Goal: Task Accomplishment & Management: Manage account settings

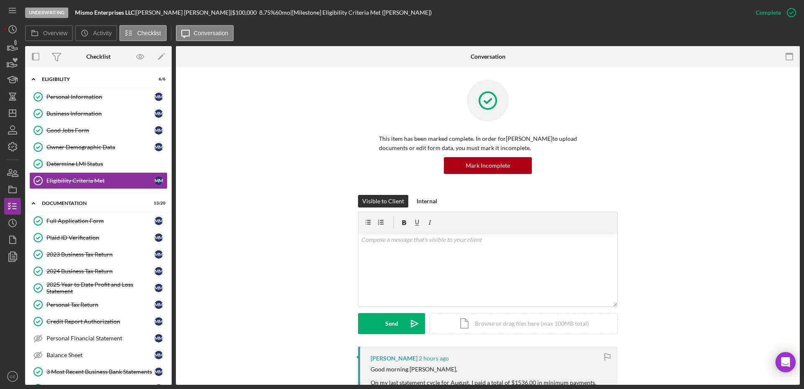
scroll to position [209, 0]
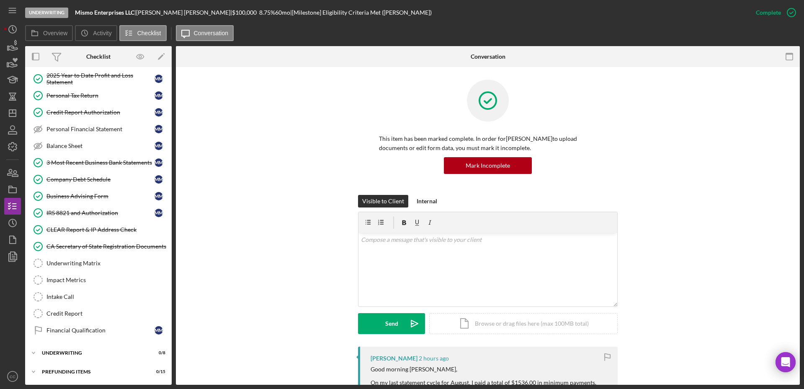
click at [235, 163] on div "This item has been marked complete. In order for [PERSON_NAME] to upload docume…" at bounding box center [487, 137] width 599 height 115
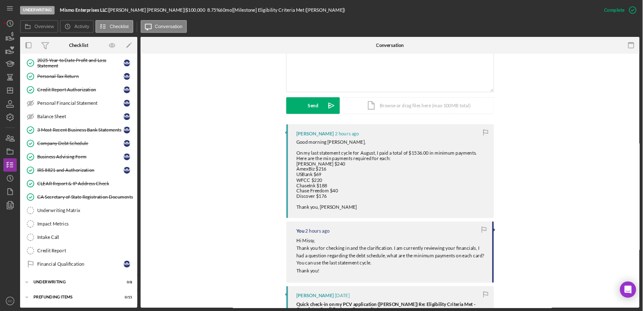
scroll to position [209, 0]
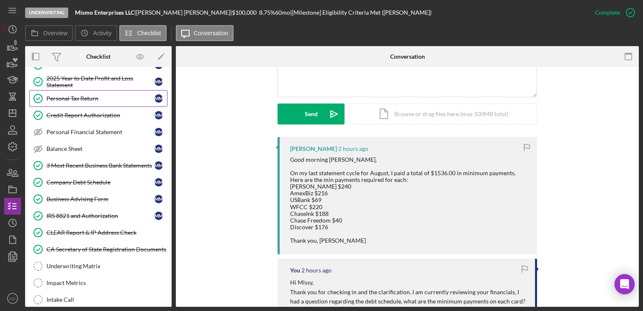
click at [87, 98] on div "Personal Tax Return" at bounding box center [100, 98] width 108 height 7
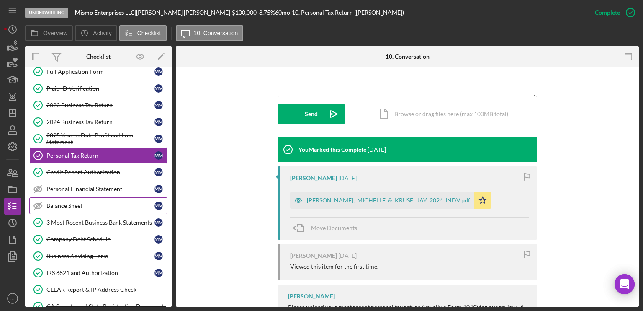
scroll to position [122, 0]
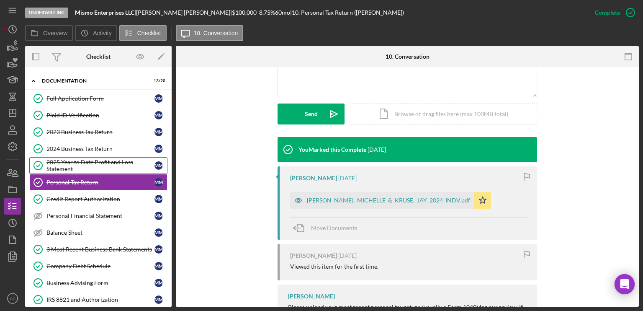
click at [78, 165] on div "2025 Year to Date Profit and Loss Statement" at bounding box center [100, 165] width 108 height 13
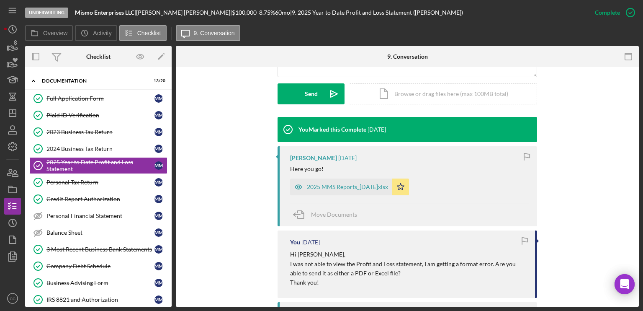
scroll to position [251, 0]
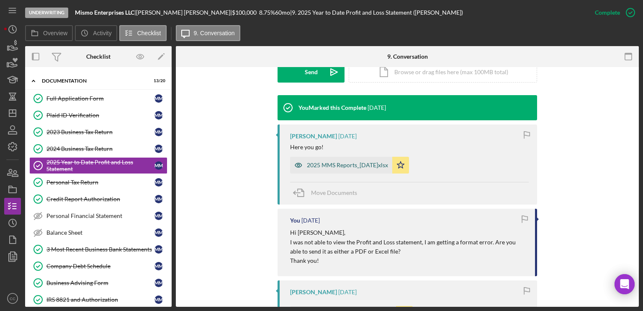
click at [356, 167] on div "2025 MMS Reports_30Jun.xlsx" at bounding box center [347, 165] width 81 height 7
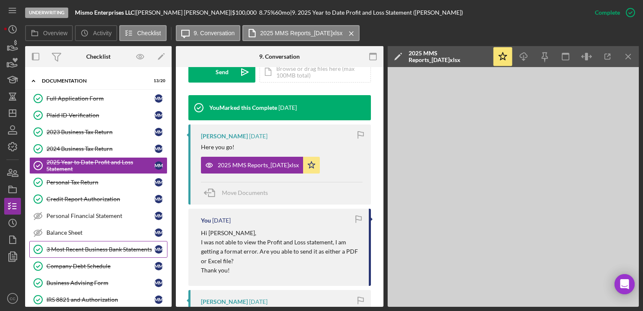
click at [72, 246] on div "3 Most Recent Business Bank Statements" at bounding box center [100, 249] width 108 height 7
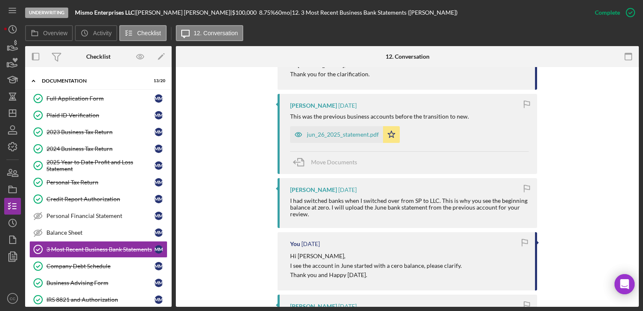
scroll to position [335, 0]
click at [333, 135] on div "jun_26_2025_statement.pdf" at bounding box center [343, 134] width 72 height 7
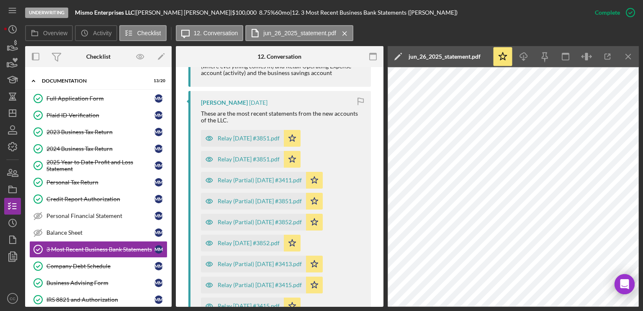
scroll to position [620, 0]
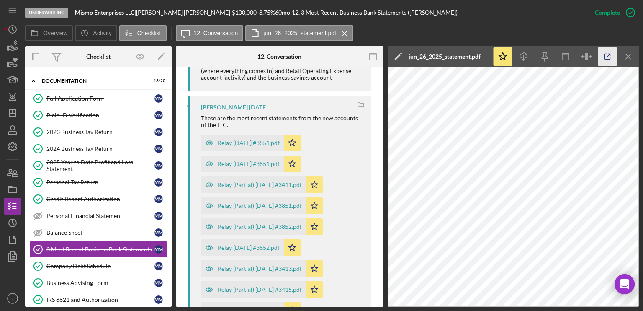
click at [606, 61] on icon "button" at bounding box center [607, 56] width 19 height 19
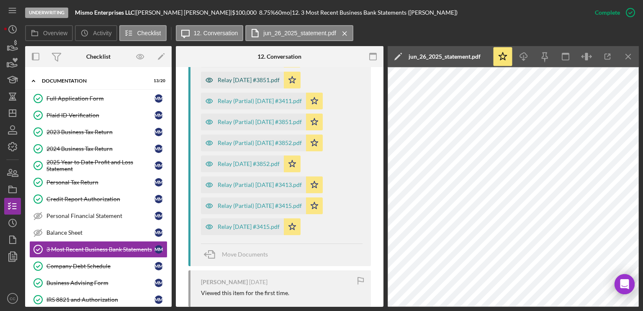
scroll to position [662, 0]
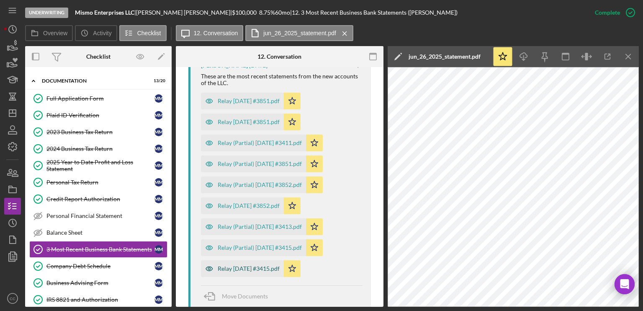
click at [255, 268] on div "Relay 2025-07-01 #3415.pdf" at bounding box center [249, 268] width 62 height 7
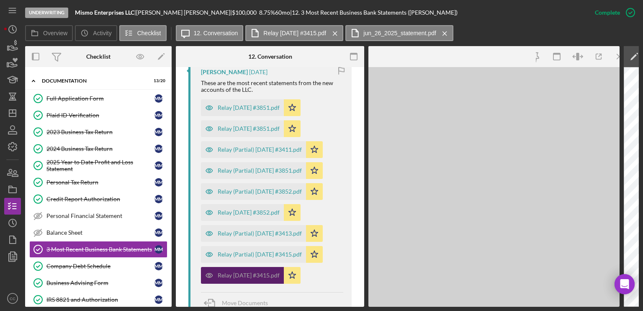
scroll to position [668, 0]
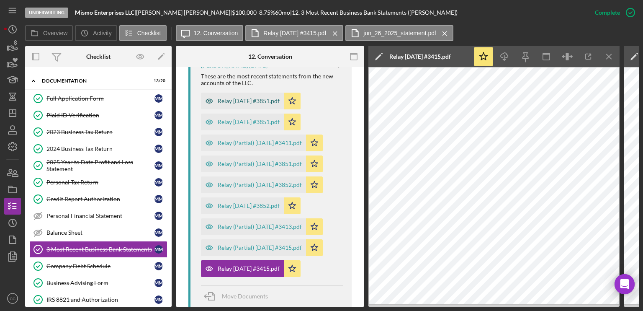
click at [255, 100] on div "Relay 2025-07-01 #3851.pdf" at bounding box center [249, 101] width 62 height 7
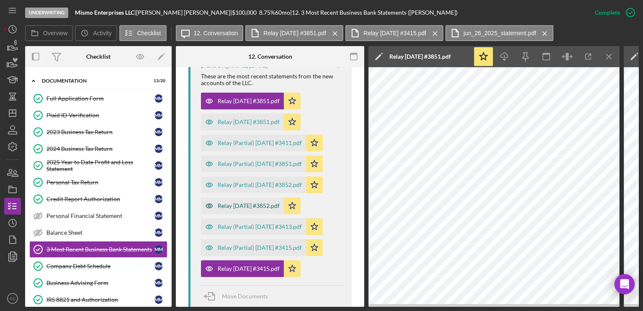
click at [260, 205] on div "Relay 2025-07-01 #3852.pdf" at bounding box center [249, 205] width 62 height 7
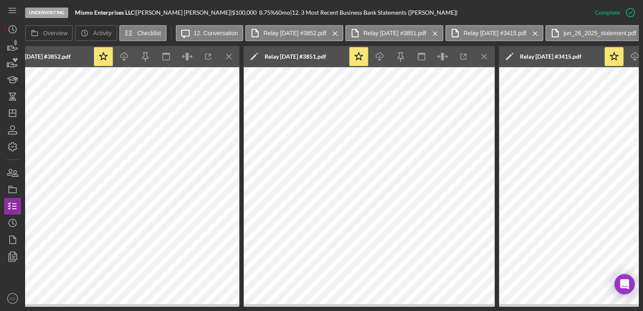
scroll to position [0, 419]
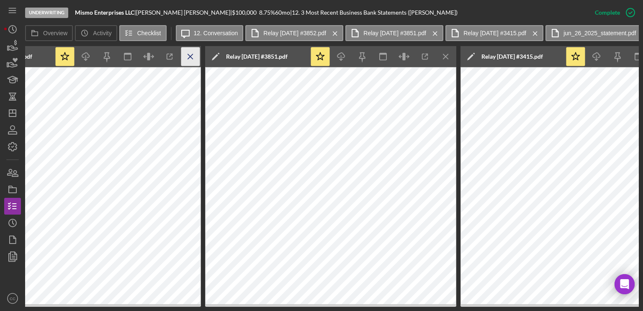
click at [188, 57] on icon "Icon/Menu Close" at bounding box center [190, 56] width 19 height 19
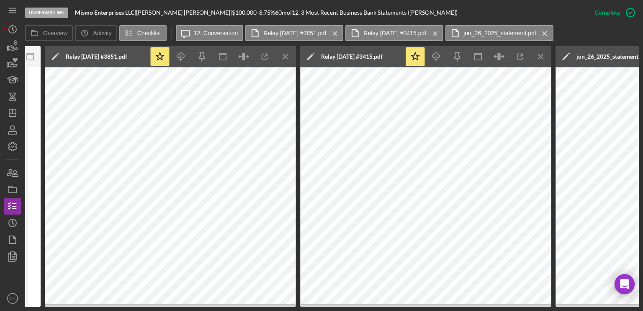
scroll to position [0, 491]
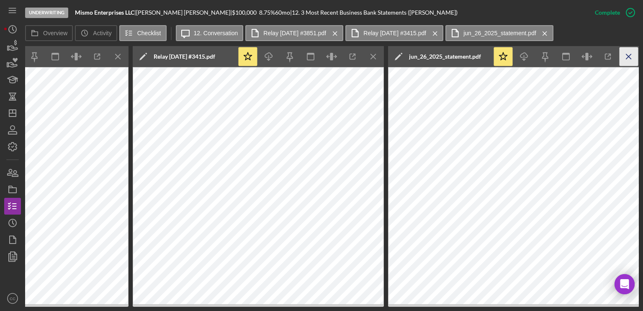
click at [626, 57] on icon "Icon/Menu Close" at bounding box center [629, 56] width 19 height 19
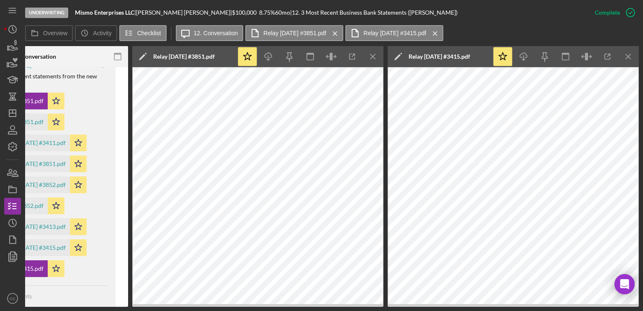
scroll to position [0, 236]
click at [626, 57] on icon "Icon/Menu Close" at bounding box center [628, 56] width 19 height 19
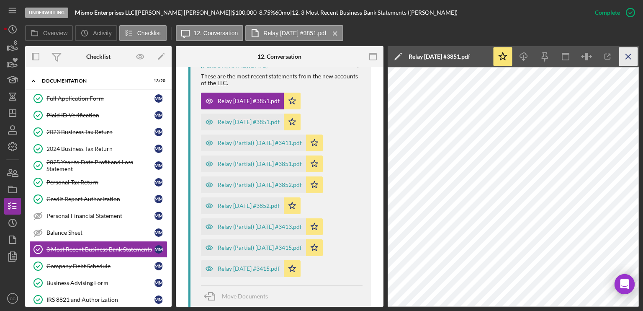
click at [626, 54] on icon "Icon/Menu Close" at bounding box center [628, 56] width 19 height 19
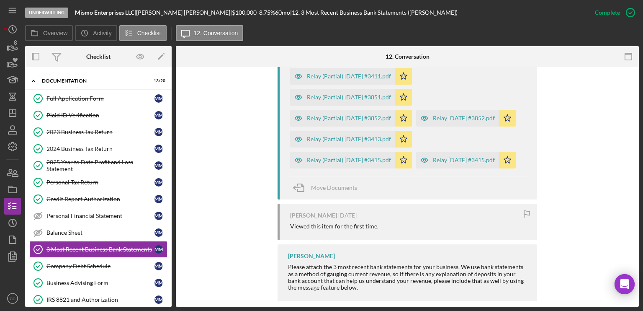
scroll to position [623, 0]
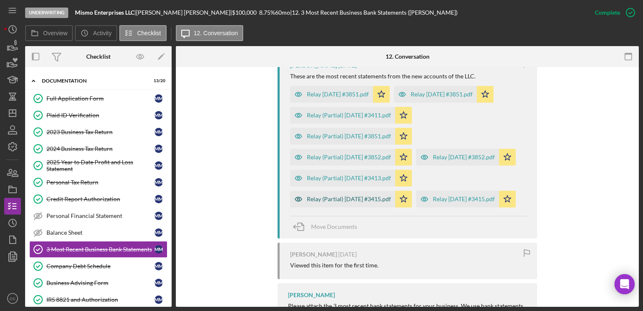
click at [365, 202] on div "Relay (Partial) 2025-08-01 #3415.pdf" at bounding box center [349, 199] width 84 height 7
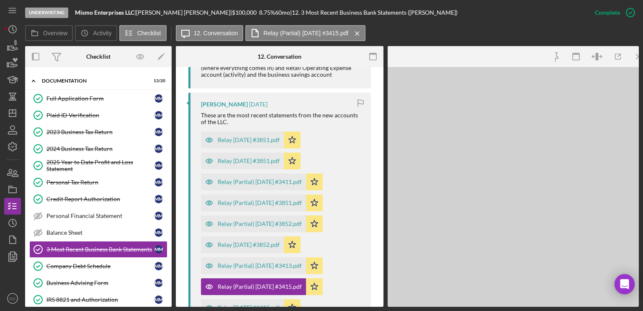
scroll to position [662, 0]
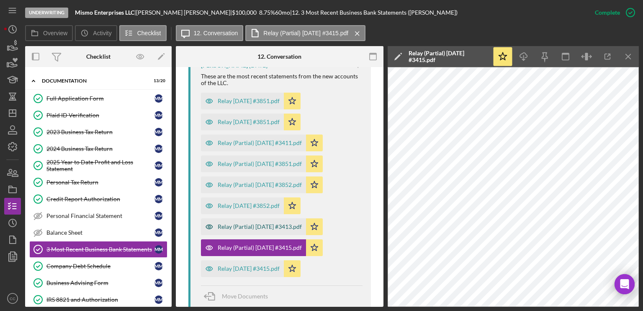
click at [253, 228] on div "Relay (Partial) 2025-08-01 #3413.pdf" at bounding box center [260, 226] width 84 height 7
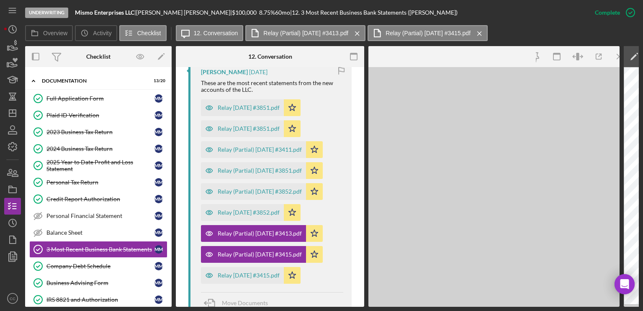
scroll to position [668, 0]
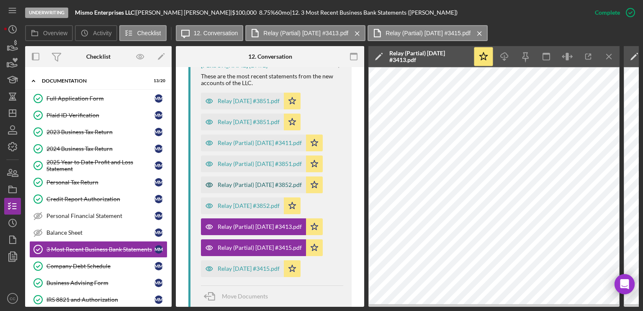
click at [265, 184] on div "Relay (Partial) 2025-08-01 #3852.pdf" at bounding box center [260, 184] width 84 height 7
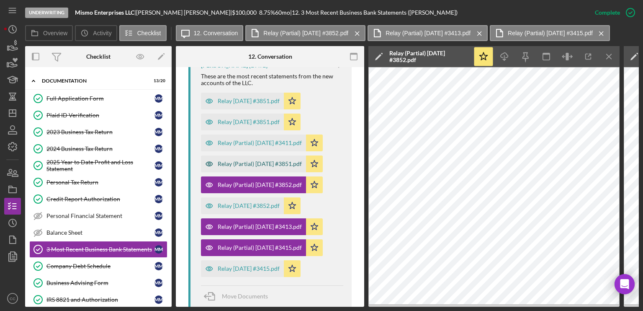
click at [268, 162] on div "Relay (Partial) 2025-08-01 #3851.pdf" at bounding box center [260, 163] width 84 height 7
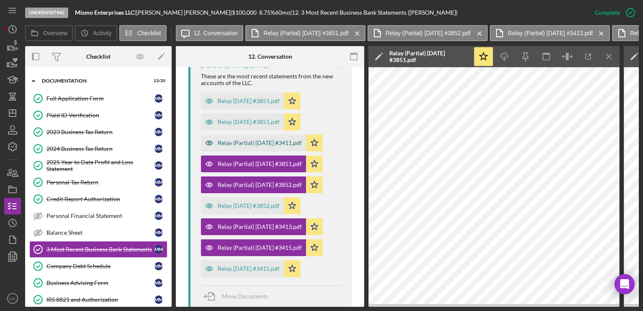
click at [270, 144] on div "Relay (Partial) 2025-08-01 #3411.pdf" at bounding box center [260, 142] width 84 height 7
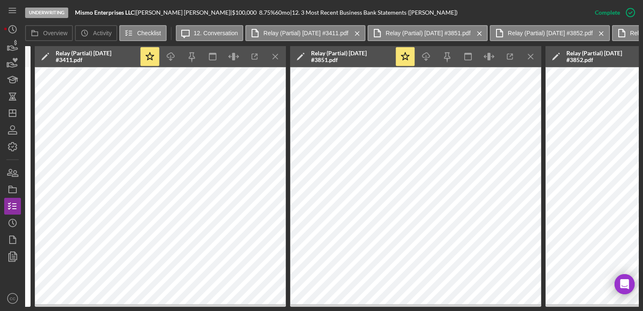
scroll to position [0, 335]
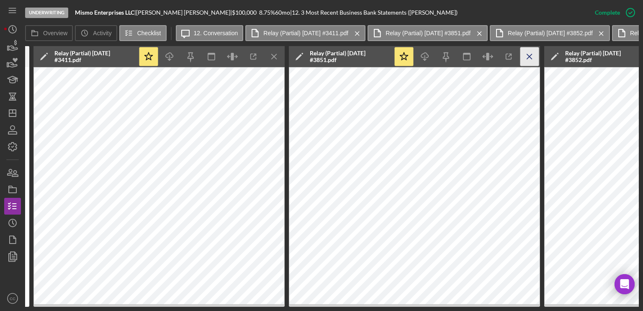
click at [274, 58] on icon "Icon/Menu Close" at bounding box center [274, 56] width 19 height 19
click at [530, 58] on icon "Icon/Menu Close" at bounding box center [529, 56] width 19 height 19
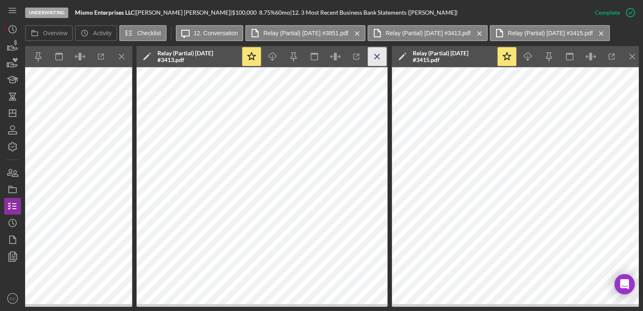
scroll to position [0, 491]
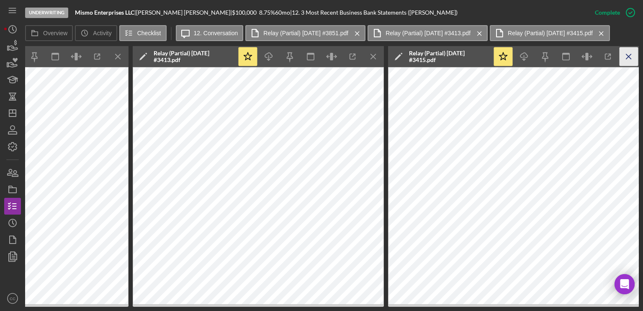
click at [630, 59] on icon "Icon/Menu Close" at bounding box center [629, 56] width 19 height 19
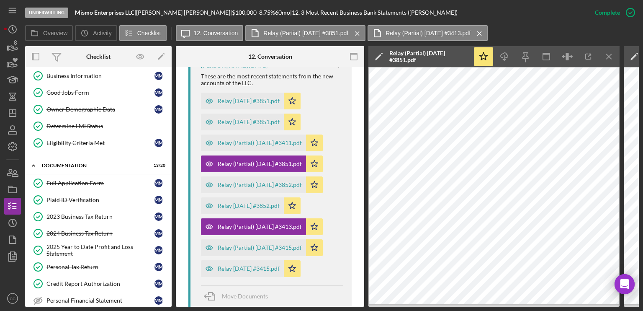
scroll to position [0, 0]
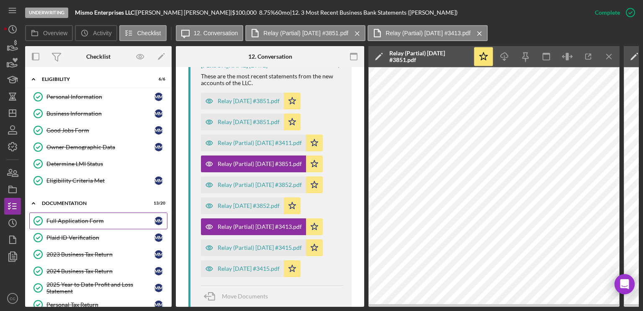
click at [69, 215] on link "Full Application Form Full Application Form M M" at bounding box center [98, 220] width 138 height 17
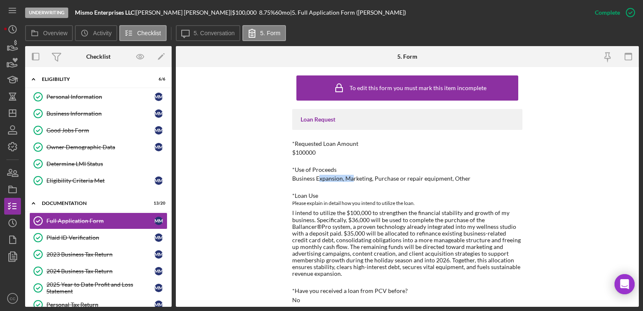
drag, startPoint x: 319, startPoint y: 178, endPoint x: 352, endPoint y: 178, distance: 33.1
click at [352, 178] on div "Business Expansion, Marketing, Purchase or repair equipment, Other" at bounding box center [381, 178] width 178 height 7
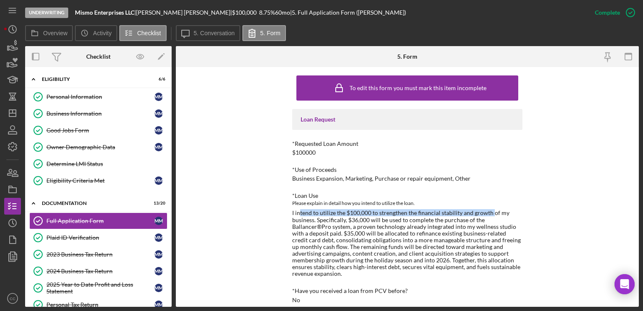
drag, startPoint x: 298, startPoint y: 211, endPoint x: 492, endPoint y: 212, distance: 193.9
click at [492, 212] on div "I intend to utilize the $100,000 to strengthen the financial stability and grow…" at bounding box center [407, 242] width 230 height 67
drag, startPoint x: 333, startPoint y: 219, endPoint x: 372, endPoint y: 220, distance: 38.9
click at [372, 220] on div "I intend to utilize the $100,000 to strengthen the financial stability and grow…" at bounding box center [407, 242] width 230 height 67
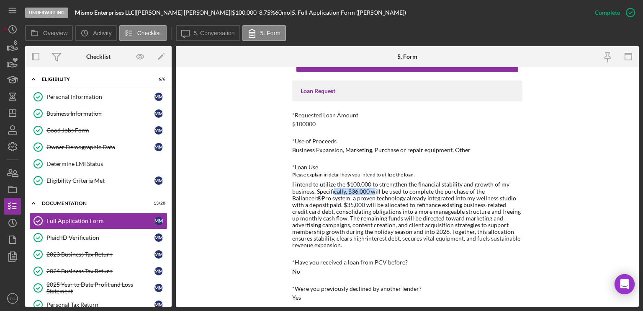
scroll to position [42, 0]
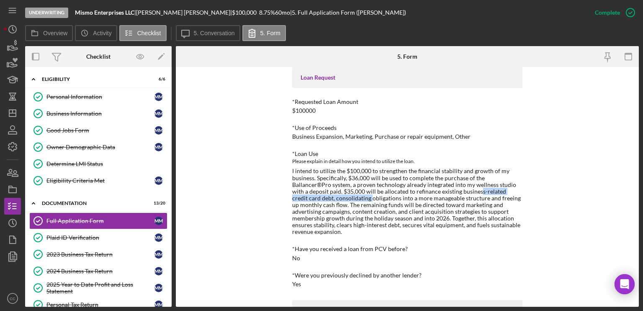
drag, startPoint x: 327, startPoint y: 198, endPoint x: 440, endPoint y: 195, distance: 113.5
click at [440, 195] on div "I intend to utilize the $100,000 to strengthen the financial stability and grow…" at bounding box center [407, 200] width 230 height 67
drag, startPoint x: 309, startPoint y: 206, endPoint x: 384, endPoint y: 203, distance: 74.6
click at [384, 203] on div "I intend to utilize the $100,000 to strengthen the financial stability and grow…" at bounding box center [407, 200] width 230 height 67
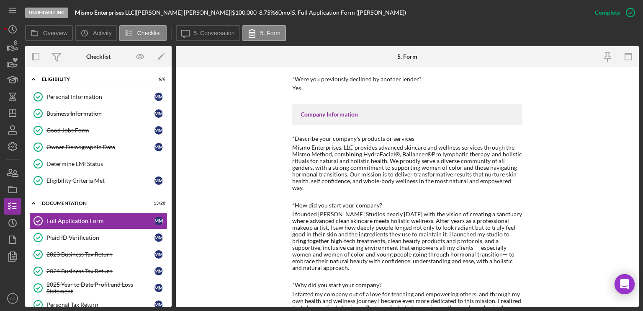
scroll to position [251, 0]
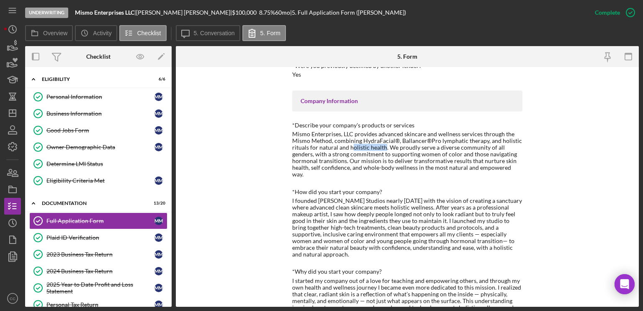
drag, startPoint x: 352, startPoint y: 141, endPoint x: 384, endPoint y: 139, distance: 31.9
click at [384, 139] on div "Mismo Enterprises, LLC provides advanced skincare and wellness services through…" at bounding box center [407, 154] width 230 height 47
drag, startPoint x: 294, startPoint y: 149, endPoint x: 435, endPoint y: 145, distance: 141.6
click at [435, 145] on div "Mismo Enterprises, LLC provides advanced skincare and wellness services through…" at bounding box center [407, 154] width 230 height 47
drag, startPoint x: 303, startPoint y: 154, endPoint x: 434, endPoint y: 152, distance: 131.5
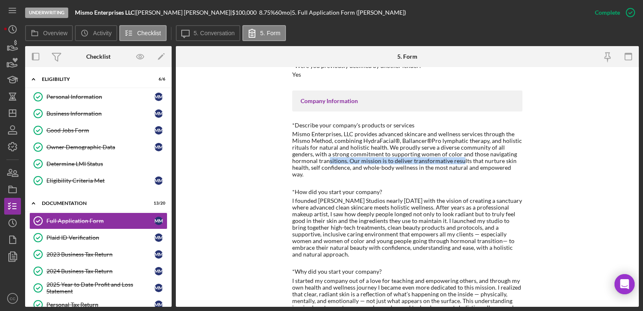
click at [434, 152] on div "Mismo Enterprises, LLC provides advanced skincare and wellness services through…" at bounding box center [407, 154] width 230 height 47
drag, startPoint x: 293, startPoint y: 160, endPoint x: 384, endPoint y: 160, distance: 90.9
click at [384, 160] on div "Mismo Enterprises, LLC provides advanced skincare and wellness services through…" at bounding box center [407, 154] width 230 height 47
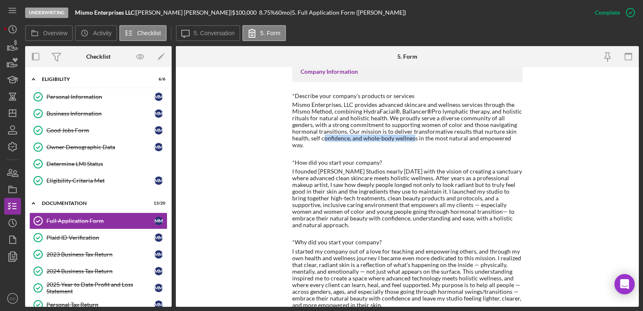
scroll to position [293, 0]
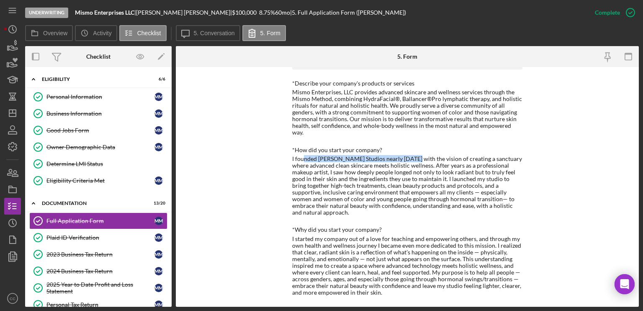
drag, startPoint x: 303, startPoint y: 146, endPoint x: 410, endPoint y: 144, distance: 107.2
click at [410, 155] on div "I founded Missy Moran Studios nearly ten years ago with the vision of creating …" at bounding box center [407, 185] width 230 height 61
drag, startPoint x: 298, startPoint y: 152, endPoint x: 381, endPoint y: 150, distance: 82.5
click at [381, 155] on div "I founded Missy Moran Studios nearly ten years ago with the vision of creating …" at bounding box center [407, 185] width 230 height 61
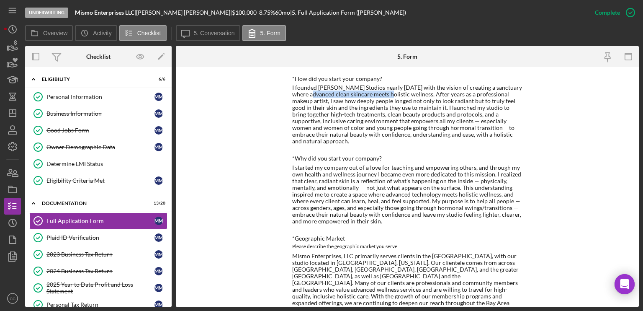
scroll to position [377, 0]
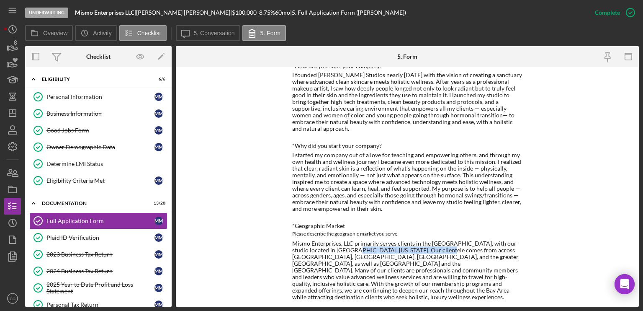
drag, startPoint x: 342, startPoint y: 229, endPoint x: 422, endPoint y: 228, distance: 80.4
click at [422, 240] on div "Mismo Enterprises, LLC primarily serves clients in the San Francisco Bay Area, …" at bounding box center [407, 270] width 230 height 61
drag, startPoint x: 309, startPoint y: 235, endPoint x: 394, endPoint y: 232, distance: 85.5
click at [394, 240] on div "Mismo Enterprises, LLC primarily serves clients in the San Francisco Bay Area, …" at bounding box center [407, 270] width 230 height 61
drag, startPoint x: 306, startPoint y: 243, endPoint x: 395, endPoint y: 243, distance: 88.8
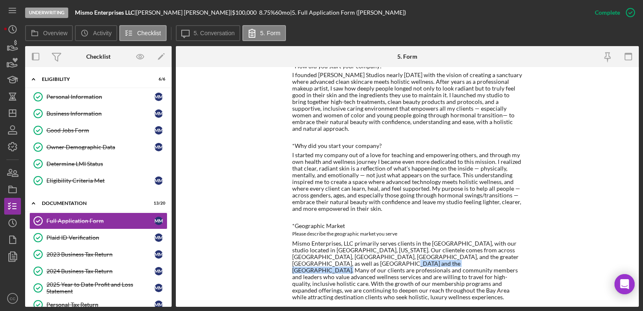
click at [395, 243] on div "Mismo Enterprises, LLC primarily serves clients in the San Francisco Bay Area, …" at bounding box center [407, 270] width 230 height 61
drag, startPoint x: 302, startPoint y: 250, endPoint x: 419, endPoint y: 252, distance: 116.8
click at [419, 252] on div "Mismo Enterprises, LLC primarily serves clients in the San Francisco Bay Area, …" at bounding box center [407, 270] width 230 height 61
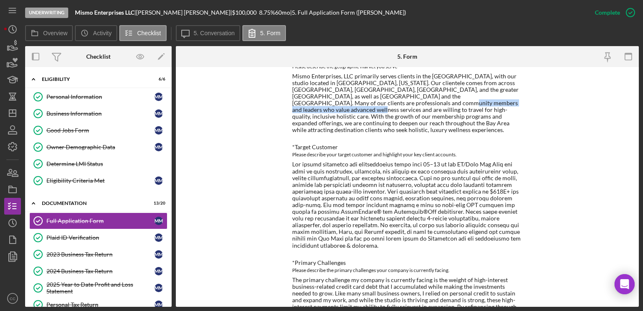
scroll to position [544, 0]
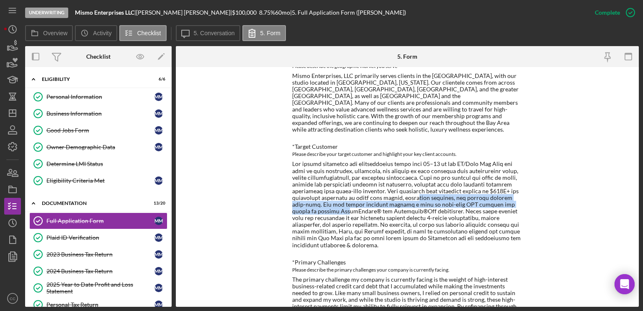
drag, startPoint x: 325, startPoint y: 182, endPoint x: 417, endPoint y: 174, distance: 92.5
click at [417, 174] on div at bounding box center [407, 204] width 230 height 88
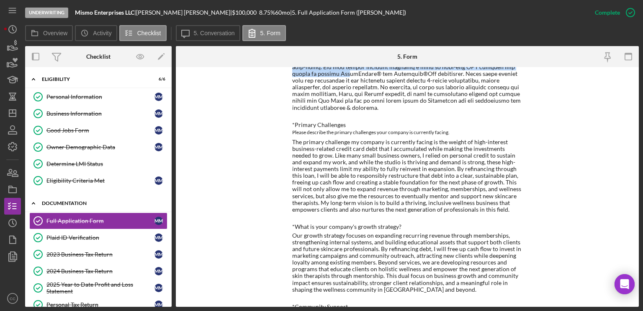
scroll to position [670, 0]
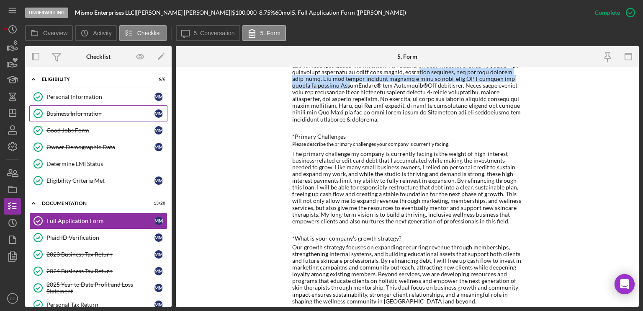
drag, startPoint x: 89, startPoint y: 113, endPoint x: 93, endPoint y: 116, distance: 4.5
click at [89, 113] on div "Business Information" at bounding box center [100, 113] width 108 height 7
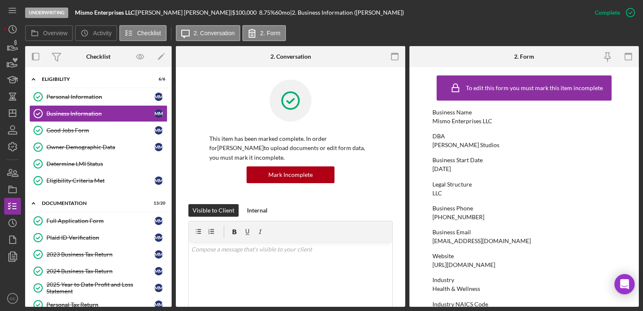
drag, startPoint x: 467, startPoint y: 167, endPoint x: 428, endPoint y: 169, distance: 39.4
click at [428, 169] on form "To edit this form you must mark this item incomplete Business Name Mismo Enterp…" at bounding box center [523, 186] width 229 height 239
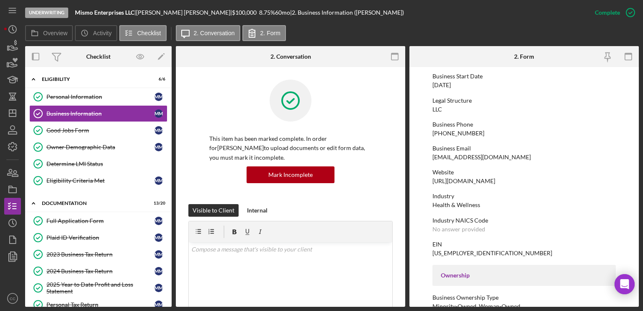
scroll to position [126, 0]
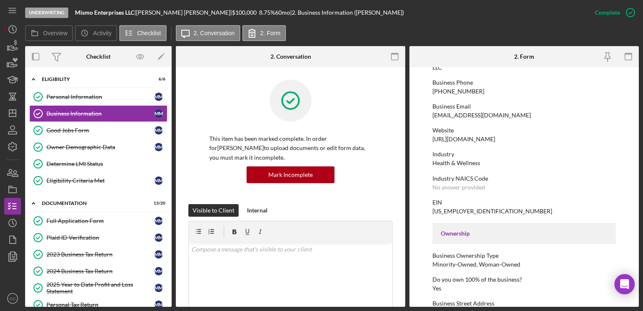
drag, startPoint x: 499, startPoint y: 137, endPoint x: 451, endPoint y: 139, distance: 48.2
click at [451, 139] on div "Website https://missymoran.com" at bounding box center [524, 134] width 183 height 15
copy div "missymoran.com"
drag, startPoint x: 89, startPoint y: 216, endPoint x: 149, endPoint y: 214, distance: 59.5
click at [89, 217] on div "Full Application Form" at bounding box center [100, 220] width 108 height 7
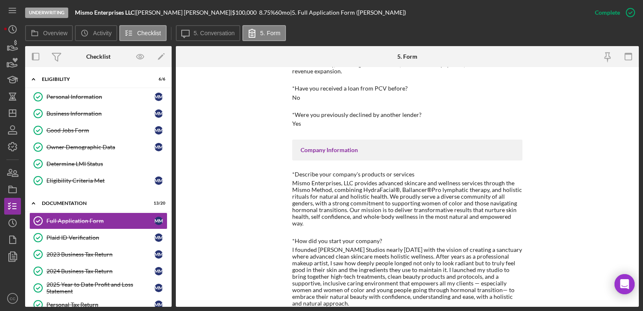
scroll to position [209, 0]
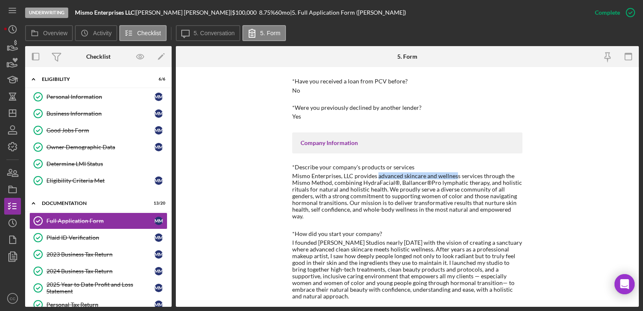
drag, startPoint x: 377, startPoint y: 169, endPoint x: 455, endPoint y: 167, distance: 78.3
click at [455, 173] on div "Mismo Enterprises, LLC provides advanced skincare and wellness services through…" at bounding box center [407, 196] width 230 height 47
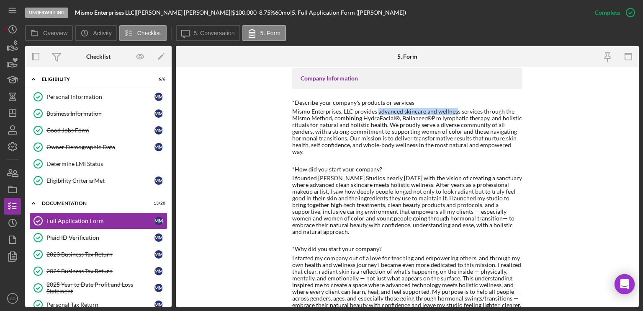
scroll to position [293, 0]
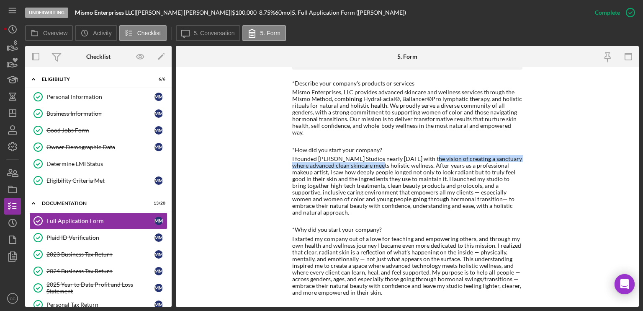
drag, startPoint x: 368, startPoint y: 150, endPoint x: 425, endPoint y: 149, distance: 57.8
click at [425, 155] on div "I founded Missy Moran Studios nearly ten years ago with the vision of creating …" at bounding box center [407, 185] width 230 height 61
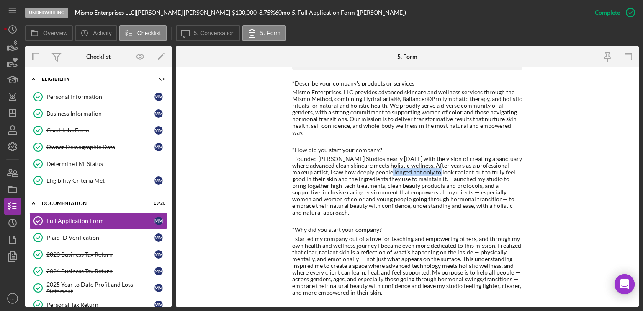
drag, startPoint x: 375, startPoint y: 159, endPoint x: 427, endPoint y: 161, distance: 52.4
click at [427, 161] on div "I founded Missy Moran Studios nearly ten years ago with the vision of creating …" at bounding box center [407, 185] width 230 height 61
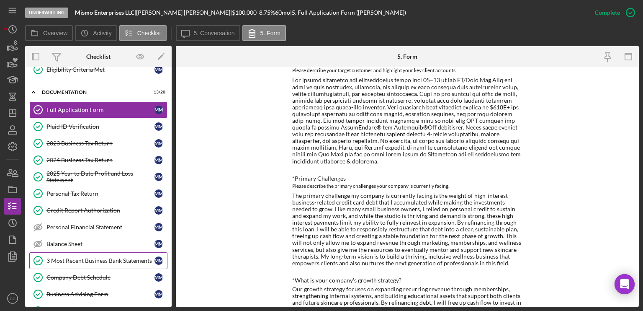
scroll to position [126, 0]
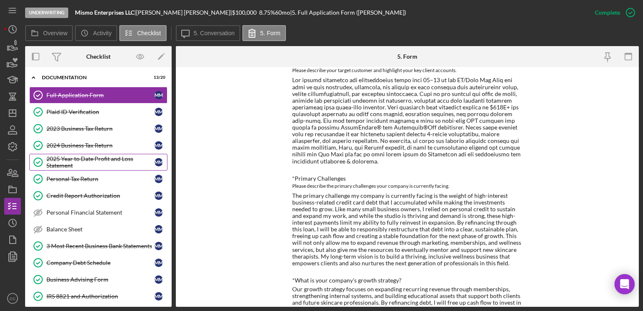
click at [72, 160] on div "2025 Year to Date Profit and Loss Statement" at bounding box center [100, 161] width 108 height 13
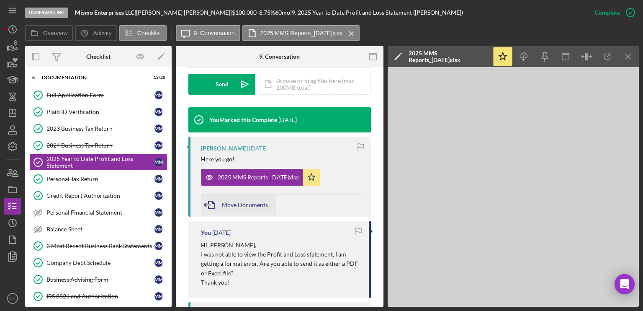
scroll to position [251, 0]
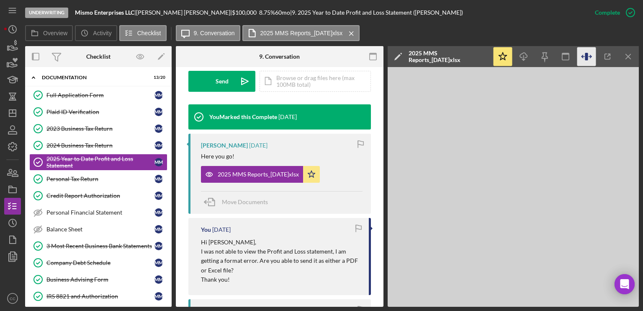
click at [585, 51] on icon "button" at bounding box center [586, 56] width 19 height 19
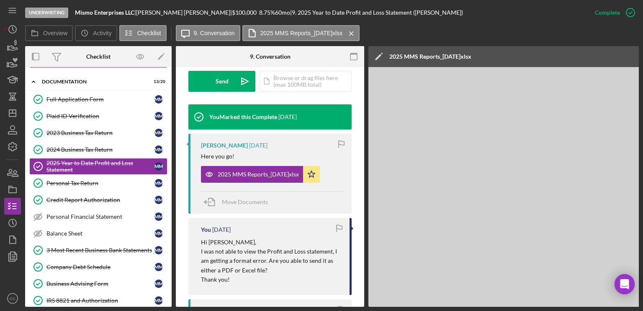
scroll to position [42, 0]
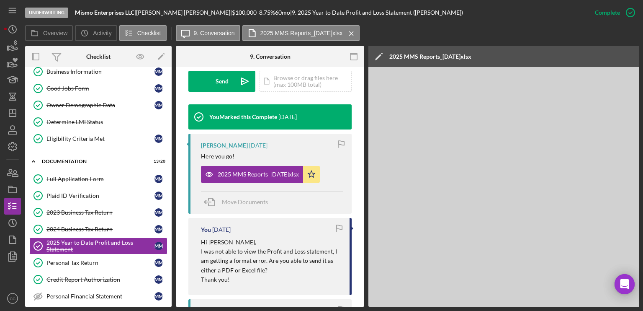
drag, startPoint x: 70, startPoint y: 177, endPoint x: 340, endPoint y: 121, distance: 276.1
click at [70, 177] on div "Full Application Form" at bounding box center [100, 178] width 108 height 7
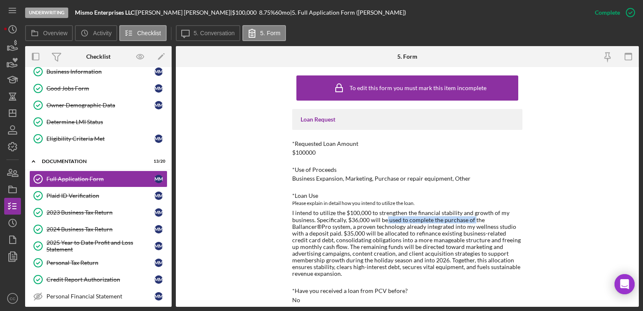
drag, startPoint x: 384, startPoint y: 219, endPoint x: 472, endPoint y: 223, distance: 88.4
click at [472, 223] on div "I intend to utilize the $100,000 to strengthen the financial stability and grow…" at bounding box center [407, 242] width 230 height 67
drag, startPoint x: 486, startPoint y: 220, endPoint x: 512, endPoint y: 221, distance: 26.4
click at [541, 222] on div "To edit this form you must mark this item incomplete Loan Request *Requested Lo…" at bounding box center [407, 186] width 463 height 239
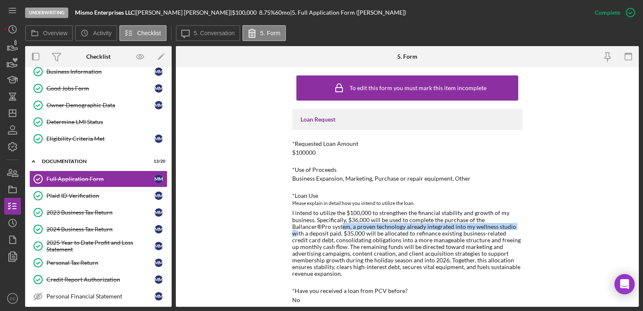
drag, startPoint x: 300, startPoint y: 224, endPoint x: 477, endPoint y: 225, distance: 177.1
click at [477, 225] on div "I intend to utilize the $100,000 to strengthen the financial stability and grow…" at bounding box center [407, 242] width 230 height 67
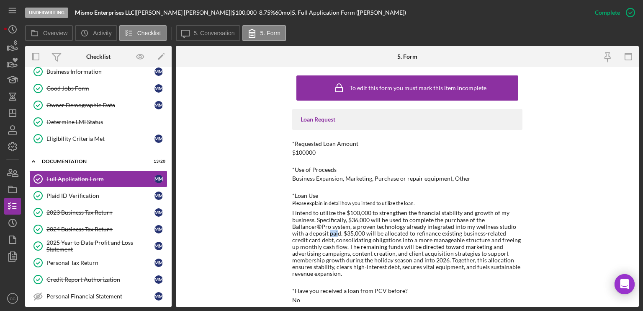
drag, startPoint x: 291, startPoint y: 233, endPoint x: 299, endPoint y: 232, distance: 7.2
click at [299, 232] on div "I intend to utilize the $100,000 to strengthen the financial stability and grow…" at bounding box center [407, 242] width 230 height 67
drag, startPoint x: 348, startPoint y: 217, endPoint x: 383, endPoint y: 219, distance: 34.8
click at [383, 219] on div "I intend to utilize the $100,000 to strengthen the financial stability and grow…" at bounding box center [407, 242] width 230 height 67
drag, startPoint x: 445, startPoint y: 216, endPoint x: 520, endPoint y: 220, distance: 75.0
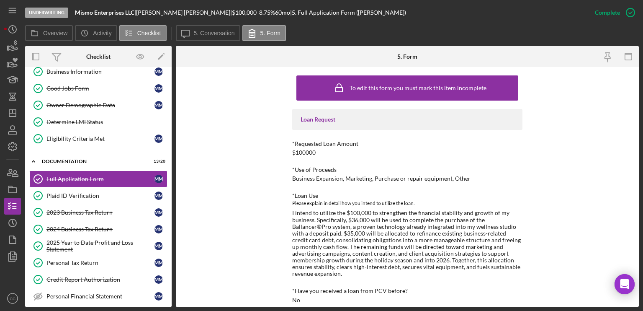
click at [520, 220] on div "I intend to utilize the $100,000 to strengthen the financial stability and grow…" at bounding box center [407, 242] width 230 height 67
drag, startPoint x: 476, startPoint y: 219, endPoint x: 430, endPoint y: 242, distance: 52.1
click at [518, 220] on div "I intend to utilize the $100,000 to strengthen the financial stability and grow…" at bounding box center [407, 242] width 230 height 67
drag, startPoint x: 310, startPoint y: 233, endPoint x: 375, endPoint y: 232, distance: 65.3
click at [375, 232] on div "I intend to utilize the $100,000 to strengthen the financial stability and grow…" at bounding box center [407, 242] width 230 height 67
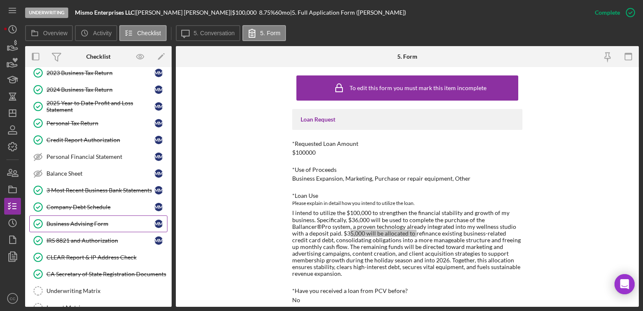
scroll to position [167, 0]
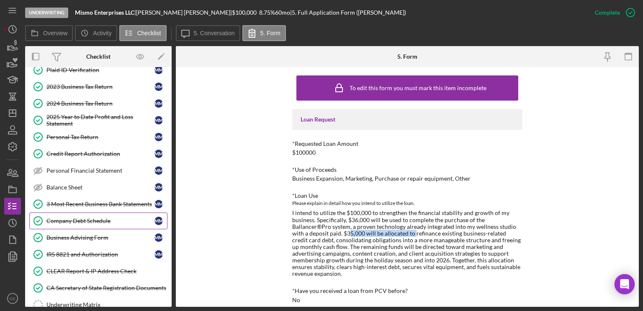
click at [72, 217] on div "Company Debt Schedule" at bounding box center [100, 220] width 108 height 7
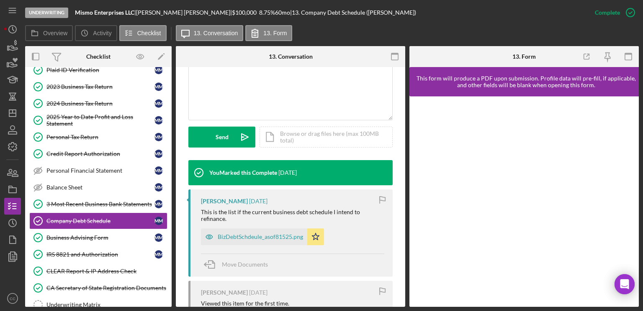
scroll to position [209, 0]
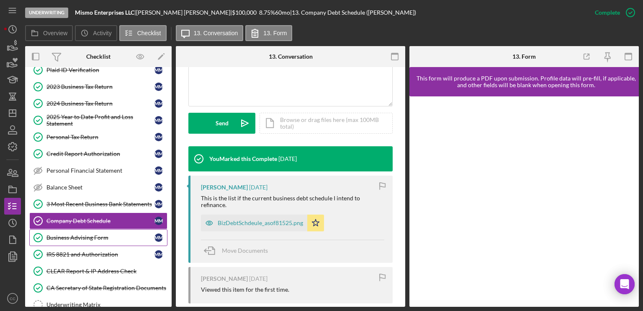
click at [77, 236] on div "Business Advising Form" at bounding box center [100, 237] width 108 height 7
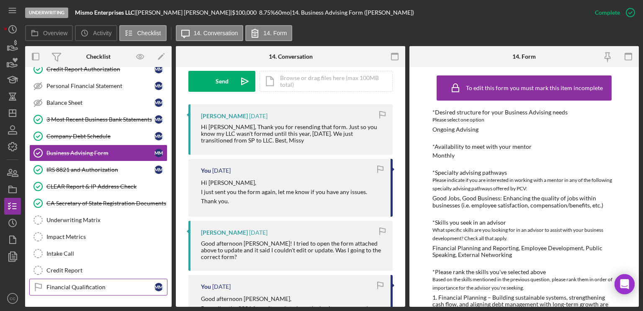
scroll to position [240, 0]
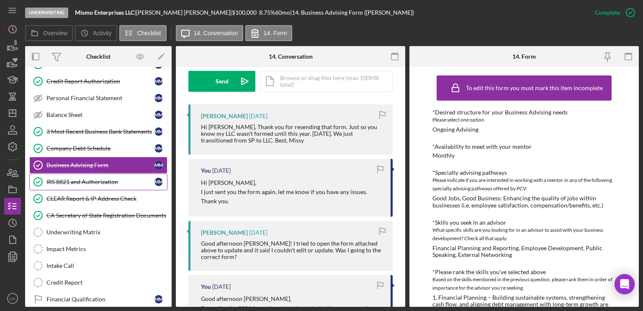
click at [90, 182] on link "IRS 8821 and Authorization IRS 8821 and Authorization M M" at bounding box center [98, 181] width 138 height 17
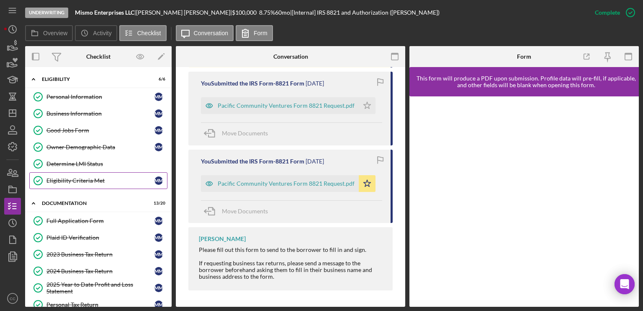
click at [78, 179] on div "Eligibility Criteria Met" at bounding box center [100, 180] width 108 height 7
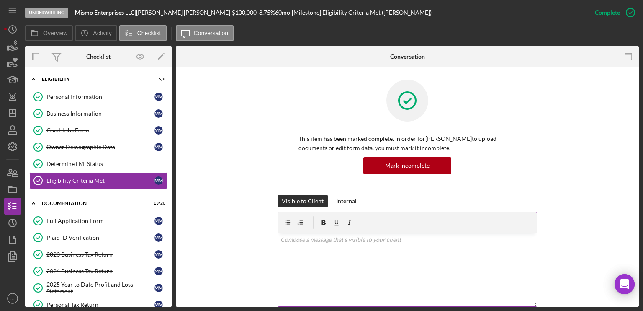
click at [348, 251] on div "v Color teal Color pink Remove color Add row above Add row below Add column bef…" at bounding box center [407, 269] width 259 height 73
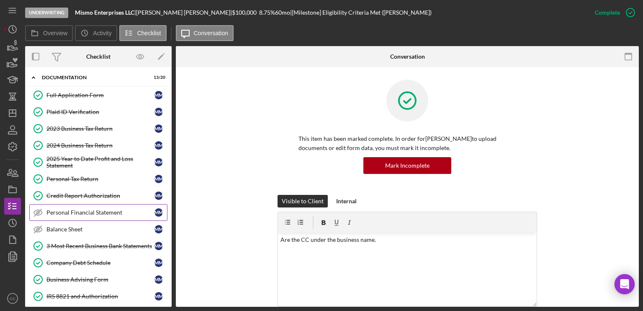
scroll to position [167, 0]
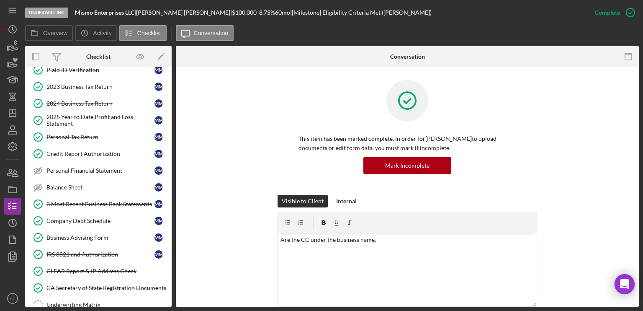
drag, startPoint x: 86, startPoint y: 204, endPoint x: 320, endPoint y: 199, distance: 234.1
click at [86, 204] on div "3 Most Recent Business Bank Statements" at bounding box center [100, 204] width 108 height 7
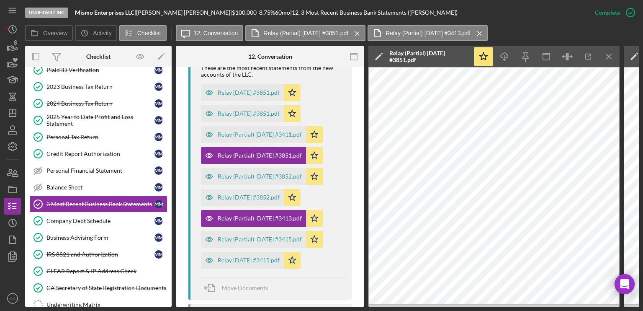
scroll to position [670, 0]
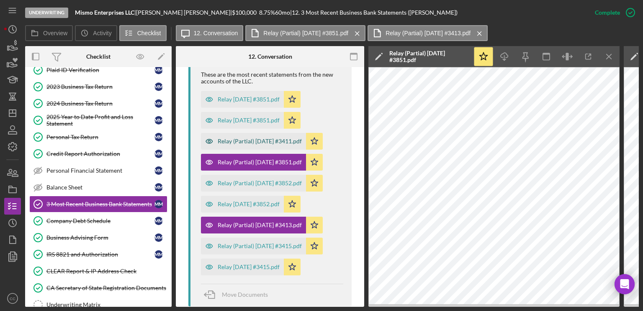
click at [275, 141] on div "Relay (Partial) 2025-08-01 #3411.pdf" at bounding box center [260, 141] width 84 height 7
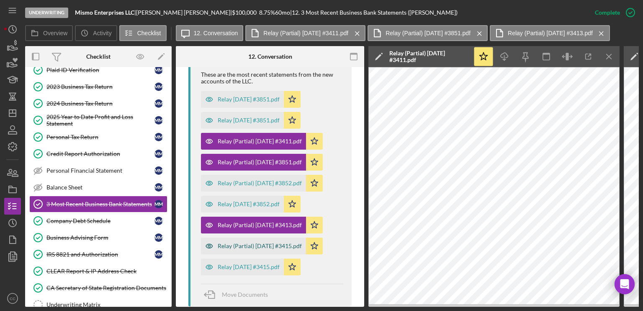
click at [268, 244] on div "Relay (Partial) 2025-08-01 #3415.pdf" at bounding box center [260, 245] width 84 height 7
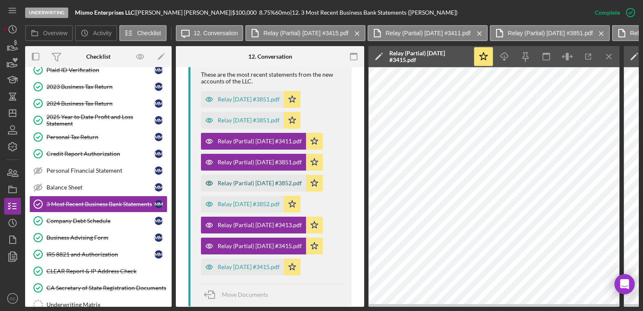
click at [280, 182] on div "Relay (Partial) 2025-08-01 #3852.pdf" at bounding box center [260, 183] width 84 height 7
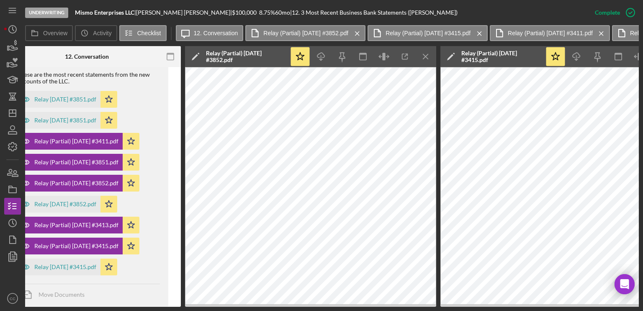
scroll to position [0, 206]
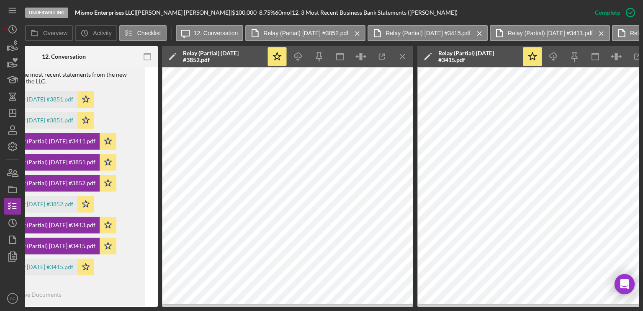
click at [406, 57] on icon "Icon/Menu Close" at bounding box center [403, 56] width 19 height 19
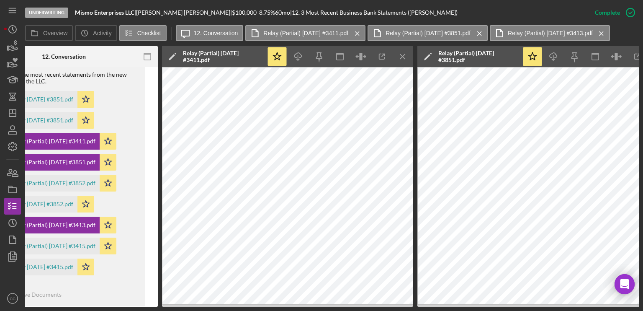
click at [406, 57] on icon "Icon/Menu Close" at bounding box center [403, 56] width 19 height 19
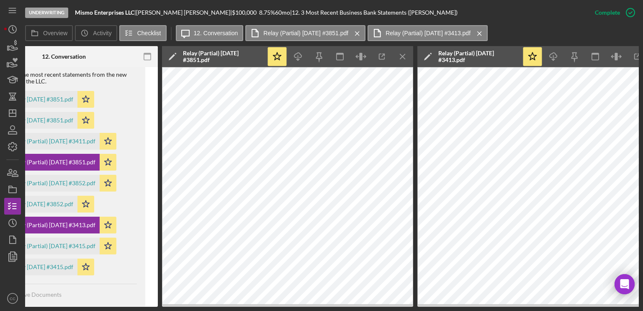
click at [406, 57] on icon "Icon/Menu Close" at bounding box center [403, 56] width 19 height 19
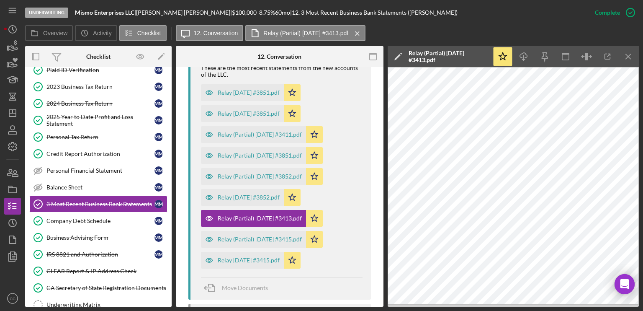
scroll to position [663, 0]
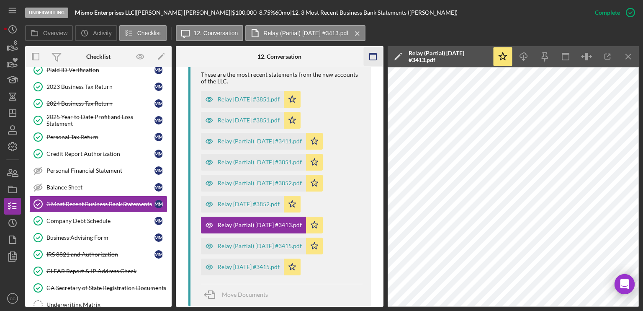
click at [628, 52] on icon "Icon/Menu Close" at bounding box center [628, 56] width 19 height 19
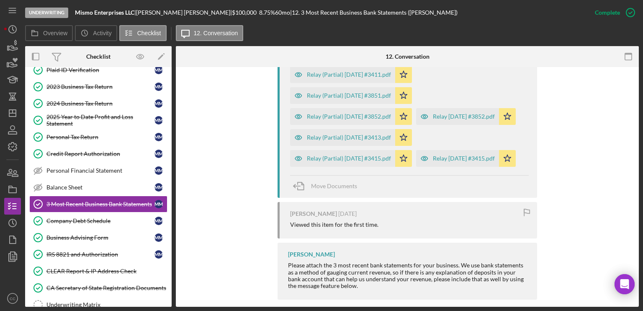
scroll to position [624, 0]
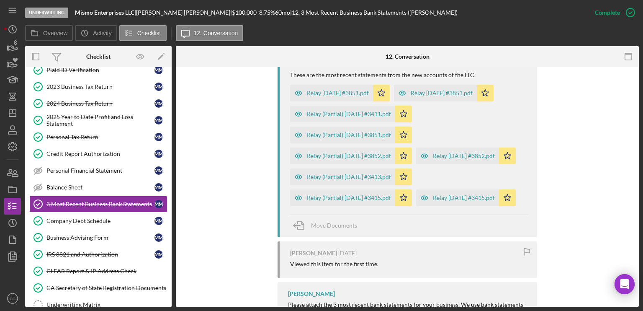
drag, startPoint x: 608, startPoint y: 98, endPoint x: 599, endPoint y: 106, distance: 11.3
click at [608, 98] on div "You Marked this Complete 1 week ago You 1 week ago Hi Michelle, Thank you for t…" at bounding box center [407, 32] width 438 height 621
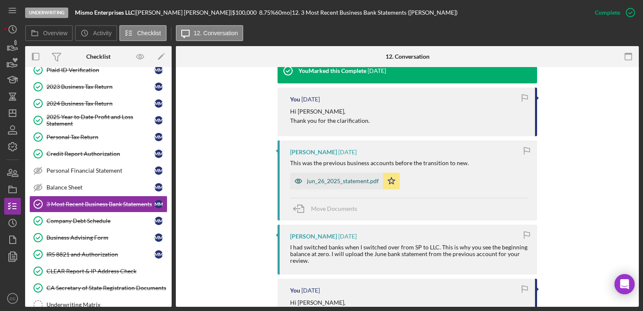
scroll to position [289, 0]
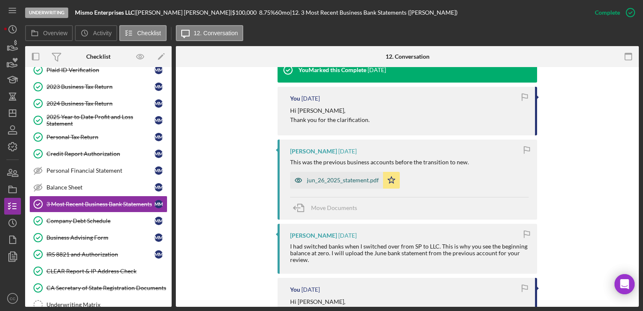
click at [350, 182] on div "jun_26_2025_statement.pdf" at bounding box center [343, 180] width 72 height 7
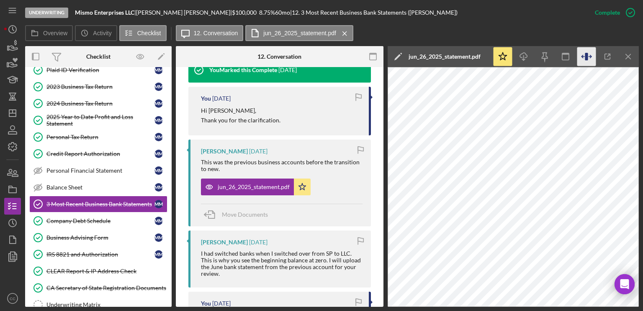
click at [590, 56] on icon "button" at bounding box center [586, 56] width 19 height 19
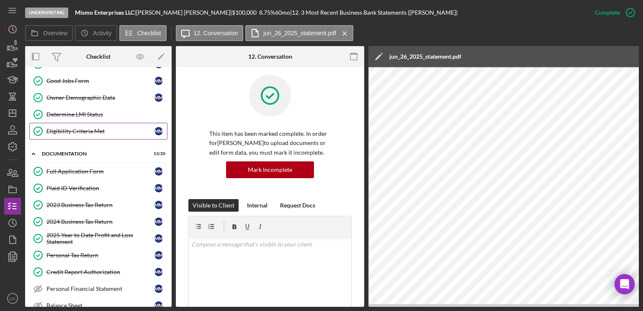
scroll to position [42, 0]
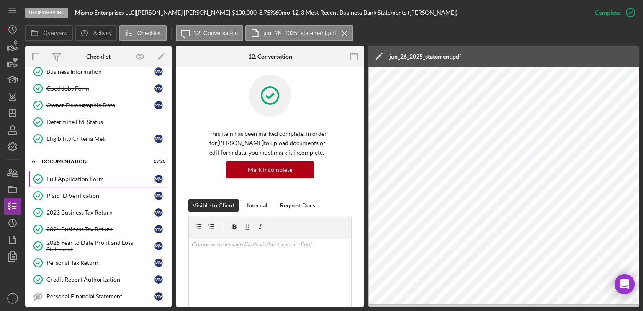
click at [70, 175] on div "Full Application Form" at bounding box center [100, 178] width 108 height 7
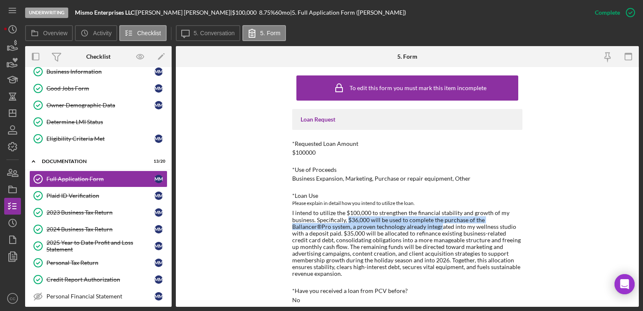
drag, startPoint x: 345, startPoint y: 217, endPoint x: 399, endPoint y: 225, distance: 54.2
click at [399, 225] on div "I intend to utilize the $100,000 to strengthen the financial stability and grow…" at bounding box center [407, 242] width 230 height 67
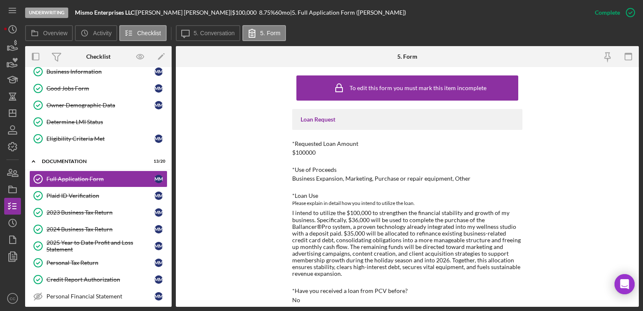
click at [238, 212] on div "To edit this form you must mark this item incomplete Loan Request *Requested Lo…" at bounding box center [407, 186] width 463 height 239
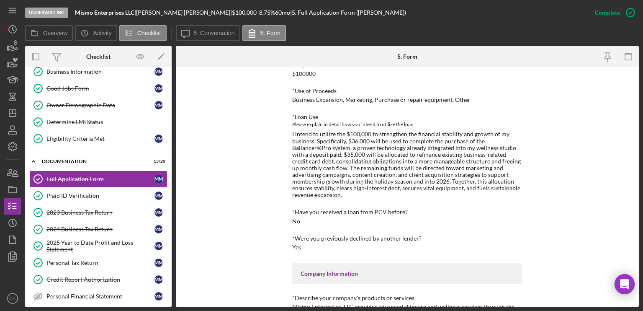
scroll to position [84, 0]
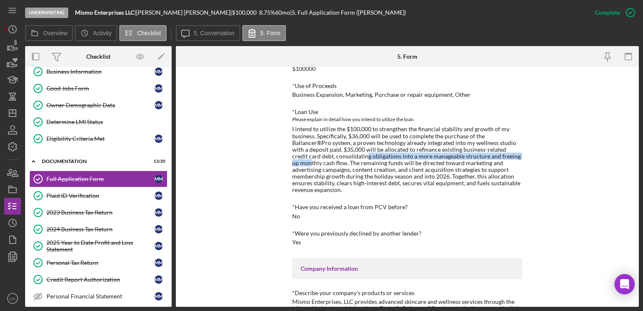
drag, startPoint x: 322, startPoint y: 156, endPoint x: 492, endPoint y: 155, distance: 170.0
click at [492, 155] on div "I intend to utilize the $100,000 to strengthen the financial stability and grow…" at bounding box center [407, 159] width 230 height 67
drag, startPoint x: 305, startPoint y: 162, endPoint x: 477, endPoint y: 165, distance: 172.5
click at [477, 165] on div "I intend to utilize the $100,000 to strengthen the financial stability and grow…" at bounding box center [407, 159] width 230 height 67
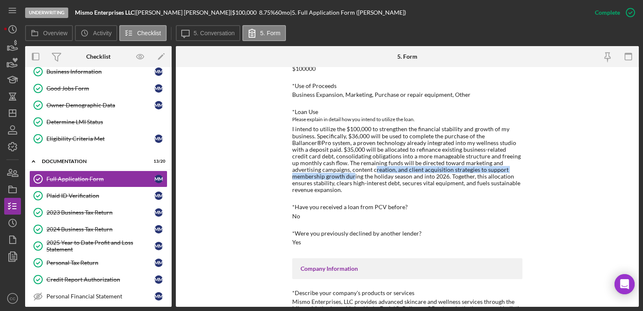
drag, startPoint x: 316, startPoint y: 170, endPoint x: 507, endPoint y: 171, distance: 191.8
click at [507, 171] on div "I intend to utilize the $100,000 to strengthen the financial stability and grow…" at bounding box center [407, 159] width 230 height 67
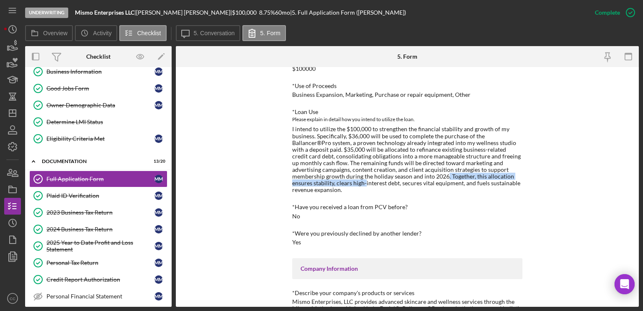
drag, startPoint x: 375, startPoint y: 176, endPoint x: 532, endPoint y: 175, distance: 157.4
click at [532, 175] on div "To edit this form you must mark this item incomplete Loan Request *Requested Lo…" at bounding box center [407, 186] width 463 height 239
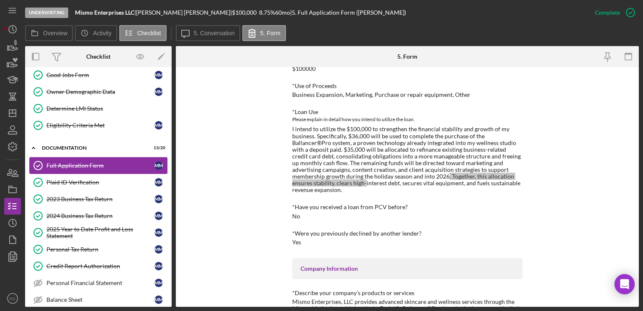
scroll to position [42, 0]
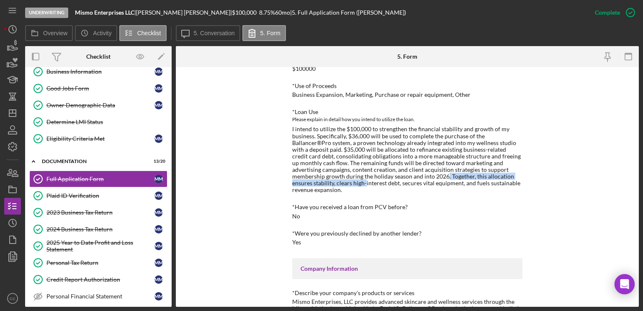
drag, startPoint x: 98, startPoint y: 138, endPoint x: 285, endPoint y: 122, distance: 187.9
click at [98, 138] on div "Eligibility Criteria Met" at bounding box center [100, 138] width 108 height 7
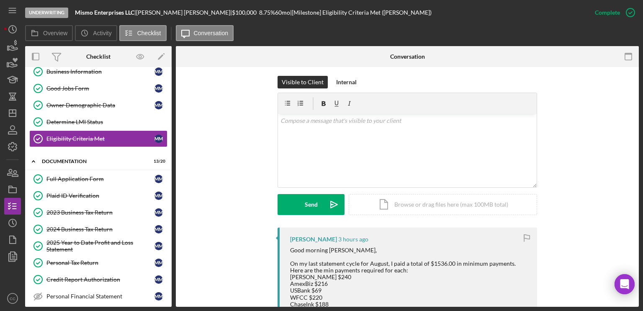
scroll to position [126, 0]
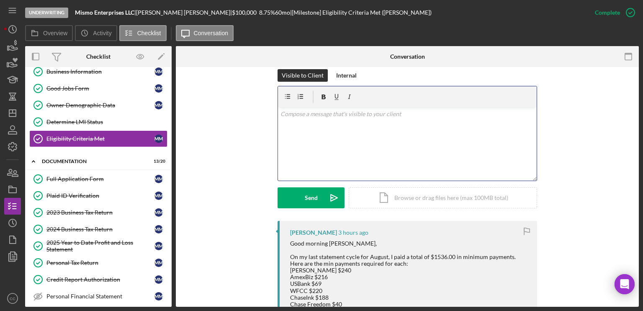
click at [384, 156] on div "v Color teal Color pink Remove color Add row above Add row below Add column bef…" at bounding box center [407, 143] width 259 height 73
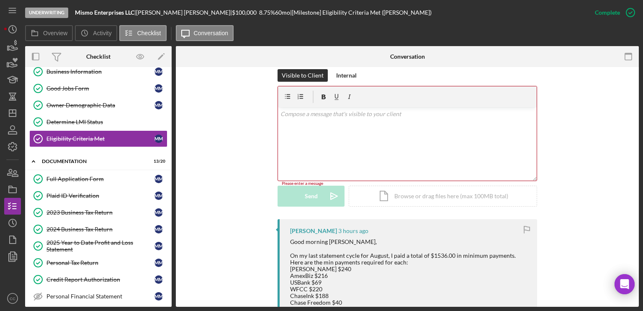
click at [345, 125] on div "v Color teal Color pink Remove color Add row above Add row below Add column bef…" at bounding box center [407, 143] width 259 height 73
click at [332, 134] on div "v Color teal Color pink Remove color Add row above Add row below Add column bef…" at bounding box center [407, 143] width 259 height 73
click at [366, 128] on div "v Color teal Color pink Remove color Add row above Add row below Add column bef…" at bounding box center [407, 143] width 259 height 73
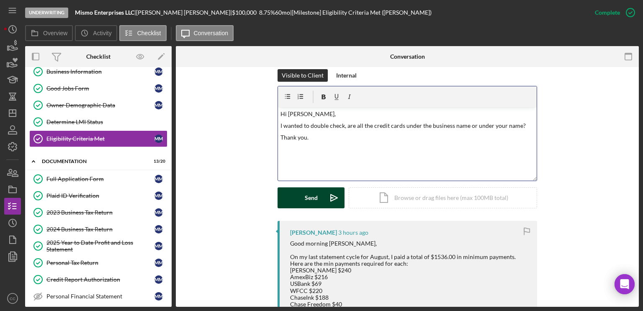
click at [316, 198] on div "Send" at bounding box center [311, 197] width 13 height 21
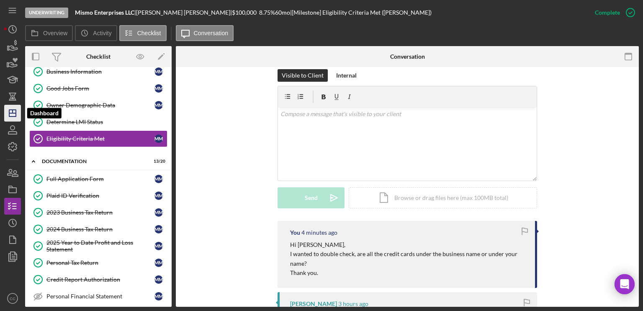
click at [13, 111] on icon "Icon/Dashboard" at bounding box center [12, 113] width 21 height 21
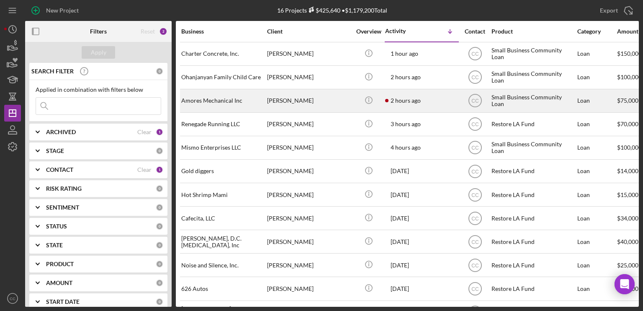
click at [433, 99] on div "2 hours ago Shawn Amores" at bounding box center [421, 101] width 73 height 22
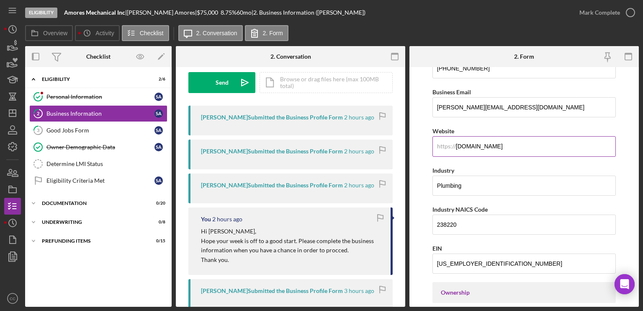
scroll to position [209, 0]
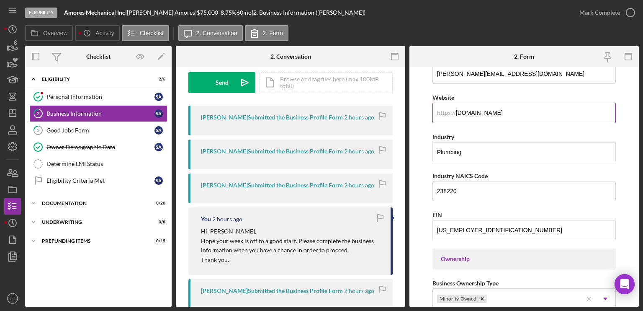
drag, startPoint x: 549, startPoint y: 111, endPoint x: 446, endPoint y: 112, distance: 103.0
click at [446, 112] on div "https:// Website www.amoresmechanical.com" at bounding box center [524, 107] width 183 height 31
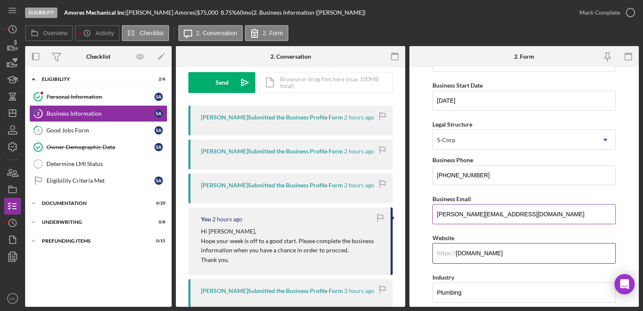
scroll to position [84, 0]
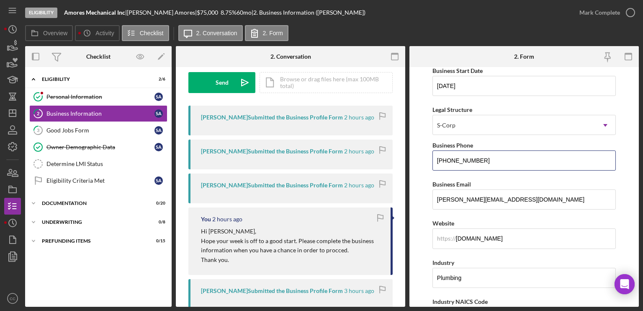
drag, startPoint x: 429, startPoint y: 160, endPoint x: 366, endPoint y: 160, distance: 63.2
click at [366, 160] on div "Overview Internal Workflow Stage Eligibility Icon/Dropdown Arrow Archive (can u…" at bounding box center [332, 176] width 614 height 260
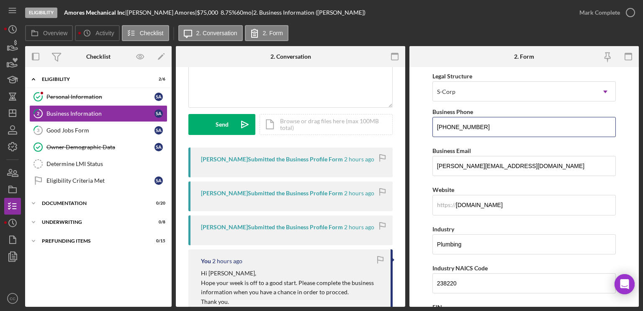
scroll to position [126, 0]
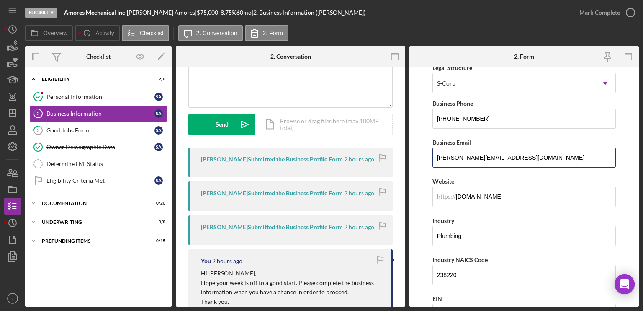
drag, startPoint x: 531, startPoint y: 158, endPoint x: 366, endPoint y: 159, distance: 164.5
click at [366, 159] on div "Overview Internal Workflow Stage Eligibility Icon/Dropdown Arrow Archive (can u…" at bounding box center [332, 176] width 614 height 260
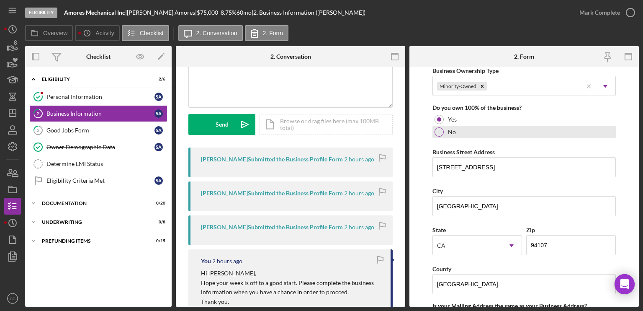
scroll to position [461, 0]
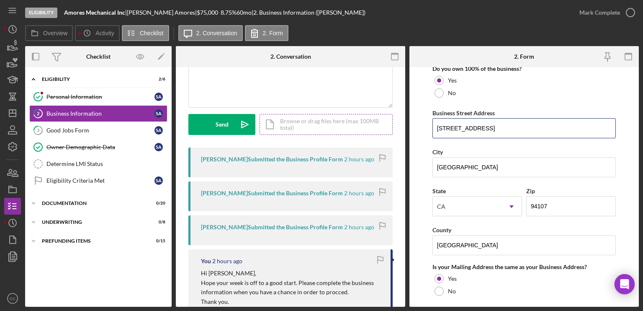
drag, startPoint x: 491, startPoint y: 127, endPoint x: 345, endPoint y: 128, distance: 146.1
click at [345, 128] on div "Overview Internal Workflow Stage Eligibility Icon/Dropdown Arrow Archive (can u…" at bounding box center [332, 176] width 614 height 260
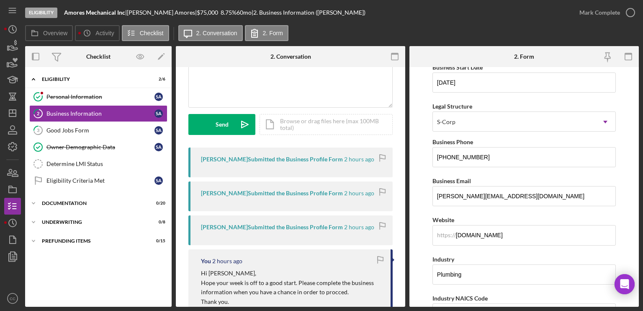
scroll to position [0, 0]
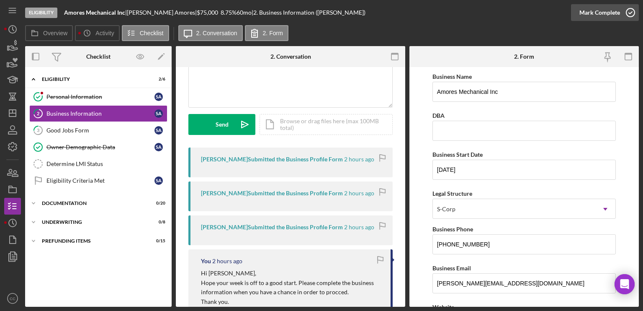
click at [621, 10] on icon "button" at bounding box center [630, 12] width 21 height 21
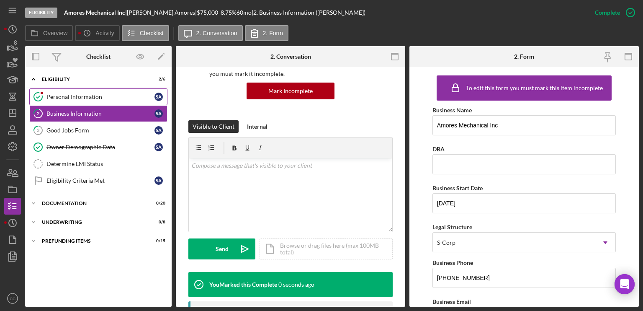
scroll to position [208, 0]
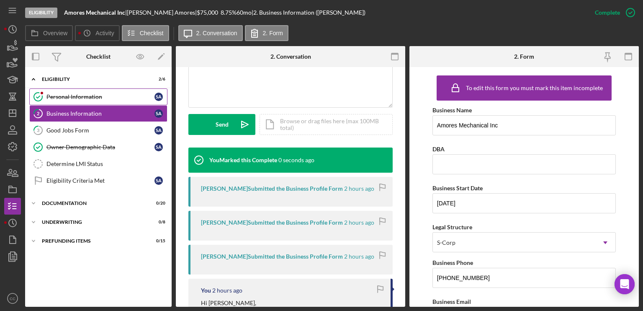
click at [74, 94] on div "Personal Information" at bounding box center [100, 96] width 108 height 7
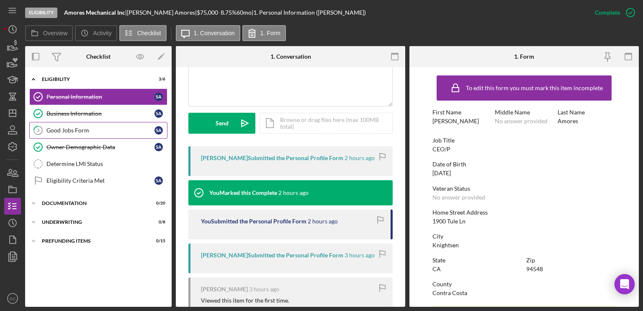
click at [75, 130] on div "Good Jobs Form" at bounding box center [100, 130] width 108 height 7
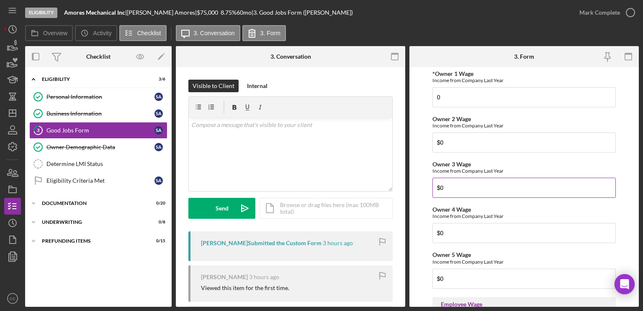
scroll to position [1380, 0]
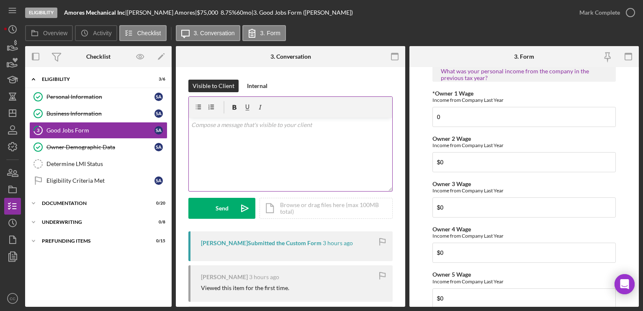
click at [296, 147] on div "v Color teal Color pink Remove color Add row above Add row below Add column bef…" at bounding box center [290, 154] width 203 height 73
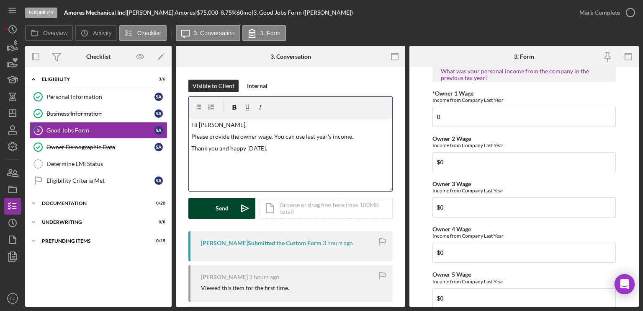
click at [224, 207] on div "Send" at bounding box center [222, 208] width 13 height 21
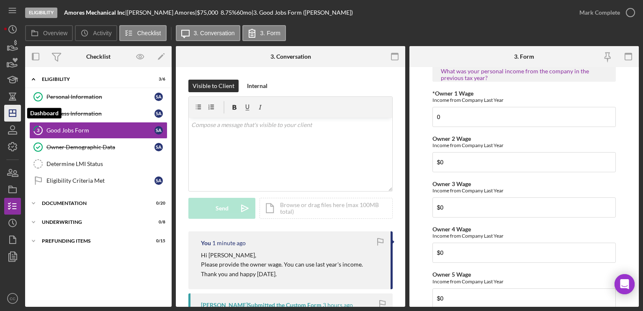
click at [11, 113] on line "button" at bounding box center [12, 113] width 7 height 0
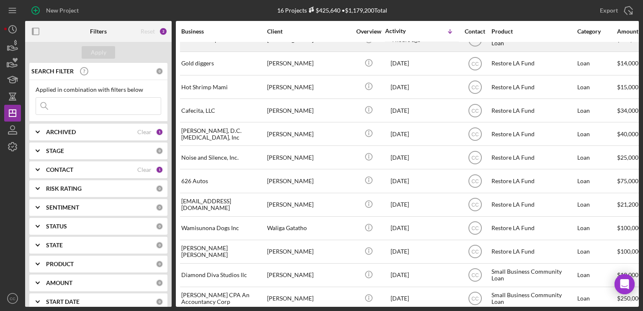
scroll to position [121, 0]
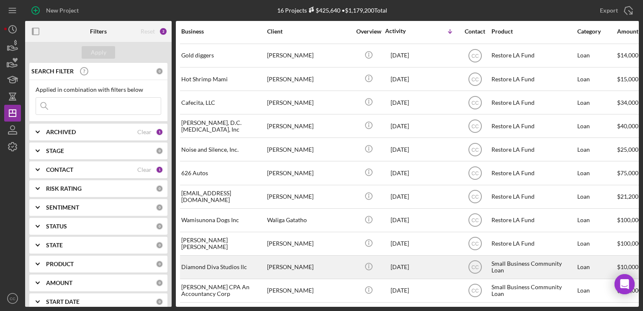
click at [225, 262] on div "Diamond Diva Studios llc" at bounding box center [223, 267] width 84 height 22
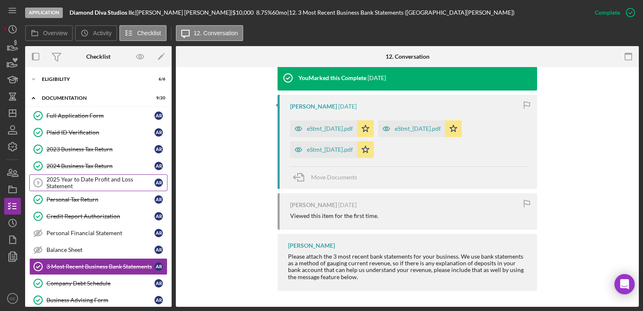
click at [74, 182] on div "2025 Year to Date Profit and Loss Statement" at bounding box center [100, 182] width 108 height 13
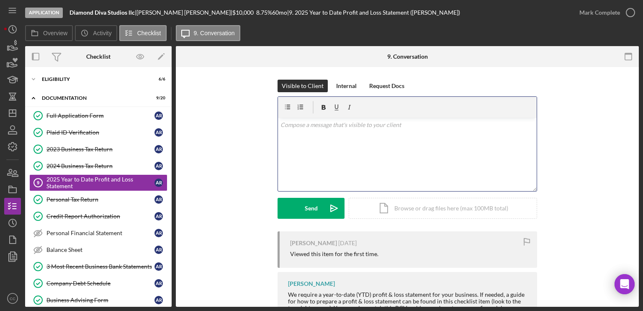
click at [372, 145] on div "v Color teal Color pink Remove color Add row above Add row below Add column bef…" at bounding box center [407, 154] width 259 height 73
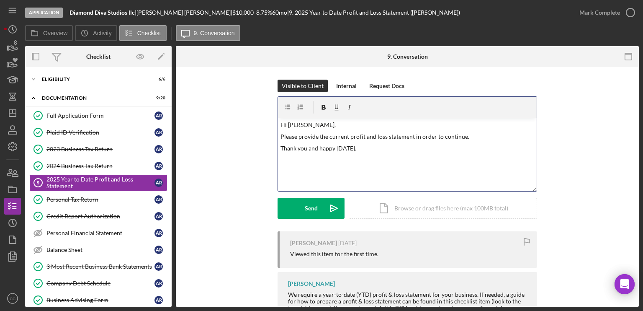
click at [379, 145] on p "Thank you and happy [DATE]." at bounding box center [408, 148] width 254 height 9
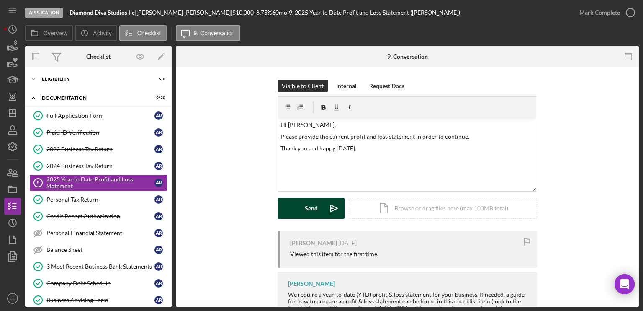
click at [305, 211] on div "Send" at bounding box center [311, 208] width 13 height 21
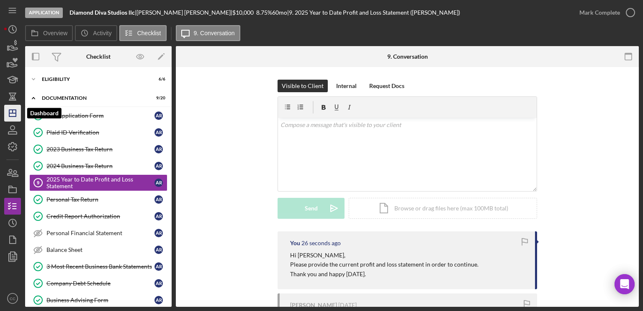
click at [15, 112] on icon "Icon/Dashboard" at bounding box center [12, 113] width 21 height 21
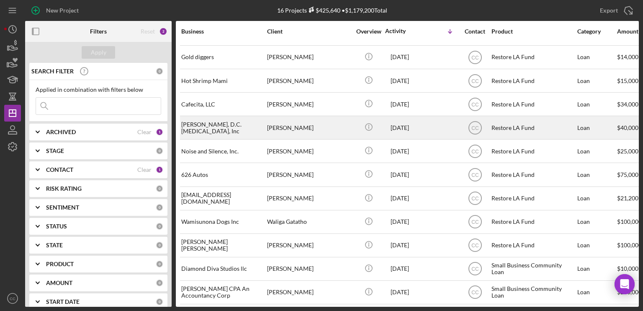
scroll to position [121, 0]
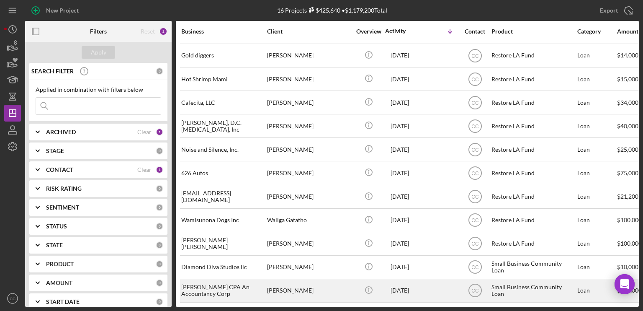
click at [335, 281] on div "[PERSON_NAME]" at bounding box center [309, 290] width 84 height 22
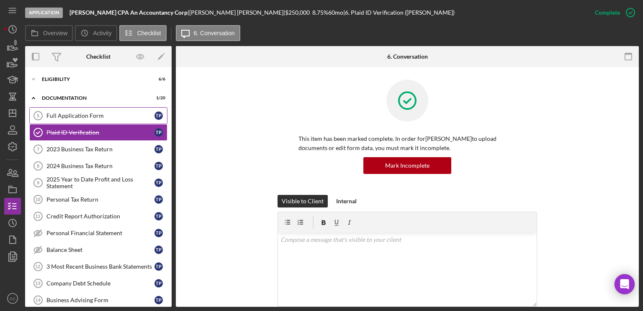
click at [89, 111] on link "Full Application Form 5 Full Application Form T P" at bounding box center [98, 115] width 138 height 17
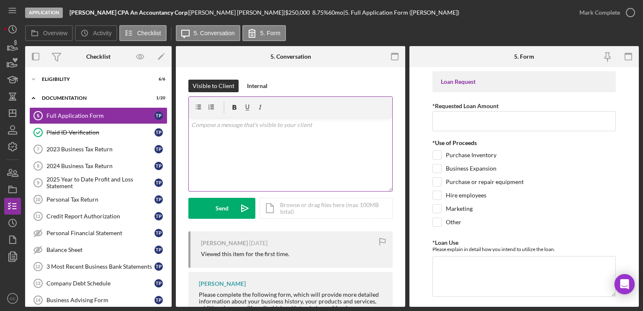
click at [301, 154] on div "v Color teal Color pink Remove color Add row above Add row below Add column bef…" at bounding box center [290, 154] width 203 height 73
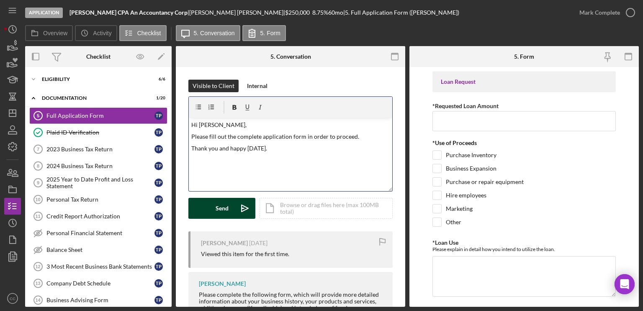
click at [215, 209] on button "Send Icon/icon-invite-send" at bounding box center [221, 208] width 67 height 21
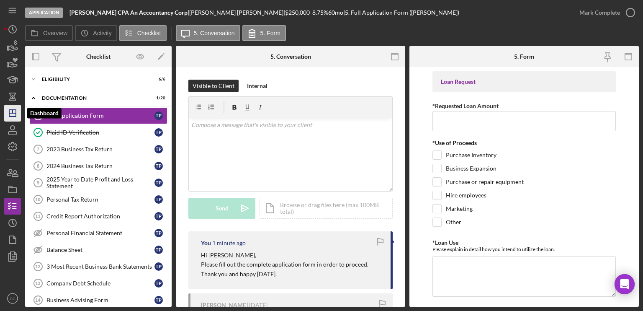
click at [11, 115] on icon "Icon/Dashboard" at bounding box center [12, 113] width 21 height 21
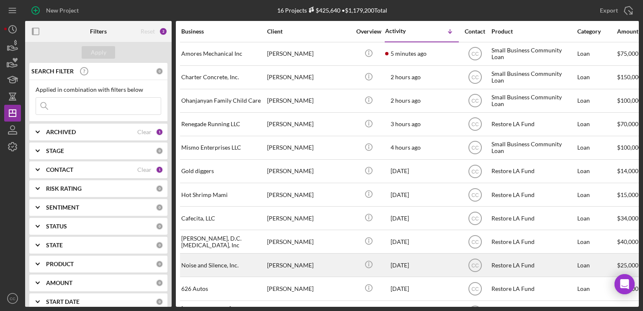
click at [208, 261] on div "Noise and Silence, Inc." at bounding box center [223, 265] width 84 height 22
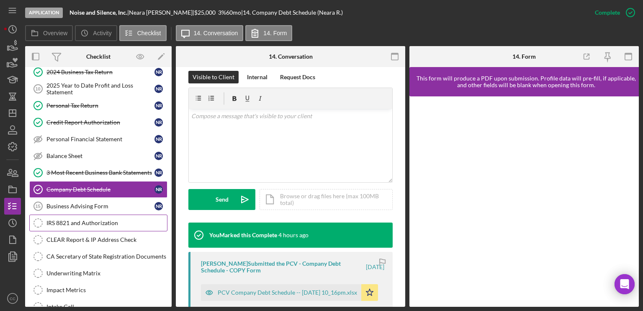
scroll to position [126, 0]
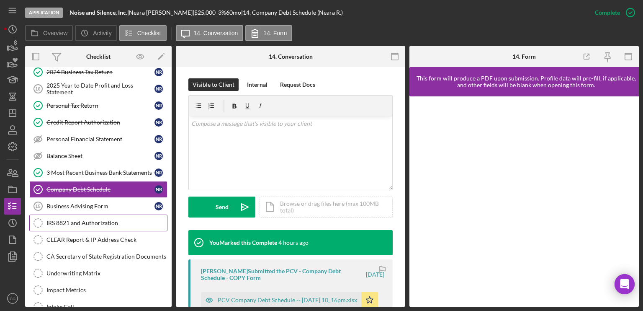
click at [97, 219] on div "IRS 8821 and Authorization" at bounding box center [106, 222] width 121 height 7
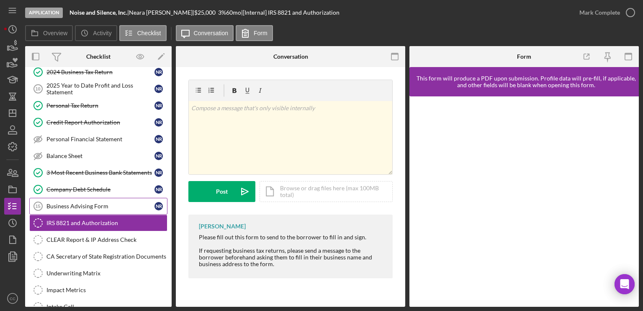
click at [106, 203] on div "Business Advising Form" at bounding box center [100, 206] width 108 height 7
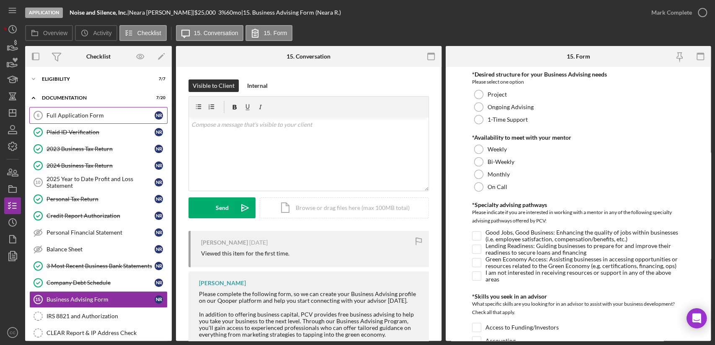
click at [91, 119] on link "Full Application Form 6 Full Application Form N R" at bounding box center [98, 115] width 138 height 17
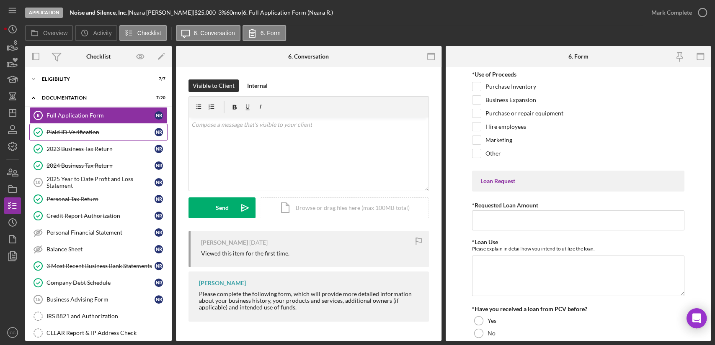
click at [91, 134] on div "Plaid ID Verification" at bounding box center [100, 132] width 108 height 7
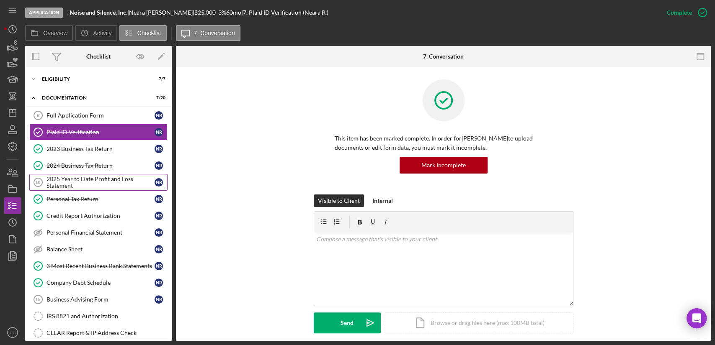
click at [80, 183] on div "2025 Year to Date Profit and Loss Statement" at bounding box center [100, 182] width 108 height 13
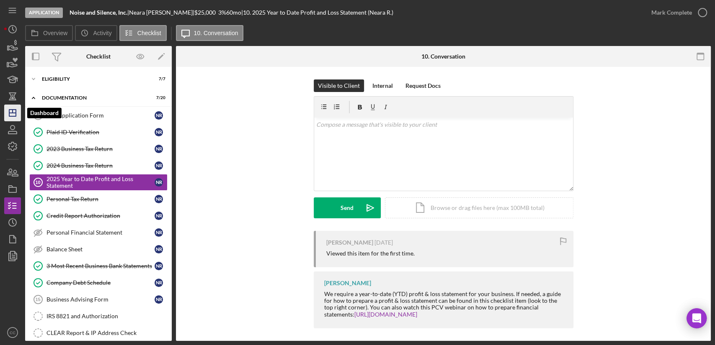
click at [13, 117] on icon "Icon/Dashboard" at bounding box center [12, 113] width 21 height 21
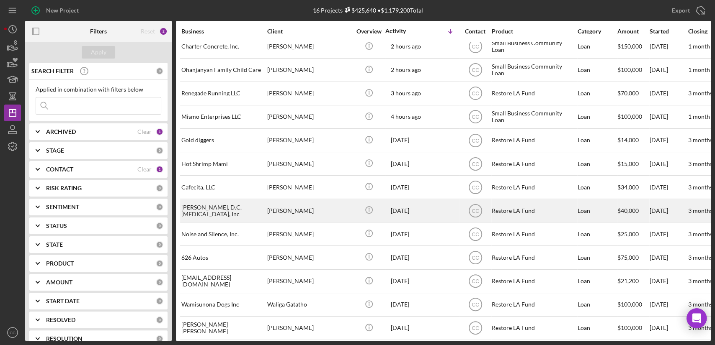
scroll to position [46, 0]
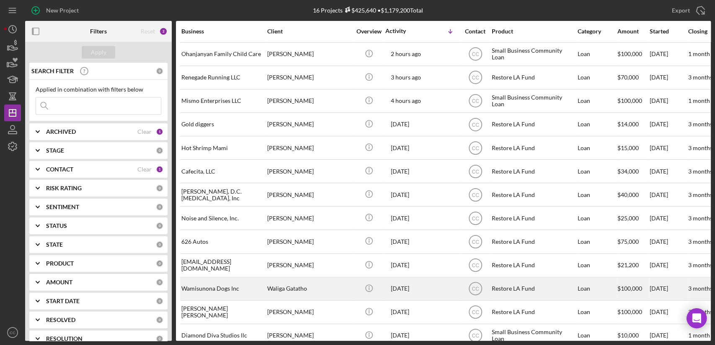
click at [221, 286] on div "Wamisunona Dogs Inc" at bounding box center [223, 289] width 84 height 22
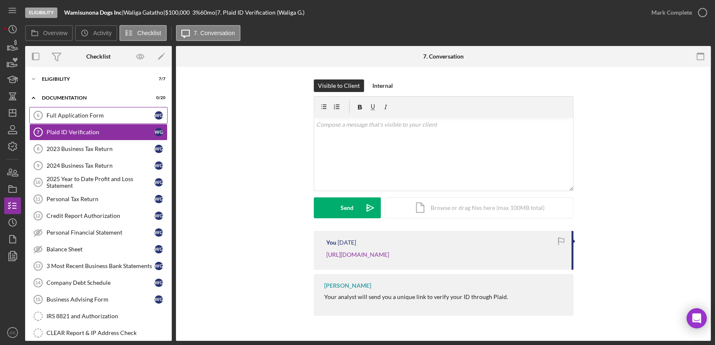
click at [67, 116] on div "Full Application Form" at bounding box center [100, 115] width 108 height 7
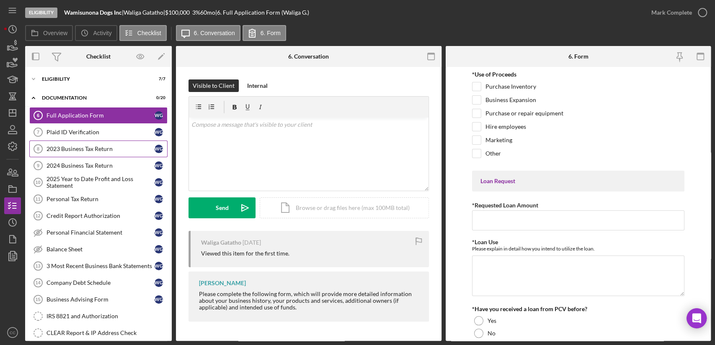
click at [64, 149] on div "2023 Business Tax Return" at bounding box center [100, 149] width 108 height 7
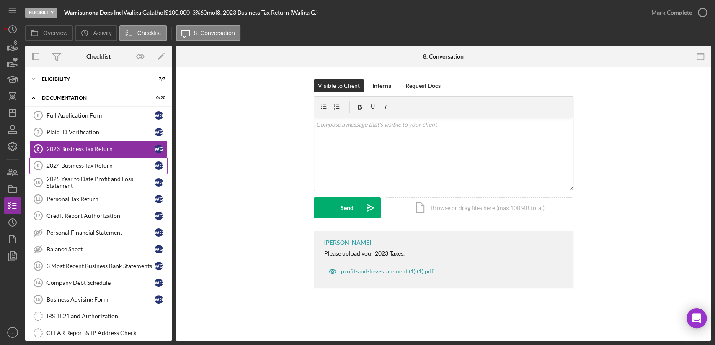
click at [69, 163] on div "2024 Business Tax Return" at bounding box center [100, 165] width 108 height 7
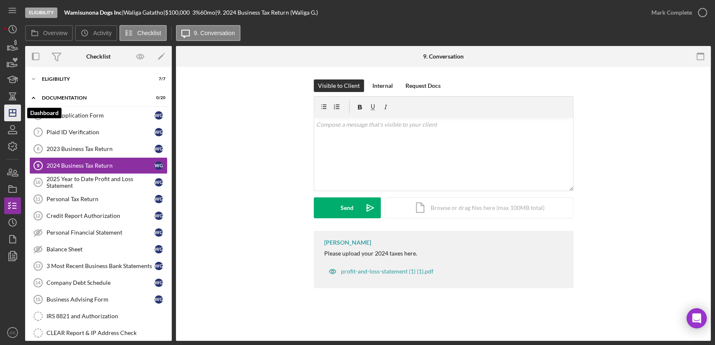
click at [11, 113] on line "button" at bounding box center [12, 113] width 7 height 0
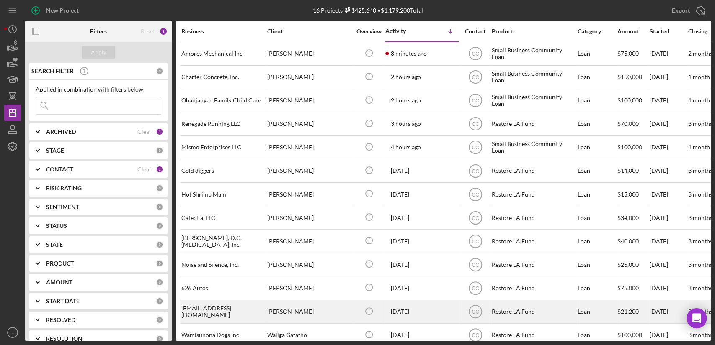
click at [213, 311] on div "[EMAIL_ADDRESS][DOMAIN_NAME]" at bounding box center [223, 312] width 84 height 22
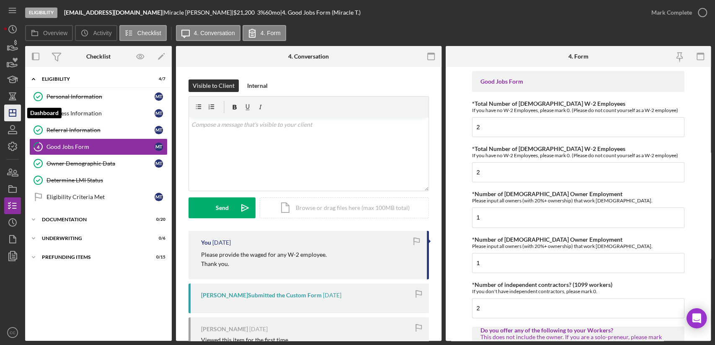
drag, startPoint x: 13, startPoint y: 115, endPoint x: 18, endPoint y: 106, distance: 10.1
click at [13, 115] on icon "Icon/Dashboard" at bounding box center [12, 113] width 21 height 21
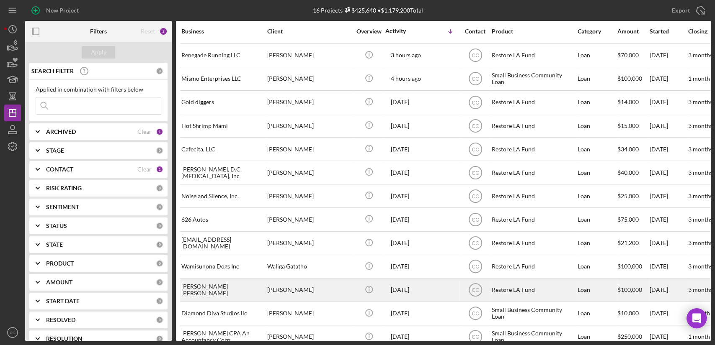
scroll to position [85, 0]
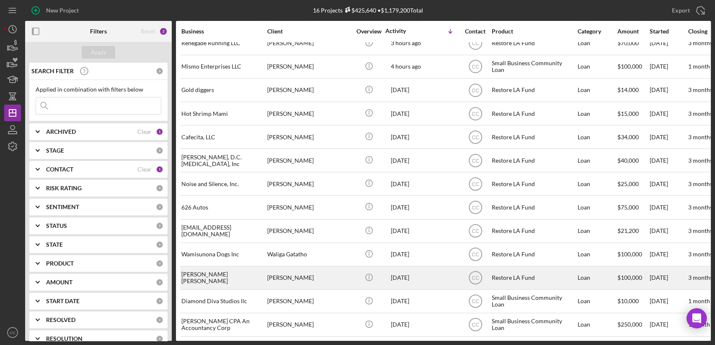
click at [218, 275] on div "[PERSON_NAME] [PERSON_NAME]" at bounding box center [223, 278] width 84 height 22
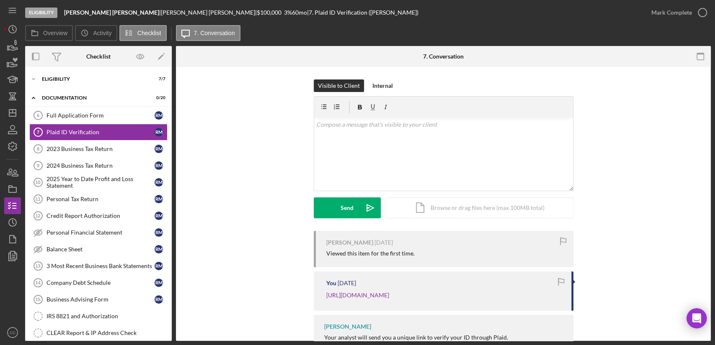
scroll to position [41, 0]
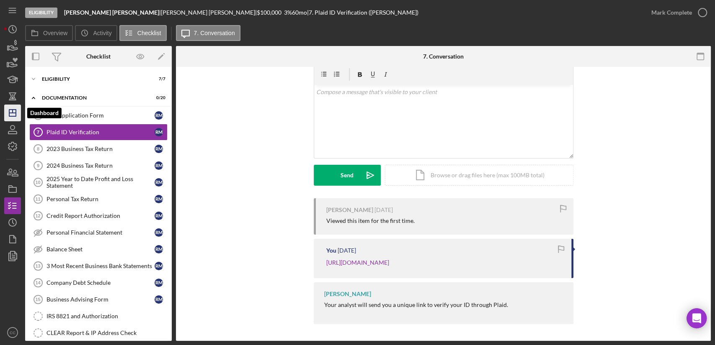
click at [11, 111] on icon "Icon/Dashboard" at bounding box center [12, 113] width 21 height 21
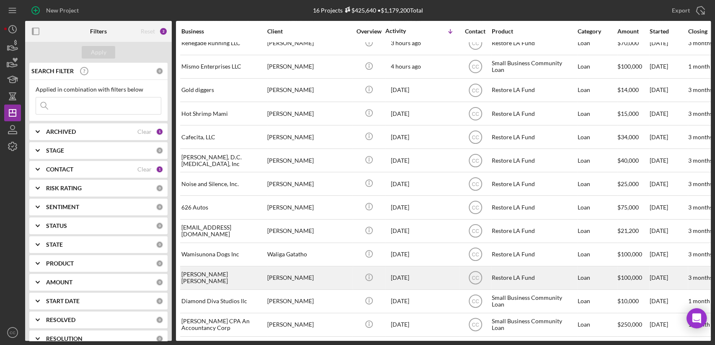
scroll to position [85, 0]
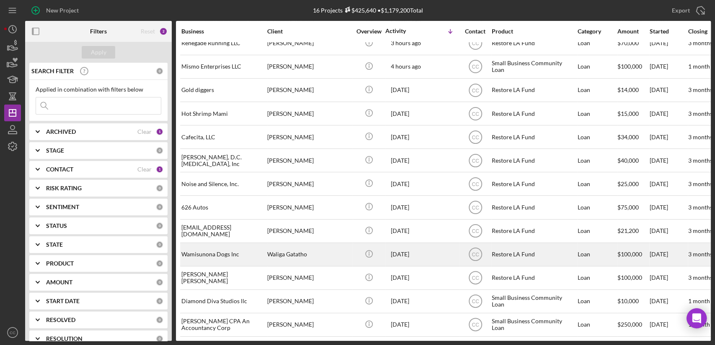
click at [220, 250] on div "Wamisunona Dogs Inc" at bounding box center [223, 255] width 84 height 22
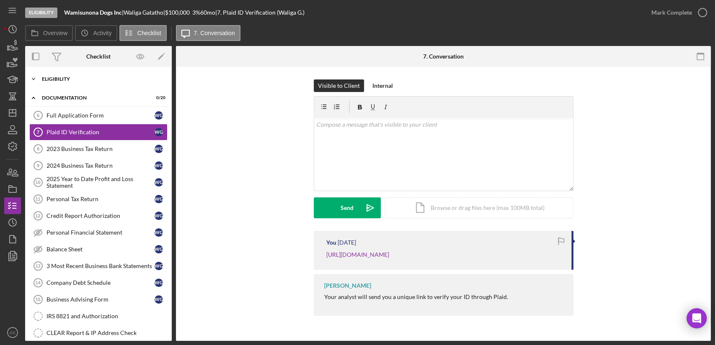
click at [65, 80] on div "Eligibility" at bounding box center [101, 79] width 119 height 5
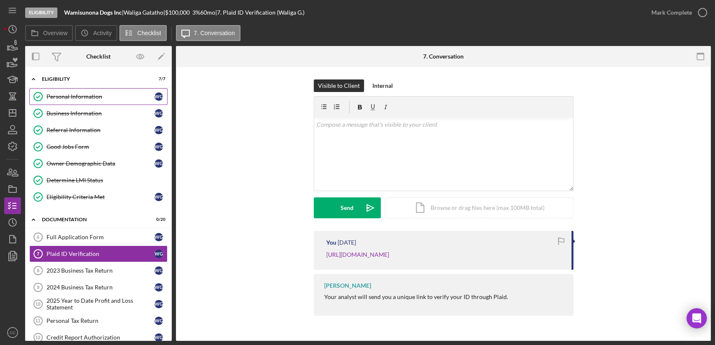
click at [64, 96] on div "Personal Information" at bounding box center [100, 96] width 108 height 7
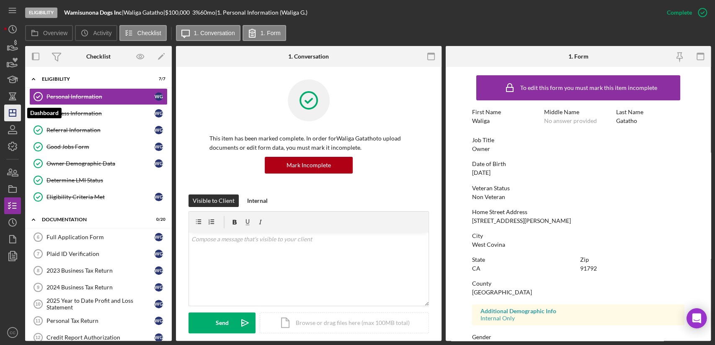
click at [15, 116] on icon "Icon/Dashboard" at bounding box center [12, 113] width 21 height 21
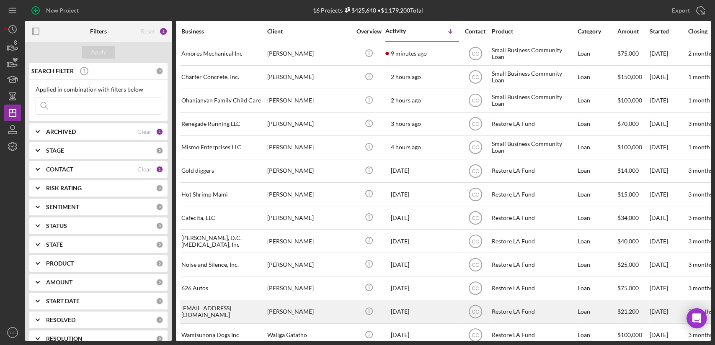
click at [319, 311] on div "[PERSON_NAME]" at bounding box center [309, 312] width 84 height 22
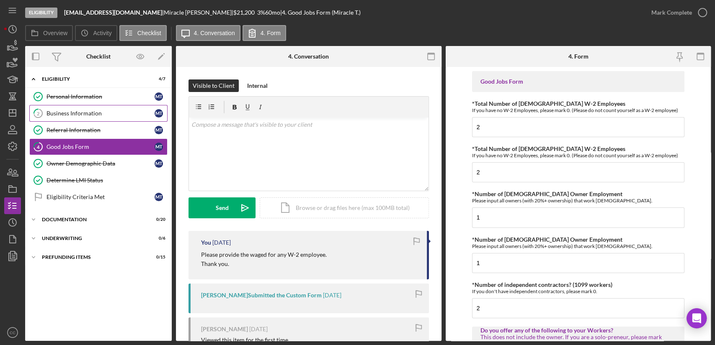
click at [74, 113] on div "Business Information" at bounding box center [100, 113] width 108 height 7
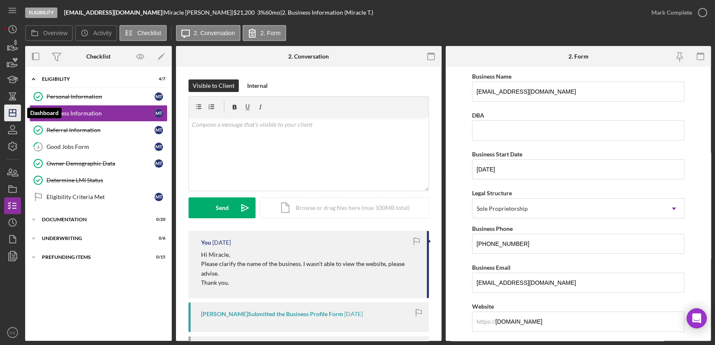
click at [13, 113] on line "button" at bounding box center [12, 113] width 7 height 0
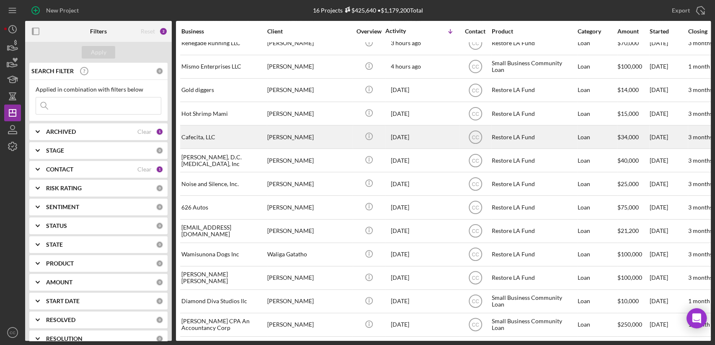
scroll to position [85, 0]
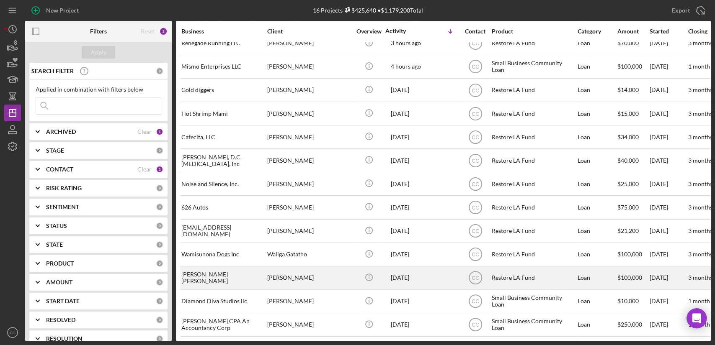
click at [302, 273] on div "[PERSON_NAME]" at bounding box center [309, 278] width 84 height 22
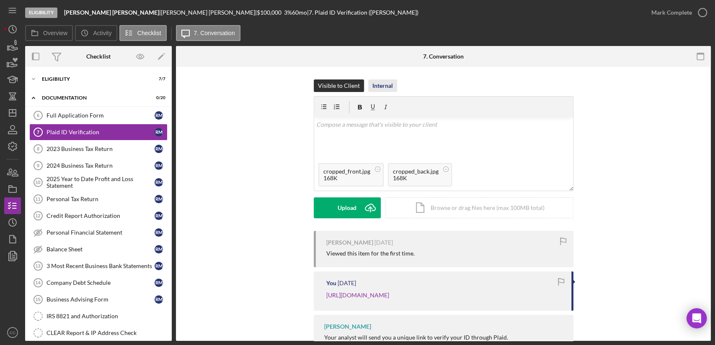
click at [383, 82] on div "Internal" at bounding box center [382, 86] width 21 height 13
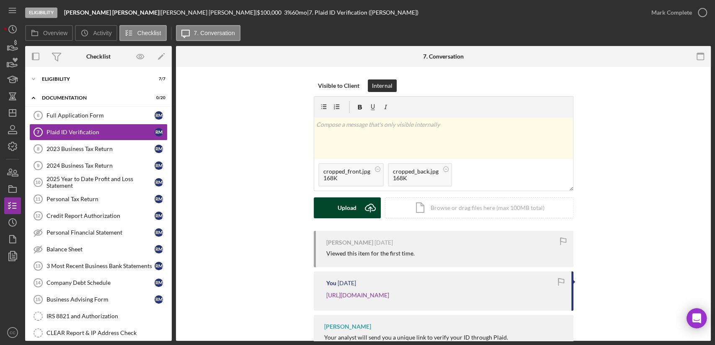
click at [346, 212] on div "Upload" at bounding box center [346, 208] width 19 height 21
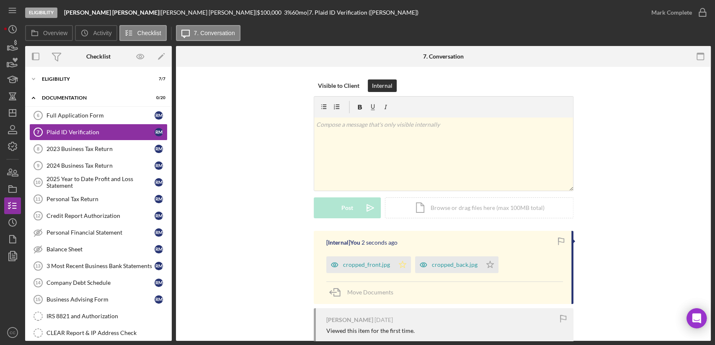
click at [402, 266] on icon "Icon/Star" at bounding box center [402, 265] width 17 height 17
click at [693, 12] on icon "button" at bounding box center [702, 12] width 21 height 21
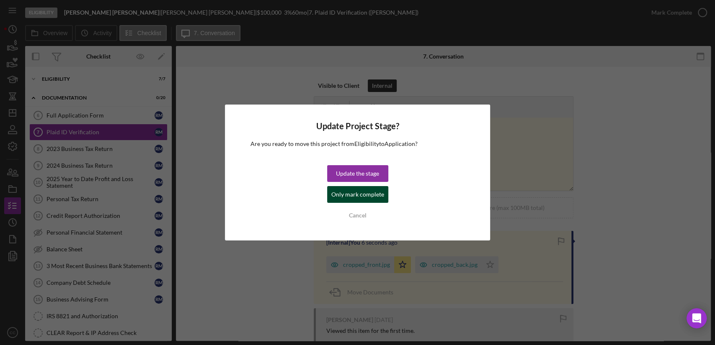
click at [361, 199] on div "Only mark complete" at bounding box center [357, 194] width 53 height 17
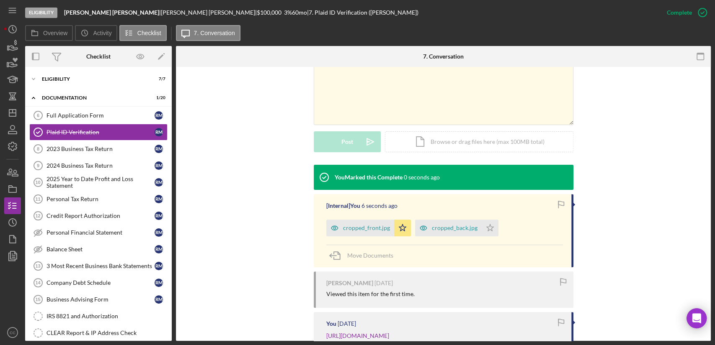
scroll to position [186, 0]
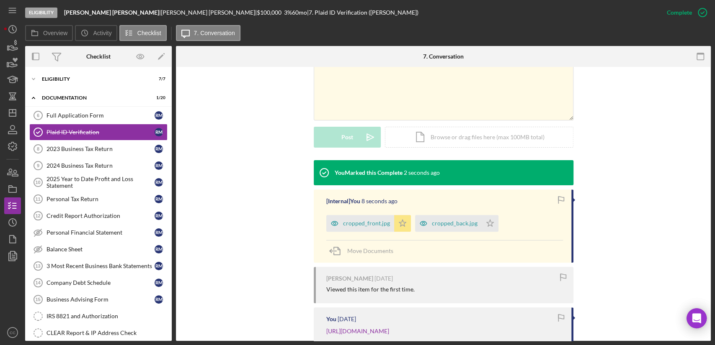
click at [399, 222] on polygon "button" at bounding box center [402, 223] width 7 height 7
click at [83, 111] on link "Full Application Form 6 Full Application Form R M" at bounding box center [98, 115] width 138 height 17
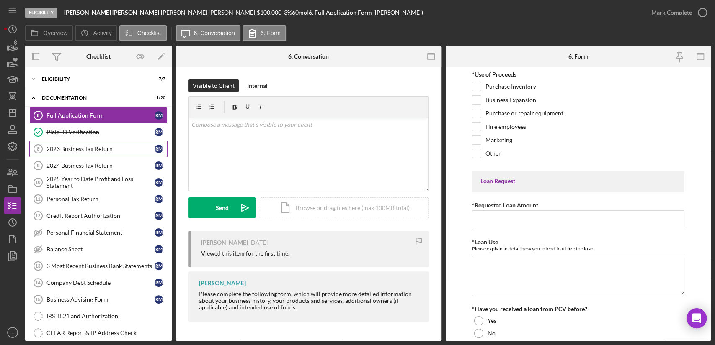
click at [83, 155] on link "2023 Business Tax Return 8 2023 Business Tax Return R M" at bounding box center [98, 149] width 138 height 17
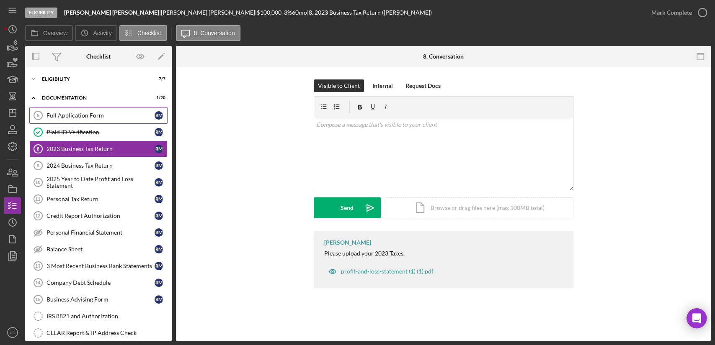
click at [70, 117] on div "Full Application Form" at bounding box center [100, 115] width 108 height 7
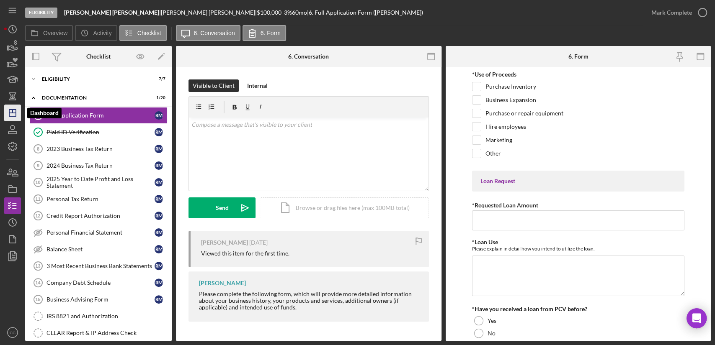
click at [8, 115] on icon "Icon/Dashboard" at bounding box center [12, 113] width 21 height 21
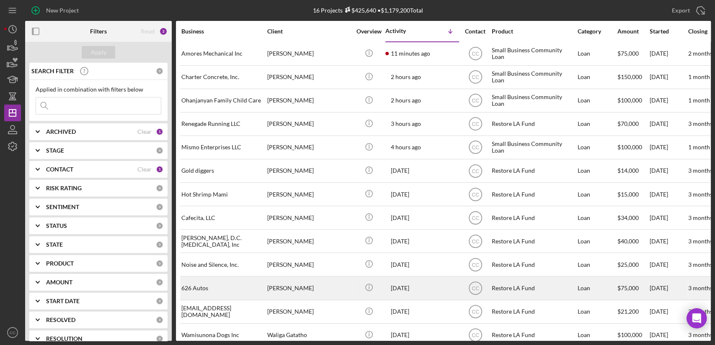
click at [409, 287] on time "[DATE]" at bounding box center [400, 288] width 18 height 7
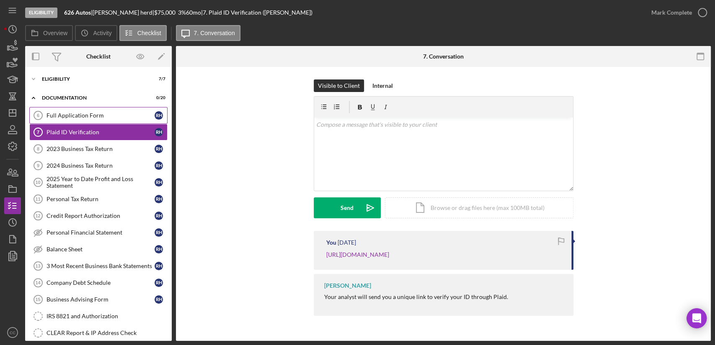
click at [81, 113] on div "Full Application Form" at bounding box center [100, 115] width 108 height 7
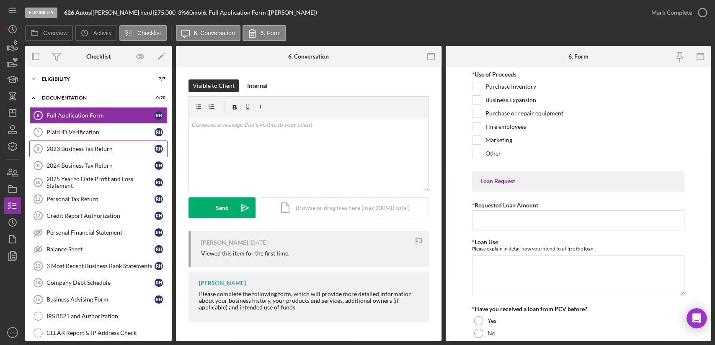
click at [80, 147] on div "2023 Business Tax Return" at bounding box center [100, 149] width 108 height 7
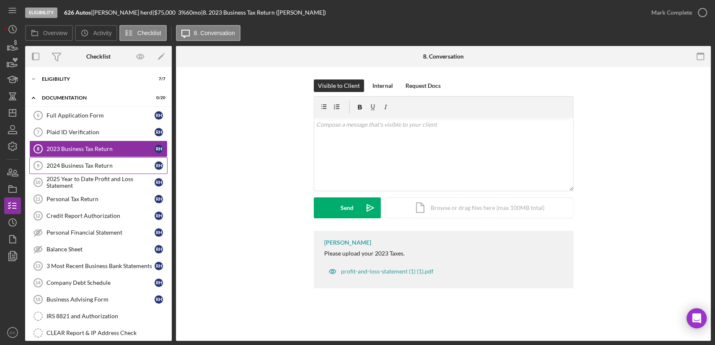
click at [82, 166] on div "2024 Business Tax Return" at bounding box center [100, 165] width 108 height 7
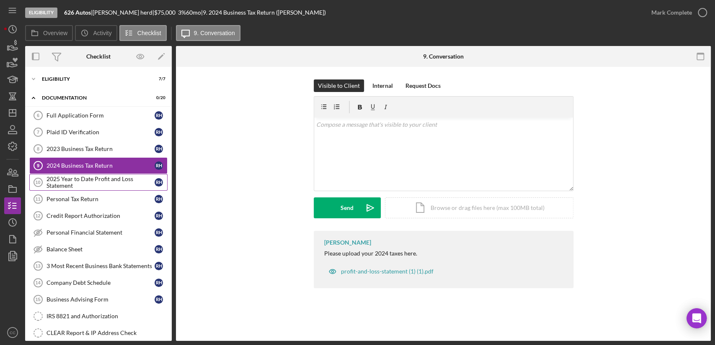
click at [82, 188] on div "2025 Year to Date Profit and Loss Statement" at bounding box center [100, 182] width 108 height 13
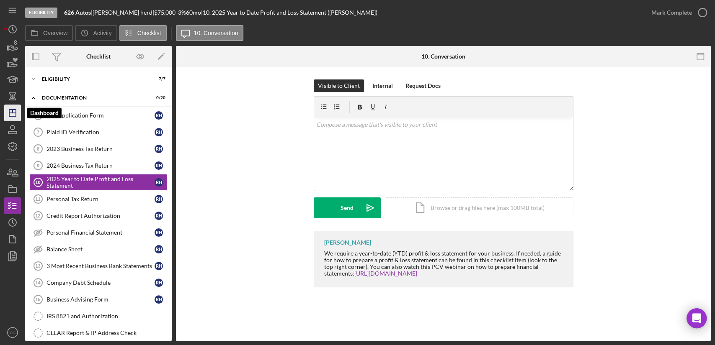
click at [14, 115] on icon "Icon/Dashboard" at bounding box center [12, 113] width 21 height 21
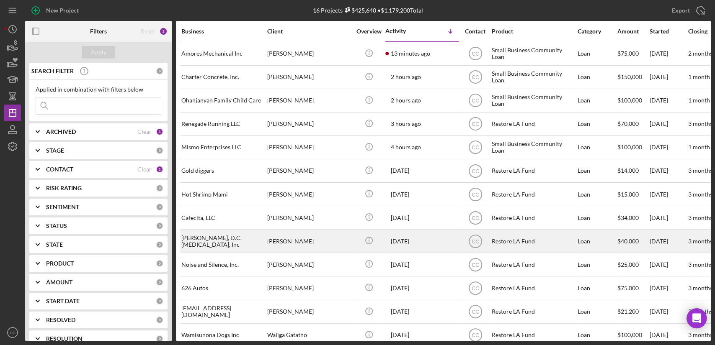
click at [294, 239] on div "[PERSON_NAME]" at bounding box center [309, 241] width 84 height 22
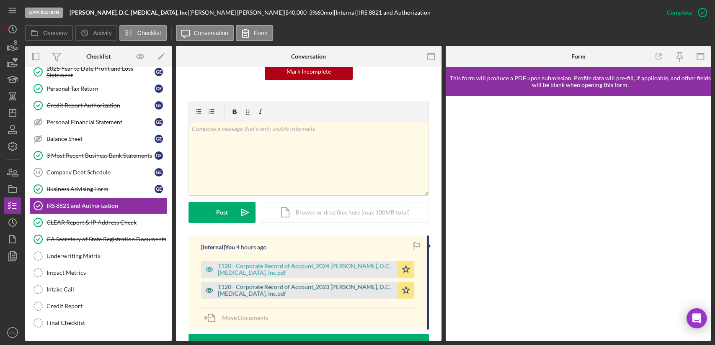
scroll to position [139, 0]
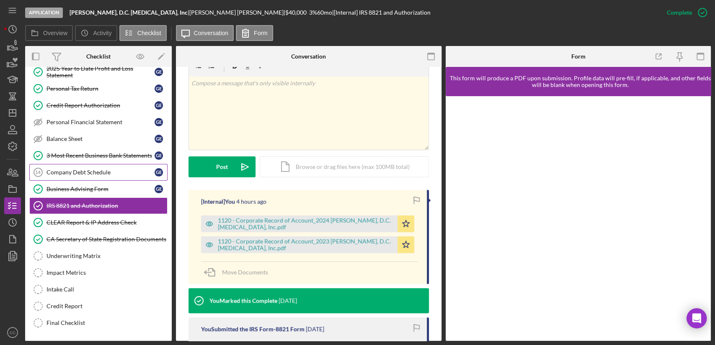
click at [87, 175] on link "Company Debt Schedule 14 Company Debt Schedule G E" at bounding box center [98, 172] width 138 height 17
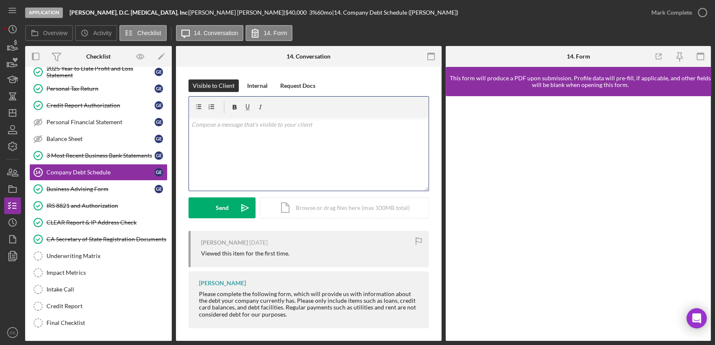
click at [281, 148] on div "v Color teal Color pink Remove color Add row above Add row below Add column bef…" at bounding box center [308, 154] width 239 height 73
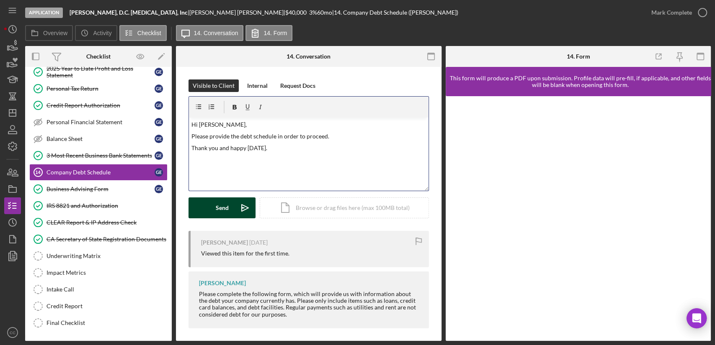
click at [224, 210] on div "Send" at bounding box center [222, 208] width 13 height 21
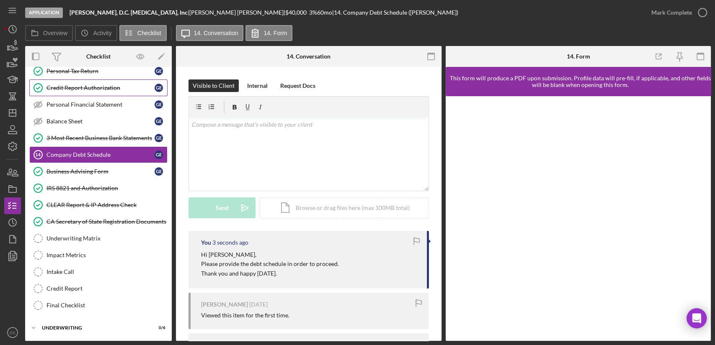
scroll to position [145, 0]
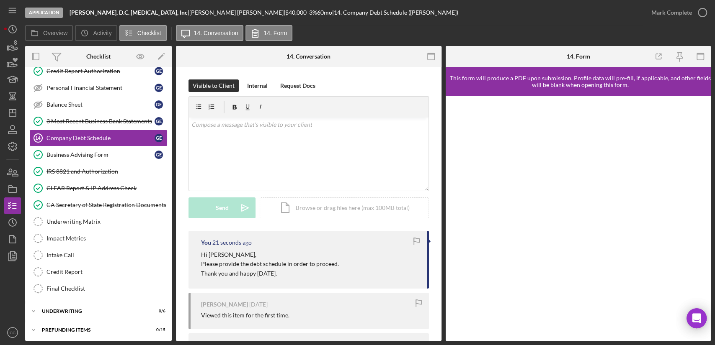
click at [3, 114] on div "Application Gabriel Y. Edery, D.C. Chiropractic, Inc | Gabriel Edery | $40,000 …" at bounding box center [357, 172] width 715 height 345
click at [8, 113] on icon "Icon/Dashboard" at bounding box center [12, 113] width 21 height 21
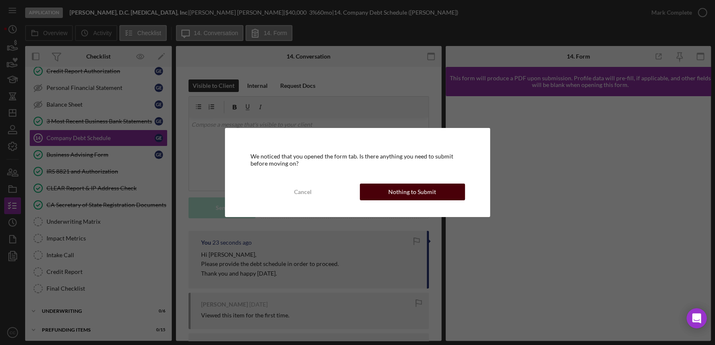
click at [424, 193] on div "Nothing to Submit" at bounding box center [412, 192] width 48 height 17
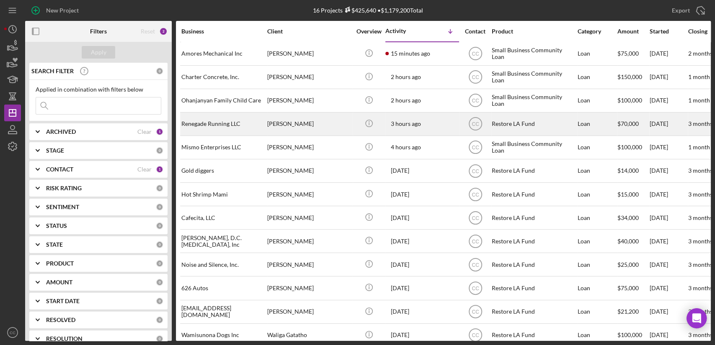
click at [328, 126] on div "[PERSON_NAME]" at bounding box center [309, 124] width 84 height 22
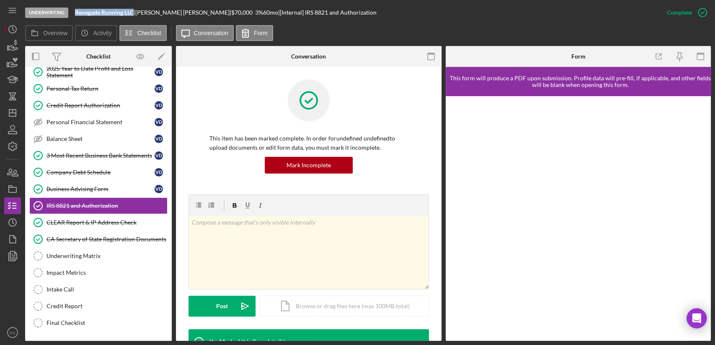
drag, startPoint x: 135, startPoint y: 13, endPoint x: 75, endPoint y: 13, distance: 59.9
click at [75, 13] on div "Renegade Running LLC |" at bounding box center [105, 12] width 60 height 7
copy b "Renegade Running LLC"
drag, startPoint x: 171, startPoint y: 11, endPoint x: 141, endPoint y: 12, distance: 30.6
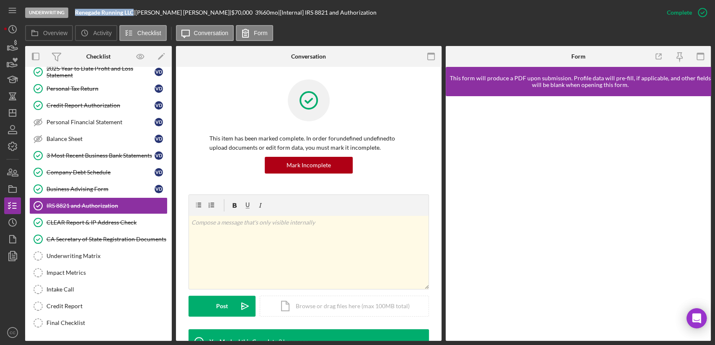
click at [141, 12] on div "Renegade Running LLC | Victor Diaz | $70,000 $42,000 3 % 60 mo | [Internal] IRS…" at bounding box center [225, 12] width 301 height 7
copy div "Victor Diaz"
click at [84, 177] on link "Company Debt Schedule Company Debt Schedule V D" at bounding box center [98, 172] width 138 height 17
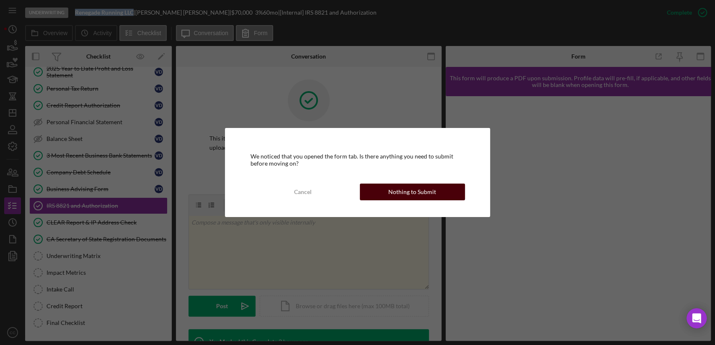
click at [404, 192] on div "Nothing to Submit" at bounding box center [412, 192] width 48 height 17
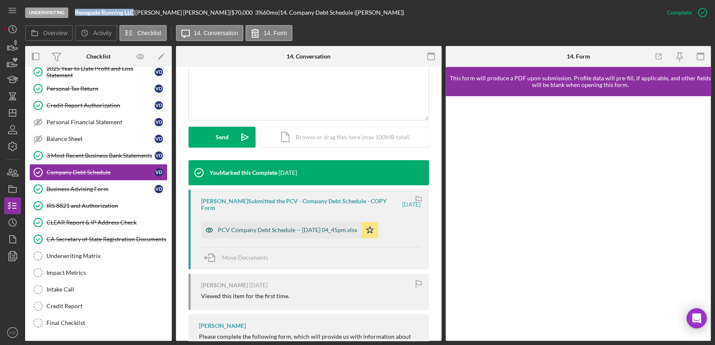
click at [278, 227] on div "PCV Company Debt Schedule -- 2025-09-01 04_45pm.xlsx" at bounding box center [287, 230] width 139 height 7
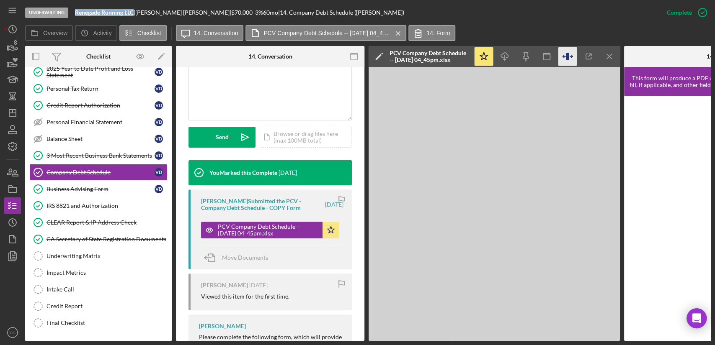
click at [566, 63] on icon "button" at bounding box center [567, 56] width 19 height 19
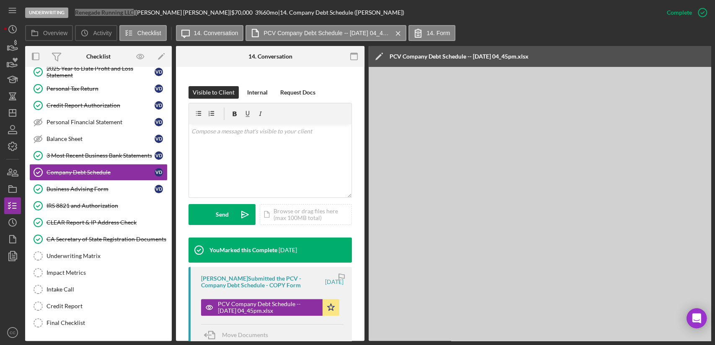
scroll to position [71, 0]
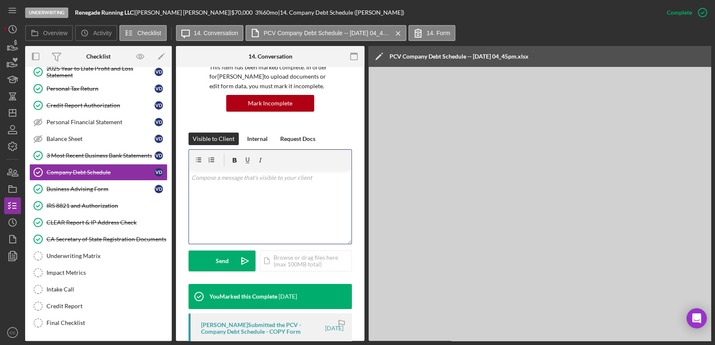
click at [263, 189] on div "v Color teal Color pink Remove color Add row above Add row below Add column bef…" at bounding box center [270, 207] width 162 height 73
drag, startPoint x: 136, startPoint y: 12, endPoint x: 76, endPoint y: 13, distance: 59.5
click at [76, 13] on div "Renegade Running LLC |" at bounding box center [105, 12] width 60 height 7
copy div "Renegade Running LLC"
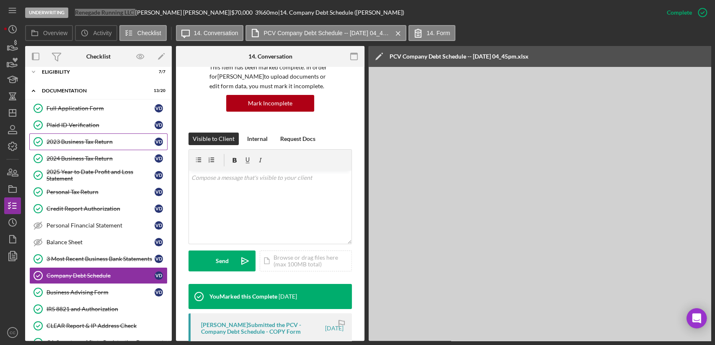
scroll to position [0, 0]
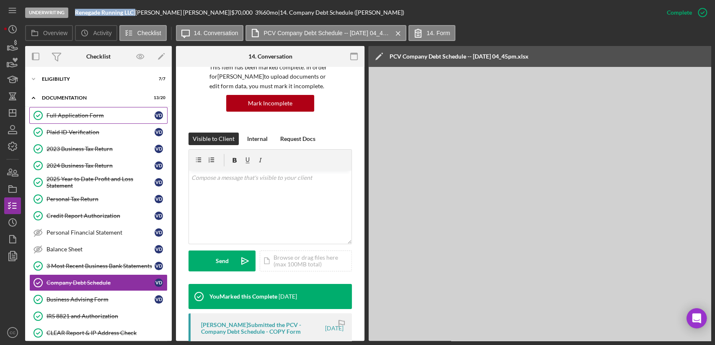
click at [60, 112] on div "Full Application Form" at bounding box center [100, 115] width 108 height 7
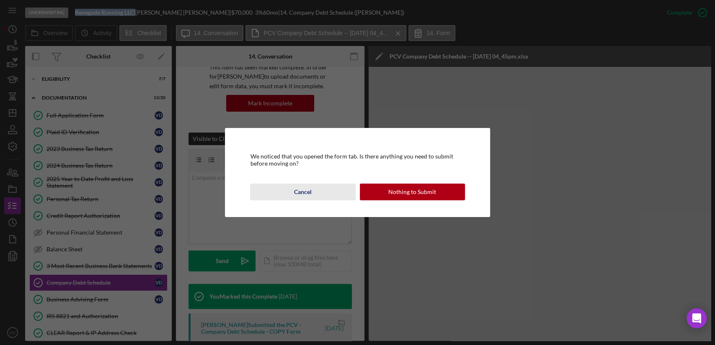
click at [288, 188] on button "Cancel" at bounding box center [302, 192] width 105 height 17
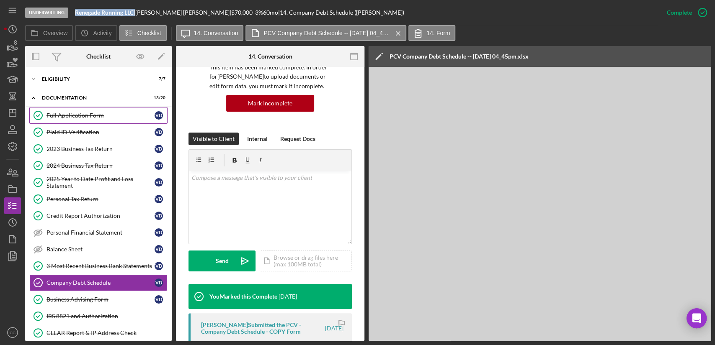
click at [102, 119] on link "Full Application Form Full Application Form V D" at bounding box center [98, 115] width 138 height 17
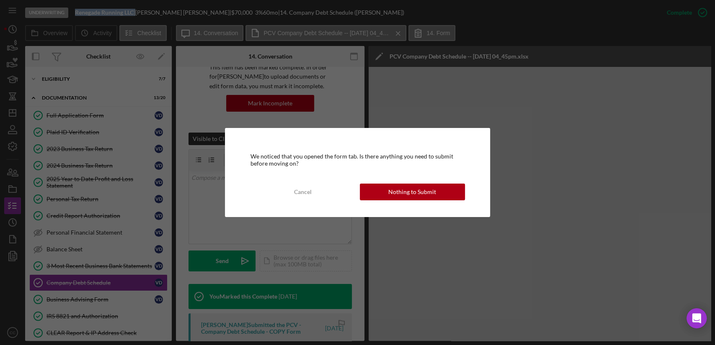
click at [407, 192] on div "Nothing to Submit" at bounding box center [412, 192] width 48 height 17
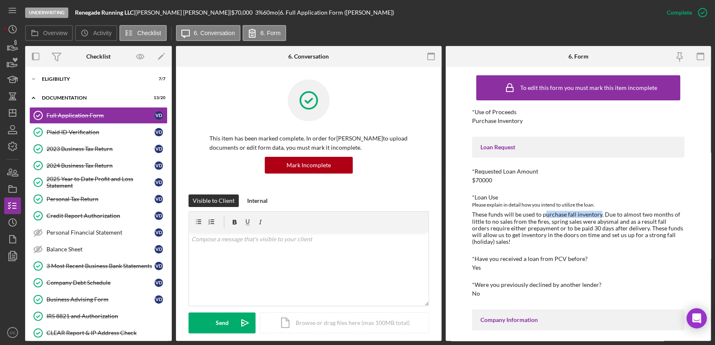
drag, startPoint x: 543, startPoint y: 216, endPoint x: 597, endPoint y: 216, distance: 54.8
click at [597, 216] on div "These funds will be used to purchase fall inventory. Due to almost two months o…" at bounding box center [578, 227] width 212 height 33
copy div "urchase fall inventory"
click at [54, 77] on div "Eligibility" at bounding box center [101, 79] width 119 height 5
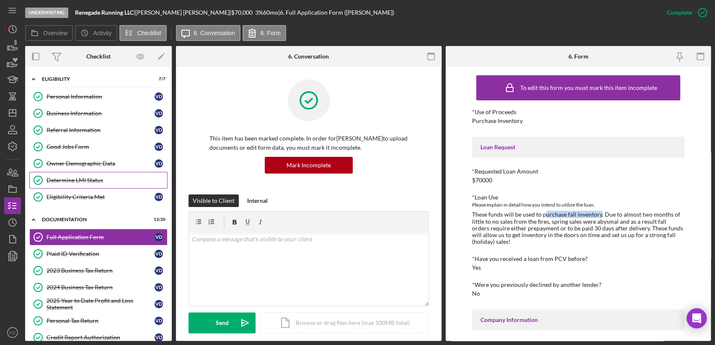
click at [78, 185] on link "Determine LMI Status Determine LMI Status" at bounding box center [98, 180] width 138 height 17
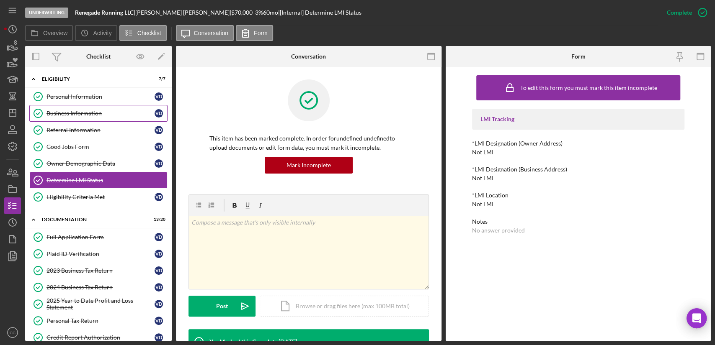
drag, startPoint x: 72, startPoint y: 113, endPoint x: 77, endPoint y: 114, distance: 5.2
click at [72, 113] on div "Business Information" at bounding box center [100, 113] width 108 height 7
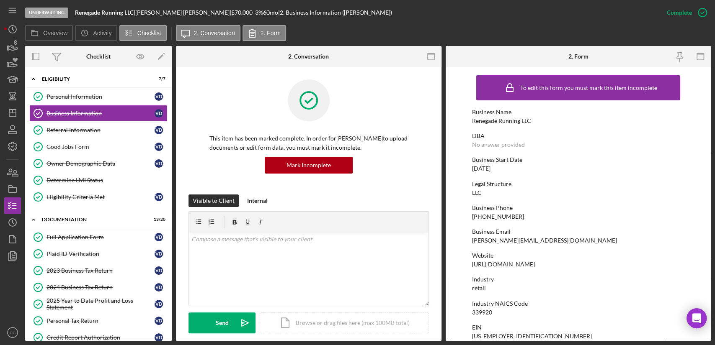
click at [479, 193] on div "LLC" at bounding box center [477, 193] width 10 height 7
copy div "LLC"
drag, startPoint x: 504, startPoint y: 167, endPoint x: 465, endPoint y: 170, distance: 39.5
click at [465, 170] on form "To edit this form you must mark this item incomplete Business Name Renegade Run…" at bounding box center [577, 204] width 265 height 274
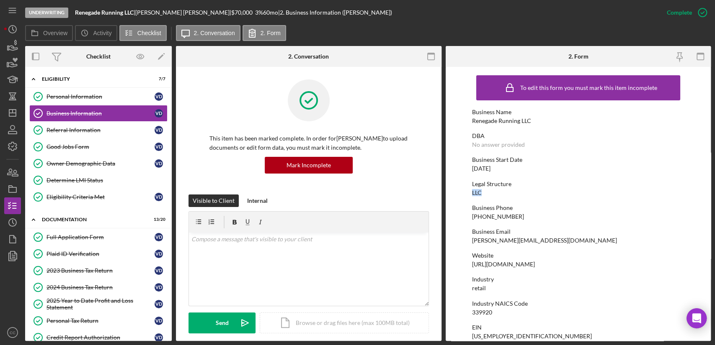
copy div "08/01/2019"
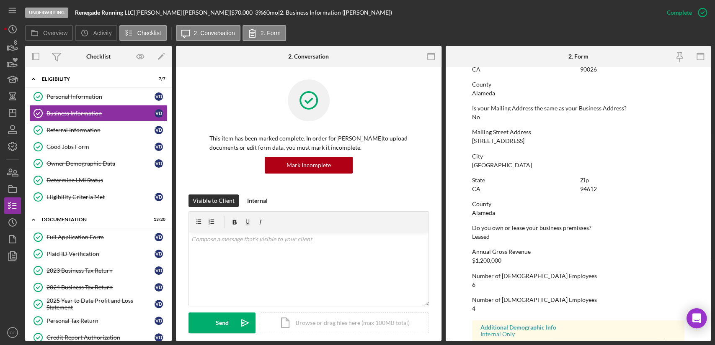
scroll to position [502, 0]
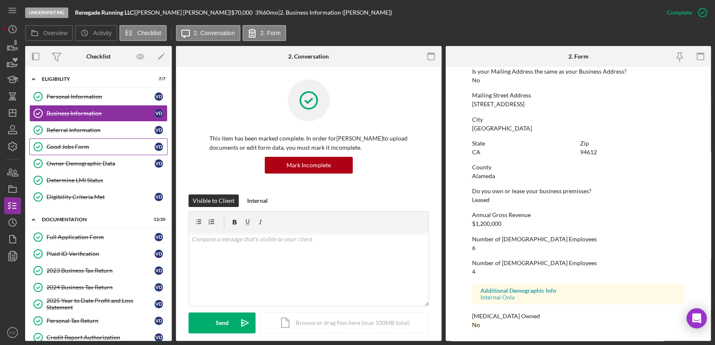
click at [75, 144] on div "Good Jobs Form" at bounding box center [100, 147] width 108 height 7
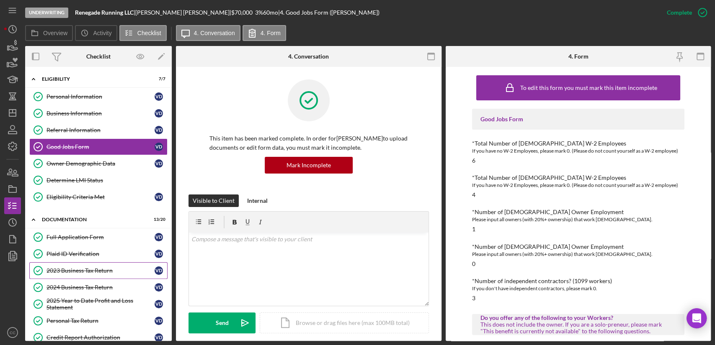
drag, startPoint x: 67, startPoint y: 267, endPoint x: 75, endPoint y: 264, distance: 8.1
click at [67, 268] on div "2023 Business Tax Return" at bounding box center [100, 271] width 108 height 7
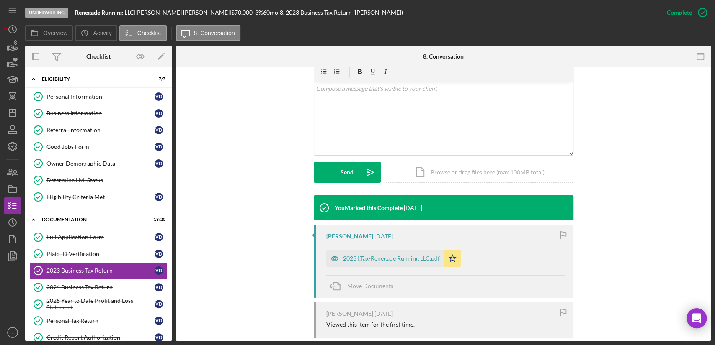
scroll to position [186, 0]
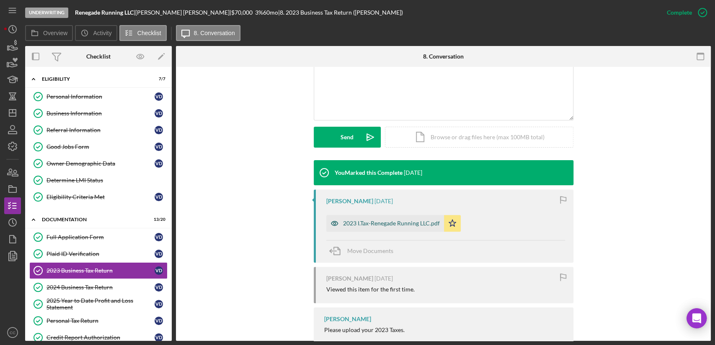
click at [381, 224] on div "2023 I.Tax-Renegade Running LLC.pdf" at bounding box center [391, 223] width 97 height 7
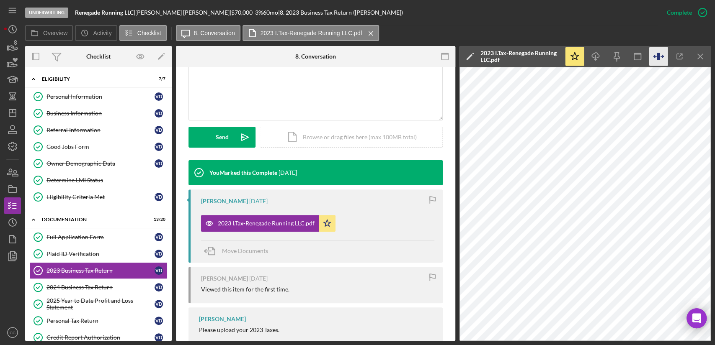
click at [657, 54] on icon "button" at bounding box center [658, 57] width 3 height 8
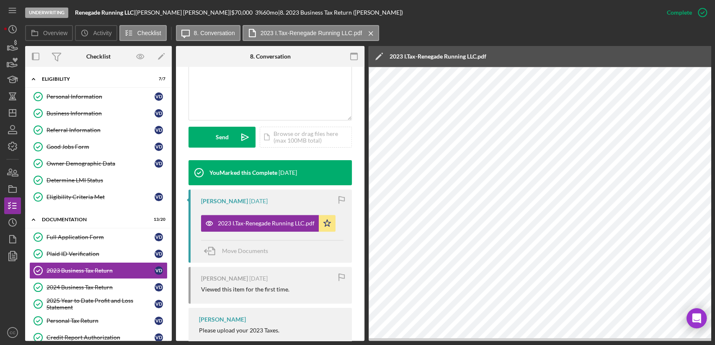
scroll to position [0, 160]
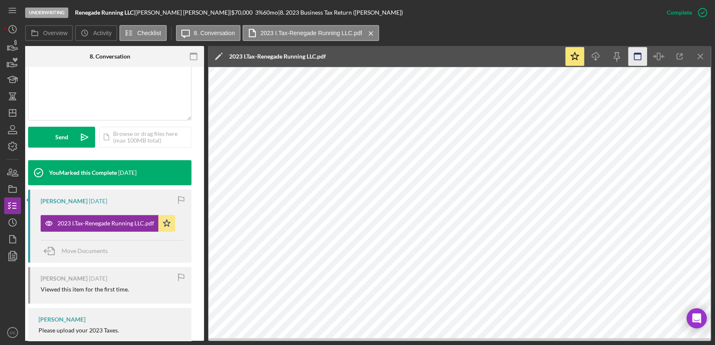
click at [639, 56] on icon "button" at bounding box center [637, 56] width 19 height 19
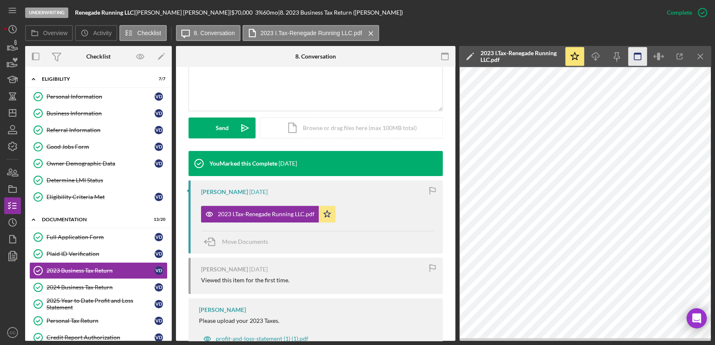
scroll to position [186, 0]
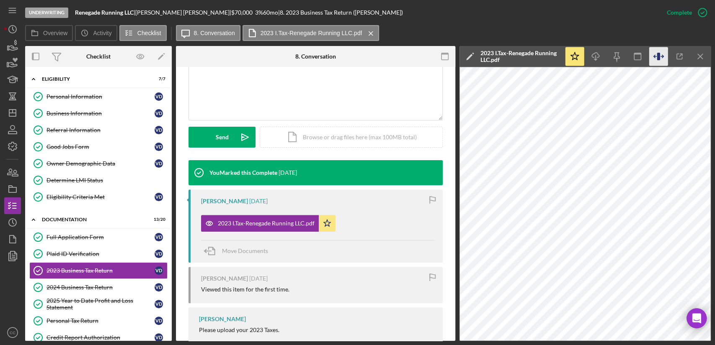
click at [657, 55] on icon "button" at bounding box center [658, 57] width 3 height 8
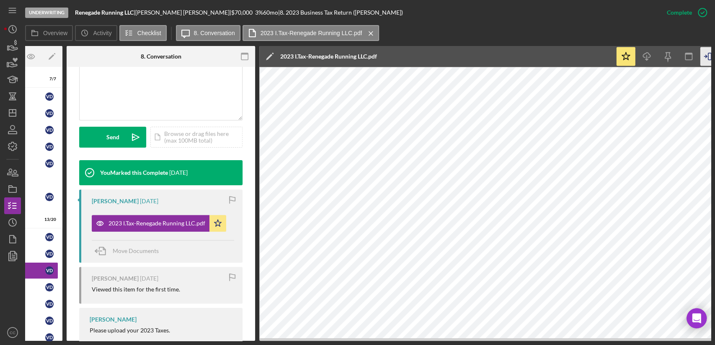
scroll to position [0, 160]
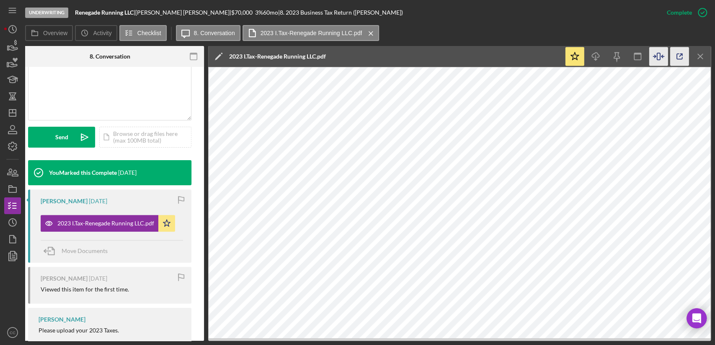
click at [678, 57] on icon "button" at bounding box center [679, 56] width 19 height 19
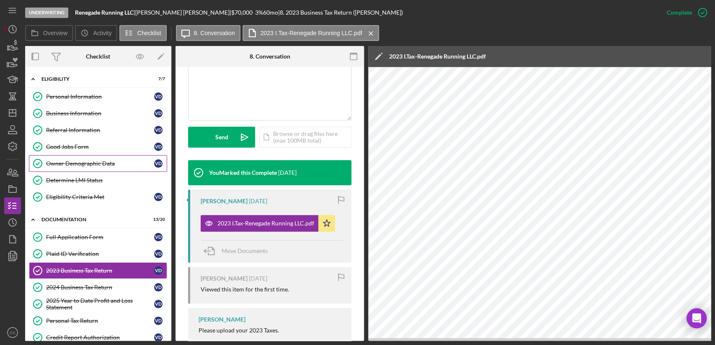
scroll to position [0, 0]
click at [80, 287] on div "2024 Business Tax Return" at bounding box center [100, 287] width 108 height 7
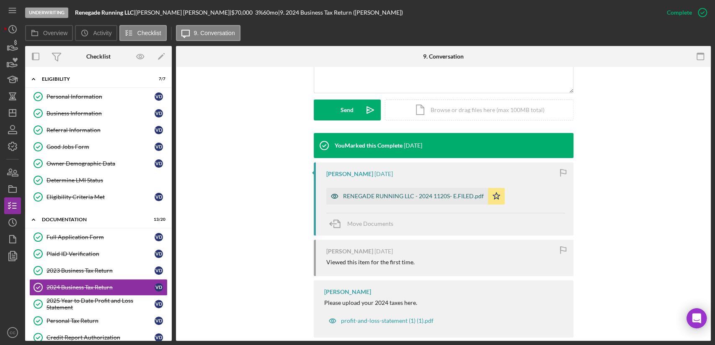
scroll to position [226, 0]
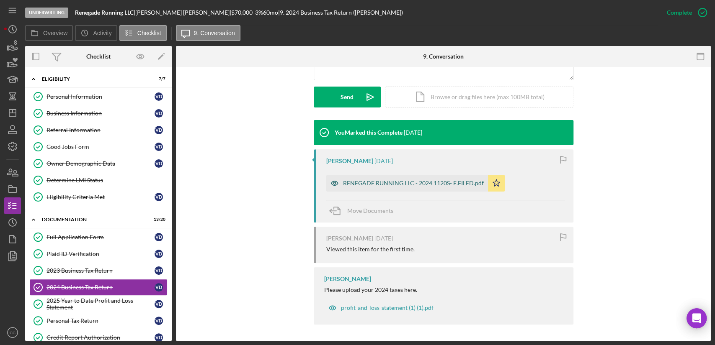
click at [413, 184] on div "RENEGADE RUNNING LLC - 2024 1120S- E.FILED.pdf" at bounding box center [413, 183] width 141 height 7
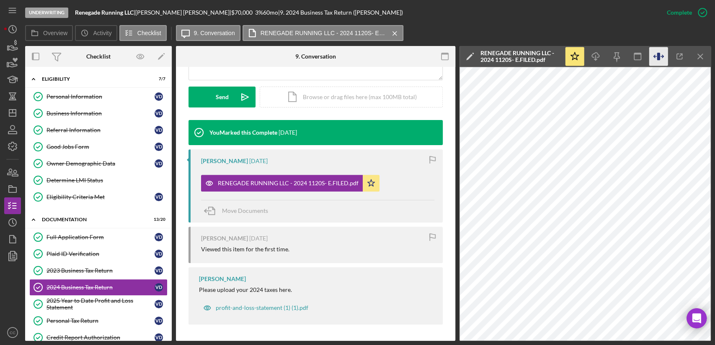
click at [659, 56] on icon "button" at bounding box center [658, 57] width 3 height 8
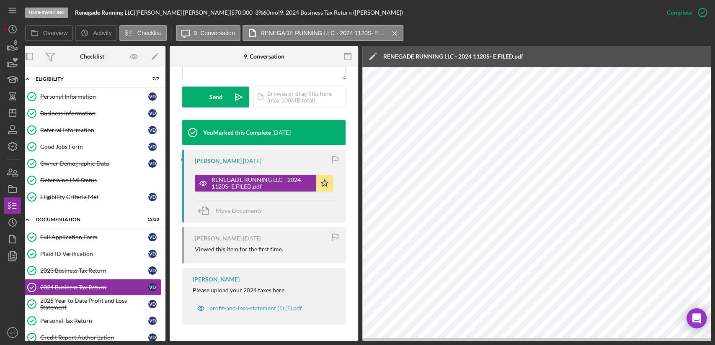
scroll to position [0, 0]
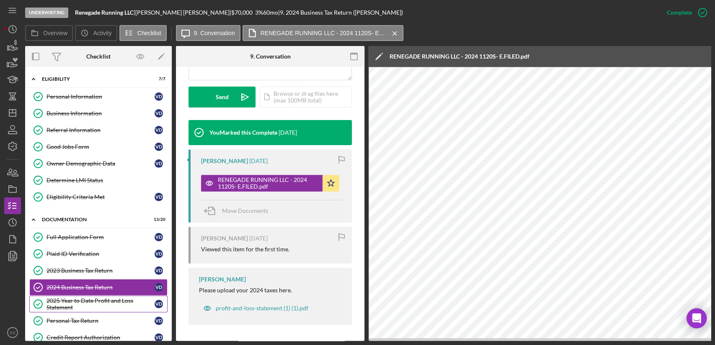
click at [72, 307] on div "2025 Year to Date Profit and Loss Statement" at bounding box center [100, 304] width 108 height 13
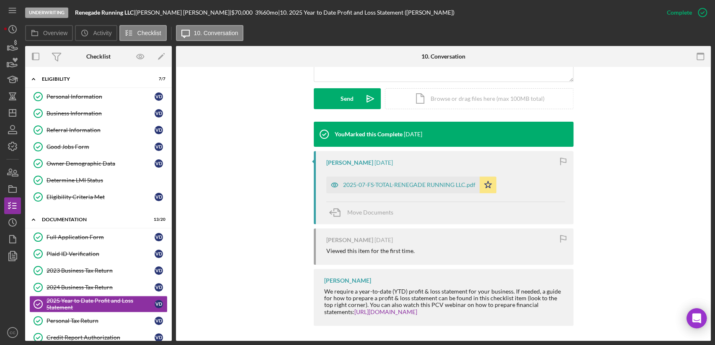
scroll to position [225, 0]
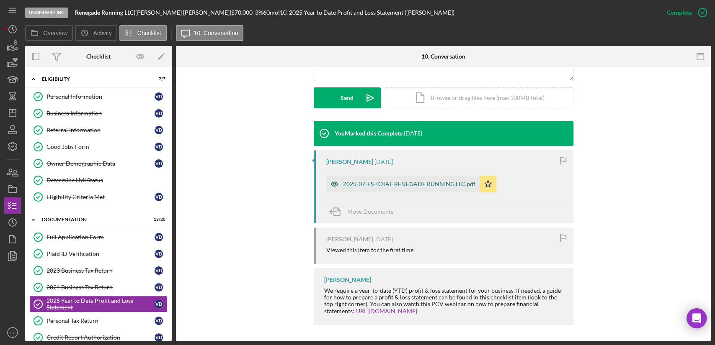
click at [399, 185] on div "2025-07-FS-TOTAL-RENEGADE RUNNING LLC.pdf" at bounding box center [409, 184] width 132 height 7
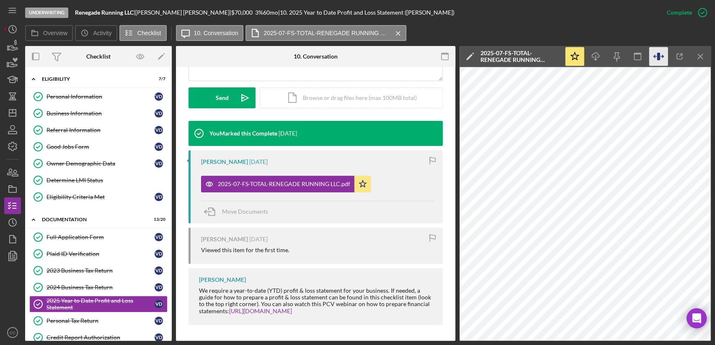
click at [660, 54] on icon "button" at bounding box center [658, 56] width 19 height 19
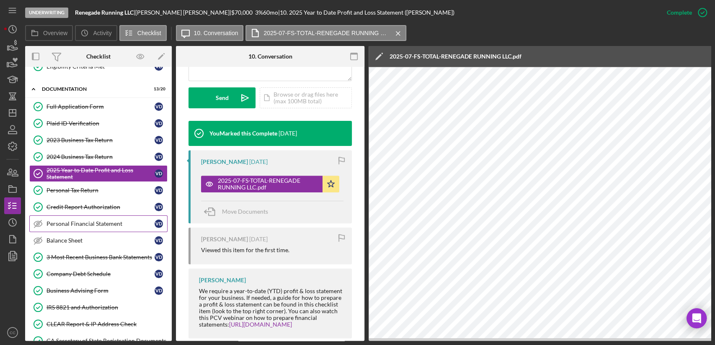
scroll to position [139, 0]
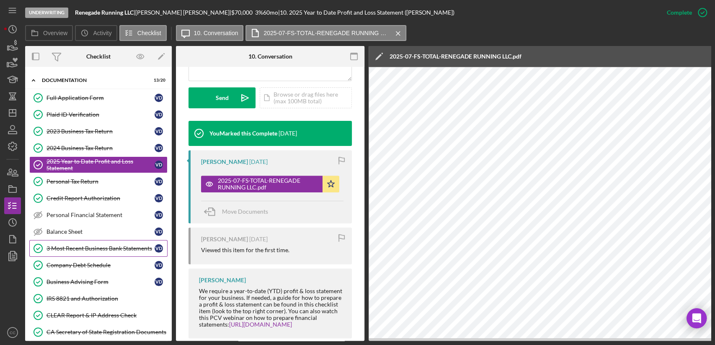
click at [106, 250] on link "3 Most Recent Business Bank Statements 3 Most Recent Business Bank Statements V…" at bounding box center [98, 248] width 138 height 17
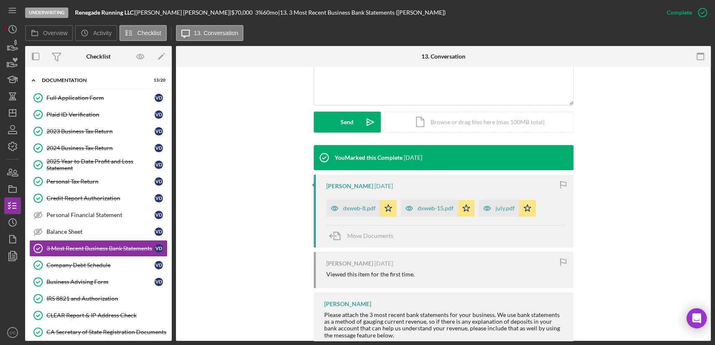
scroll to position [225, 0]
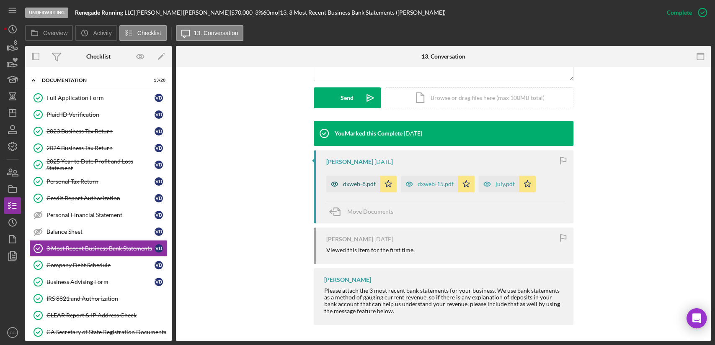
click at [353, 184] on div "dxweb-8.pdf" at bounding box center [359, 184] width 33 height 7
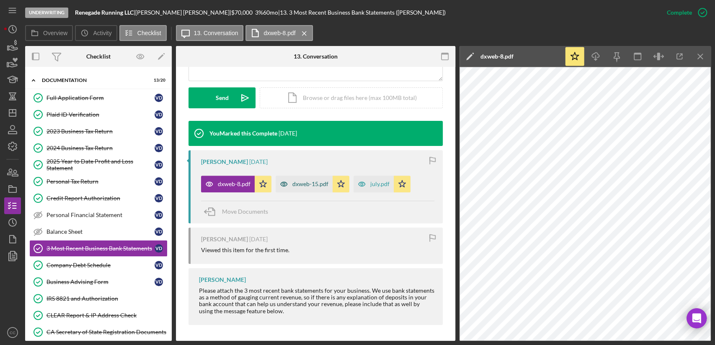
click at [305, 185] on div "dxweb-15.pdf" at bounding box center [310, 184] width 36 height 7
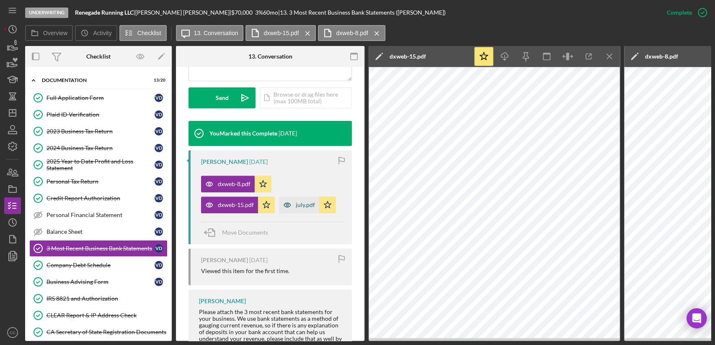
click at [302, 209] on div "july.pdf" at bounding box center [299, 205] width 40 height 17
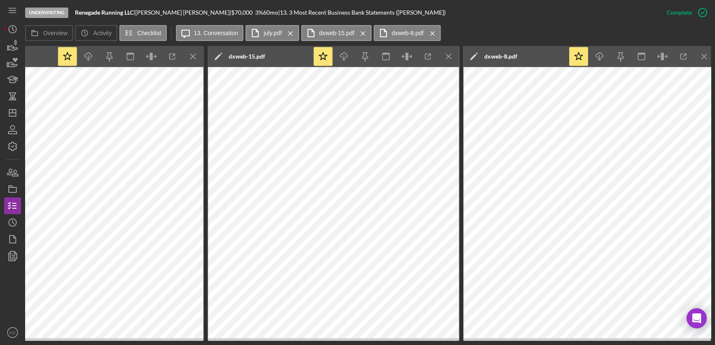
scroll to position [0, 420]
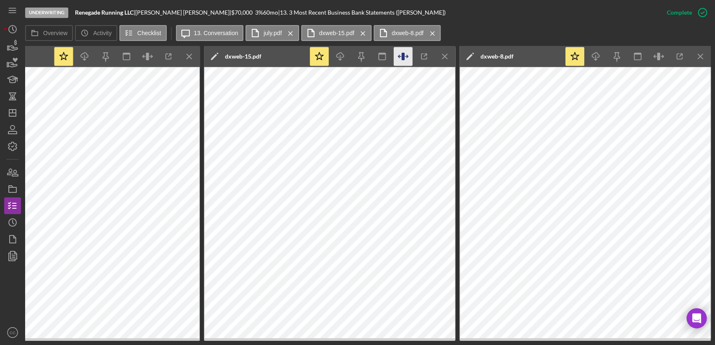
click at [403, 59] on icon "button" at bounding box center [402, 57] width 3 height 8
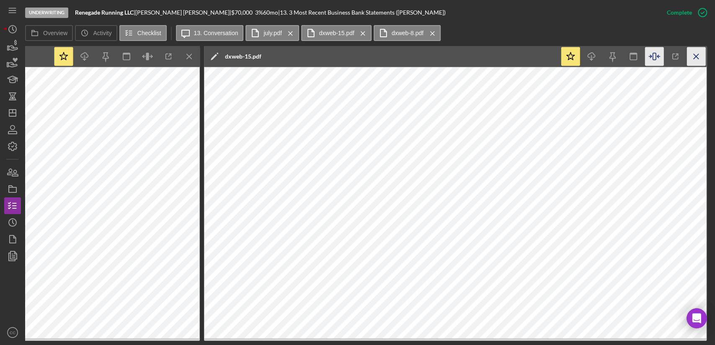
click at [696, 56] on line "button" at bounding box center [695, 56] width 5 height 5
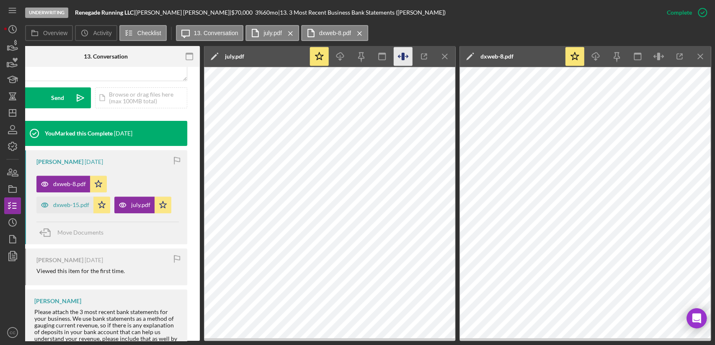
click at [401, 56] on icon "button" at bounding box center [402, 57] width 3 height 8
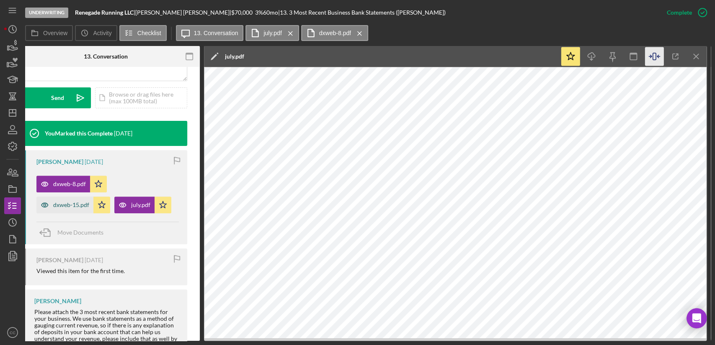
click at [70, 206] on div "dxweb-15.pdf" at bounding box center [71, 205] width 36 height 7
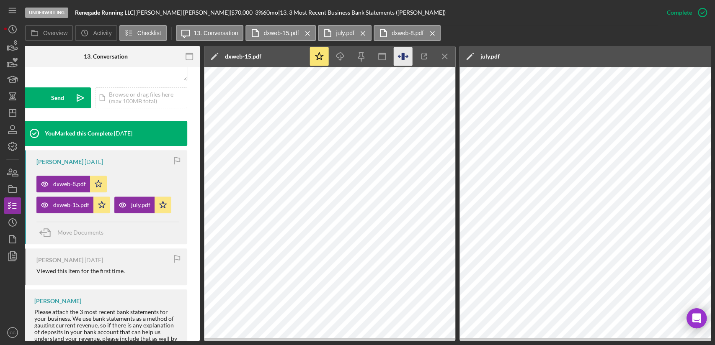
click at [402, 57] on icon "button" at bounding box center [402, 57] width 3 height 8
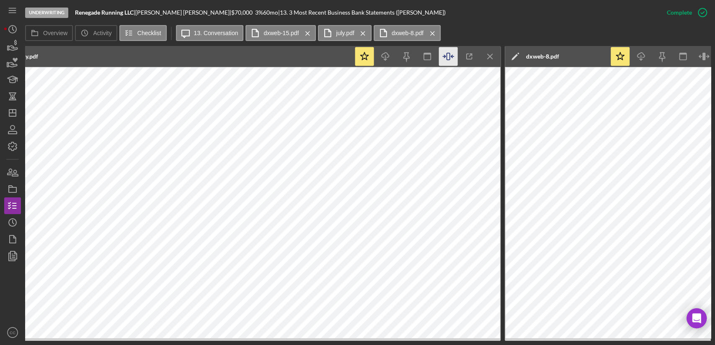
scroll to position [0, 922]
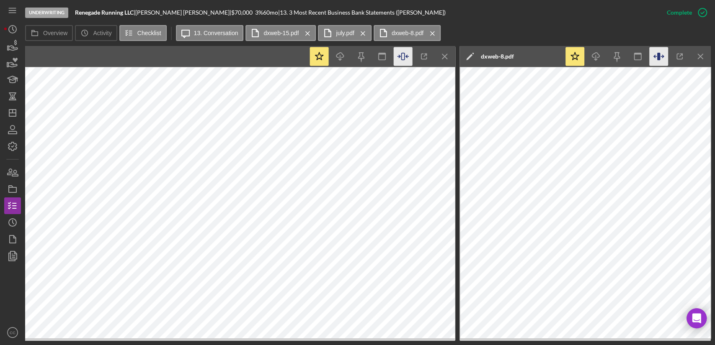
click at [657, 51] on icon "button" at bounding box center [658, 56] width 19 height 19
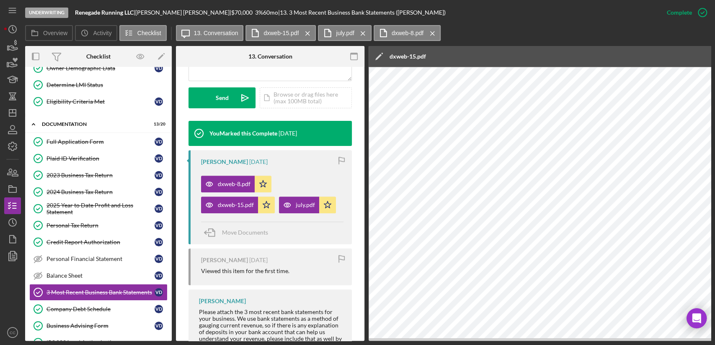
scroll to position [0, 0]
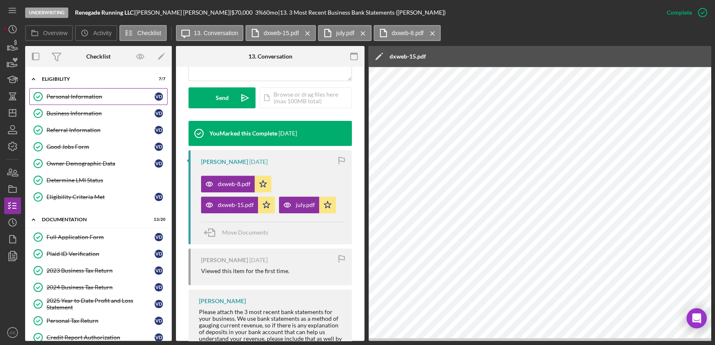
click at [75, 100] on link "Personal Information Personal Information V D" at bounding box center [98, 96] width 138 height 17
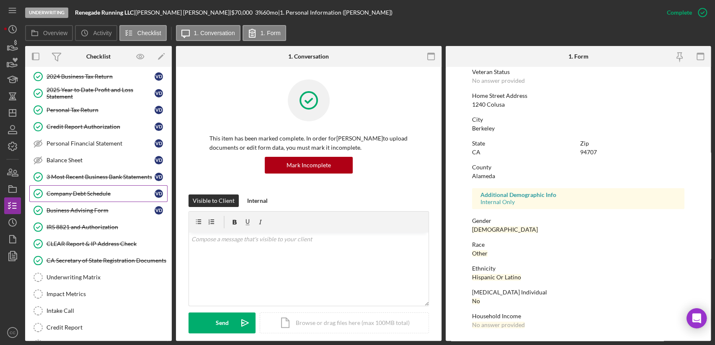
scroll to position [266, 0]
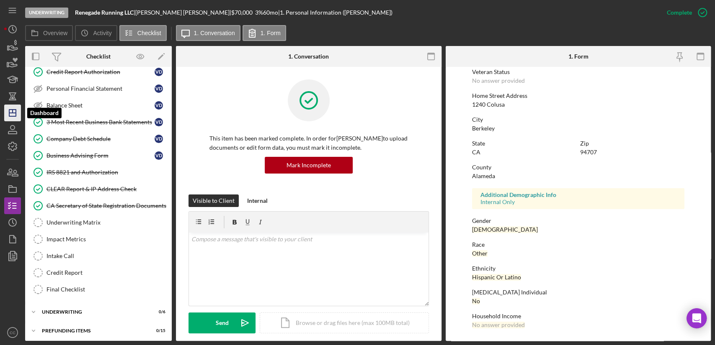
click at [14, 116] on polygon "button" at bounding box center [12, 113] width 7 height 7
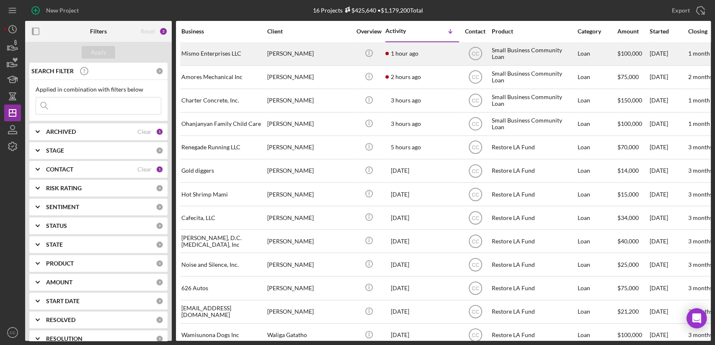
click at [291, 47] on div "[PERSON_NAME]" at bounding box center [309, 54] width 84 height 22
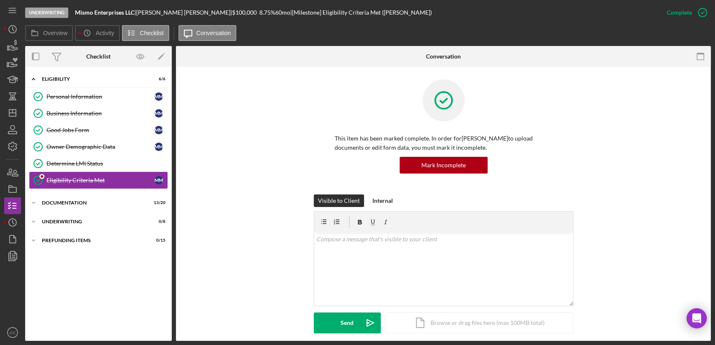
click at [66, 183] on link "Eligibility Criteria Met Eligibility Criteria Met M M" at bounding box center [98, 180] width 138 height 17
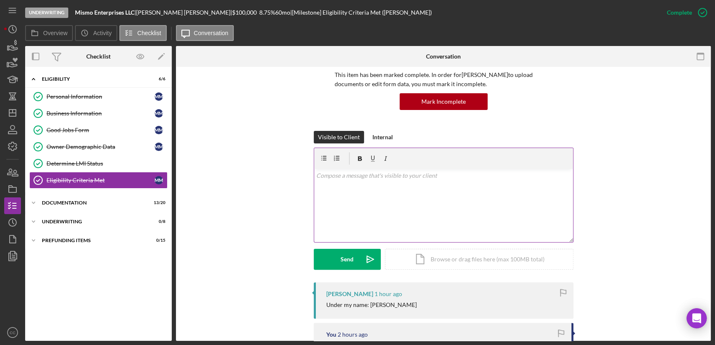
scroll to position [46, 0]
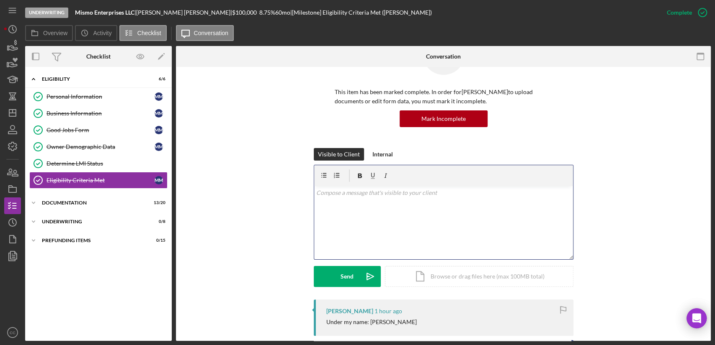
click at [386, 212] on div "v Color teal Color pink Remove color Add row above Add row below Add column bef…" at bounding box center [443, 222] width 259 height 73
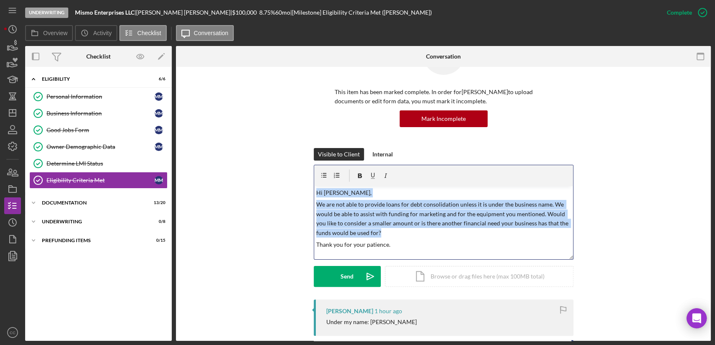
copy div "v Color teal Color pink Remove color Add row above Add row below Add column bef…"
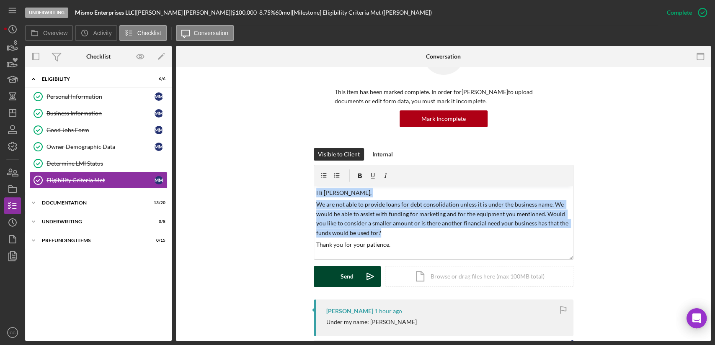
drag, startPoint x: 336, startPoint y: 278, endPoint x: 331, endPoint y: 274, distance: 6.2
click at [336, 278] on button "Send Icon/icon-invite-send" at bounding box center [347, 276] width 67 height 21
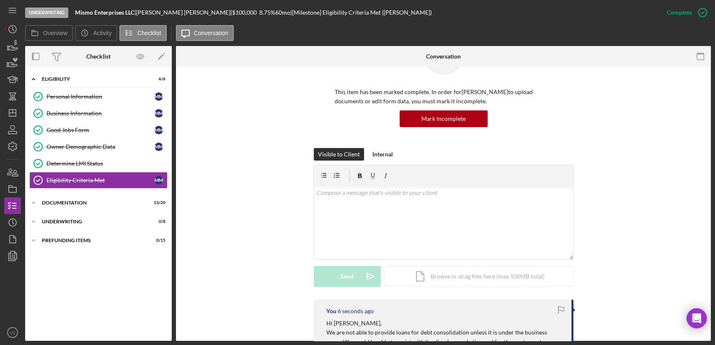
click at [250, 183] on div "Visible to Client Internal v Color teal Color pink Remove color Add row above A…" at bounding box center [443, 224] width 510 height 152
click at [12, 115] on icon "Icon/Dashboard" at bounding box center [12, 113] width 21 height 21
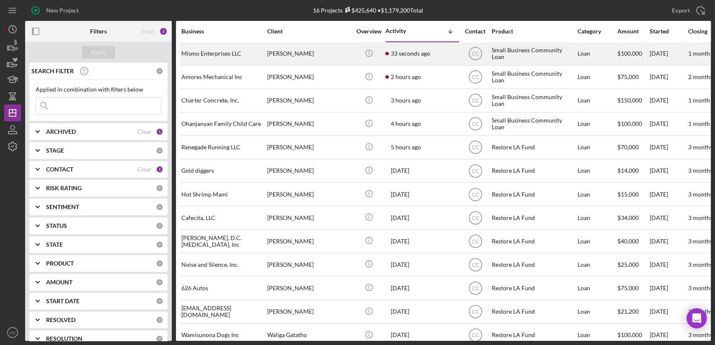
click at [407, 54] on time "33 seconds ago" at bounding box center [410, 53] width 39 height 7
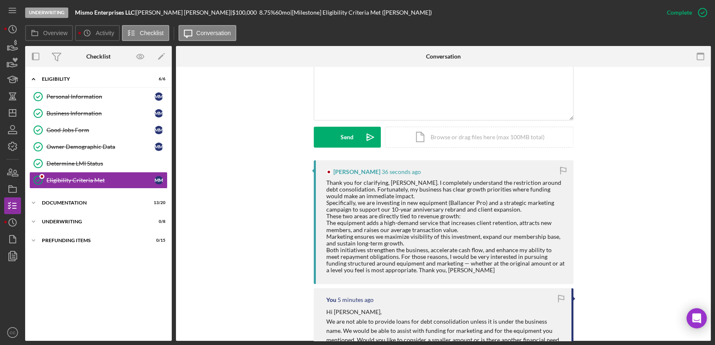
scroll to position [232, 0]
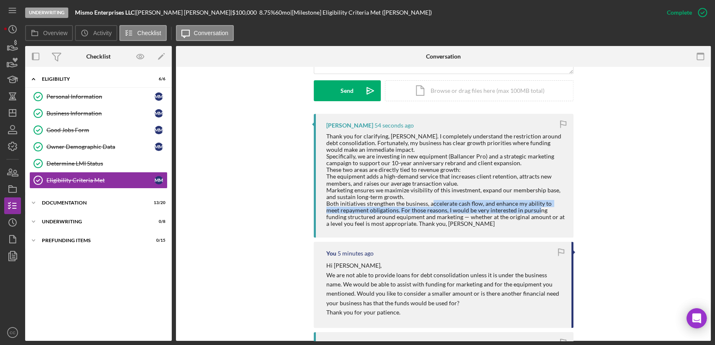
drag, startPoint x: 441, startPoint y: 206, endPoint x: 531, endPoint y: 209, distance: 90.1
click at [531, 209] on div "Thank you for clarifying, Cassandra. I completely understand the restriction ar…" at bounding box center [445, 180] width 239 height 94
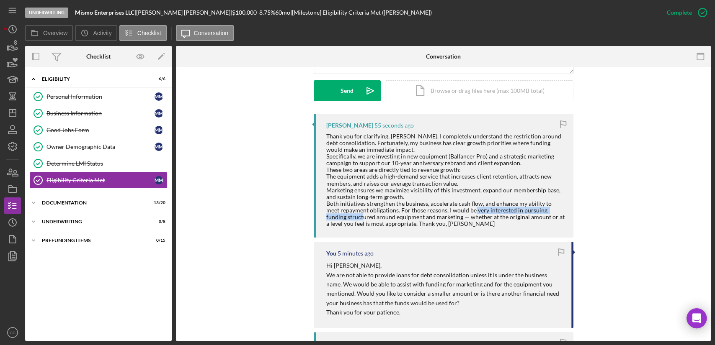
drag, startPoint x: 350, startPoint y: 217, endPoint x: 469, endPoint y: 212, distance: 119.0
click at [469, 212] on div "Thank you for clarifying, Cassandra. I completely understand the restriction ar…" at bounding box center [445, 180] width 239 height 94
click at [451, 220] on div "Thank you for clarifying, Cassandra. I completely understand the restriction ar…" at bounding box center [445, 180] width 239 height 94
drag, startPoint x: 427, startPoint y: 214, endPoint x: 506, endPoint y: 216, distance: 79.2
click at [506, 216] on div "Thank you for clarifying, Cassandra. I completely understand the restriction ar…" at bounding box center [445, 180] width 239 height 94
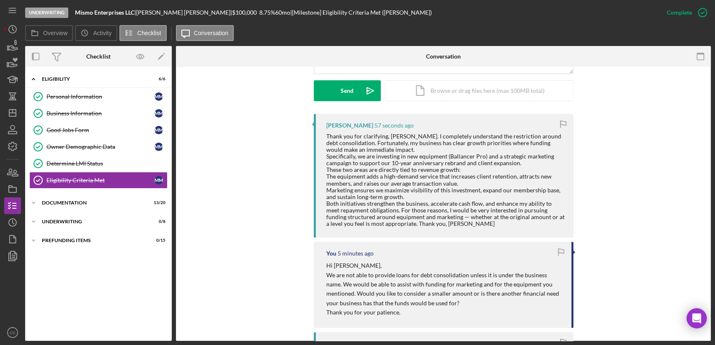
click at [380, 220] on div "Thank you for clarifying, Cassandra. I completely understand the restriction ar…" at bounding box center [445, 180] width 239 height 94
click at [60, 202] on div "Documentation" at bounding box center [101, 203] width 119 height 5
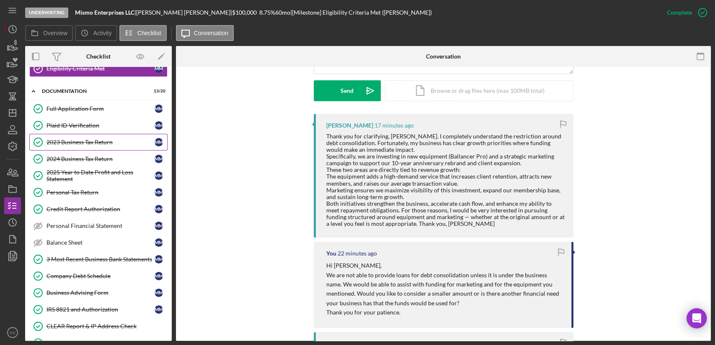
scroll to position [139, 0]
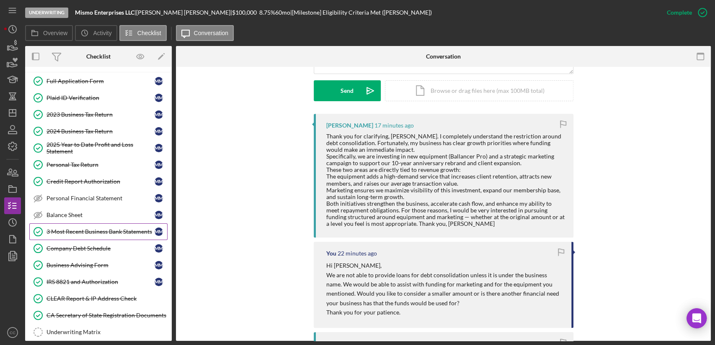
click at [90, 230] on div "3 Most Recent Business Bank Statements" at bounding box center [100, 232] width 108 height 7
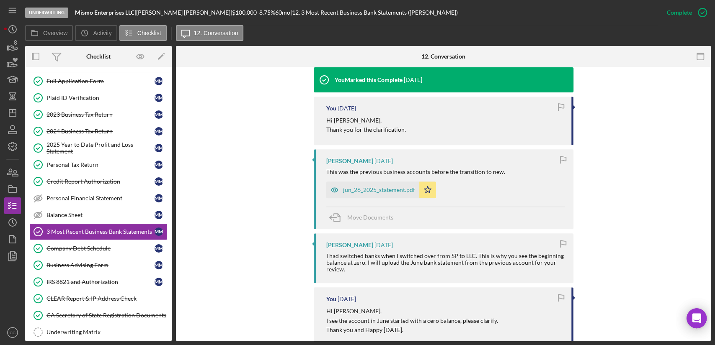
scroll to position [325, 0]
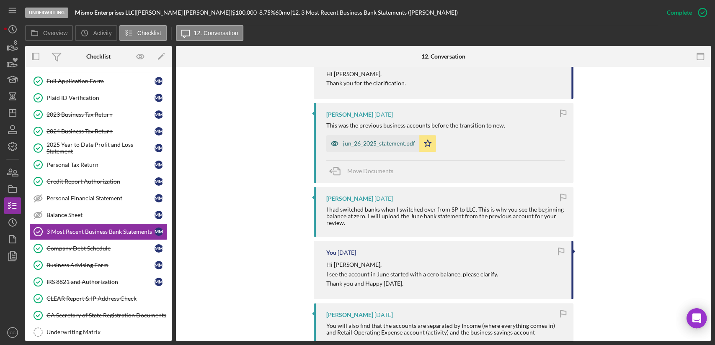
click at [381, 147] on div "jun_26_2025_statement.pdf" at bounding box center [372, 143] width 93 height 17
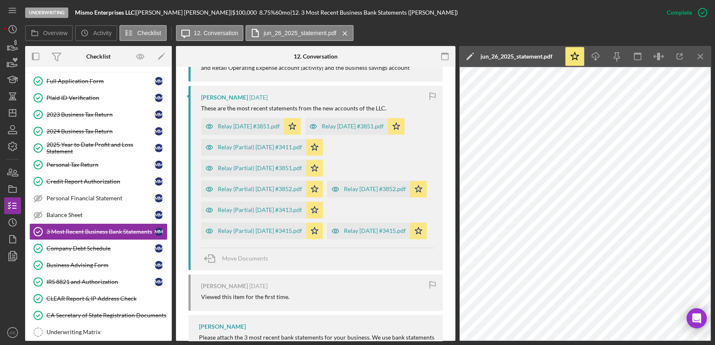
scroll to position [605, 0]
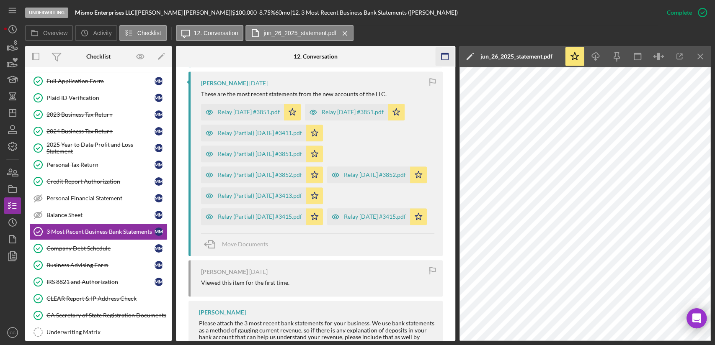
click at [697, 56] on icon "Icon/Menu Close" at bounding box center [700, 56] width 19 height 19
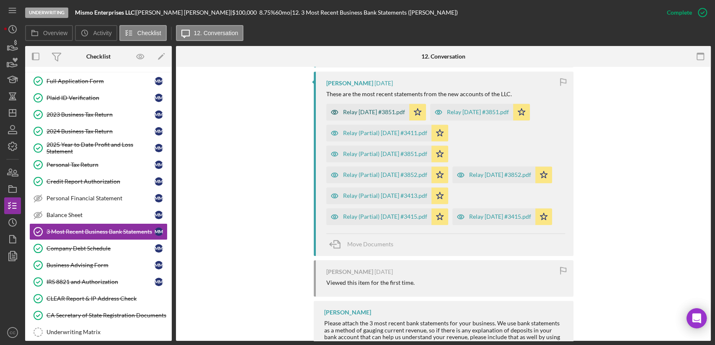
click at [383, 113] on div "Relay 2025-07-01 #3851.pdf" at bounding box center [374, 112] width 62 height 7
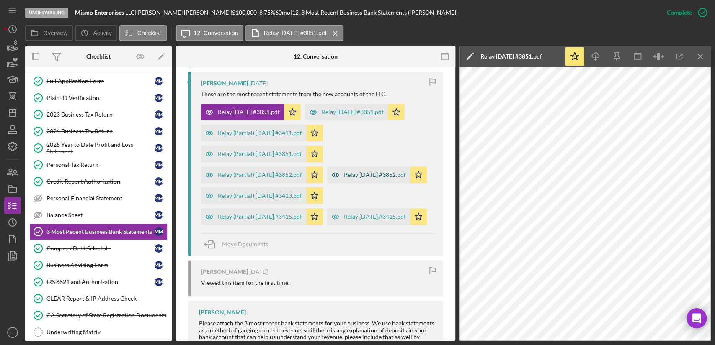
click at [344, 178] on div "Relay 2025-07-01 #3852.pdf" at bounding box center [375, 175] width 62 height 7
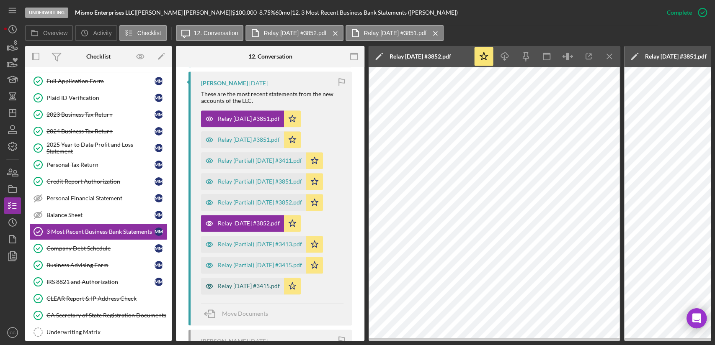
click at [271, 283] on div "Relay 2025-07-01 #3415.pdf" at bounding box center [249, 286] width 62 height 7
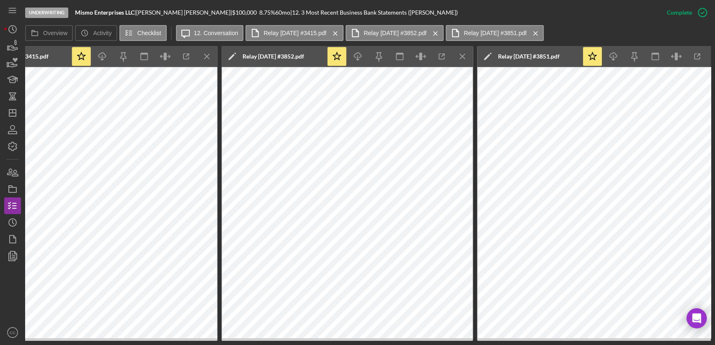
scroll to position [0, 420]
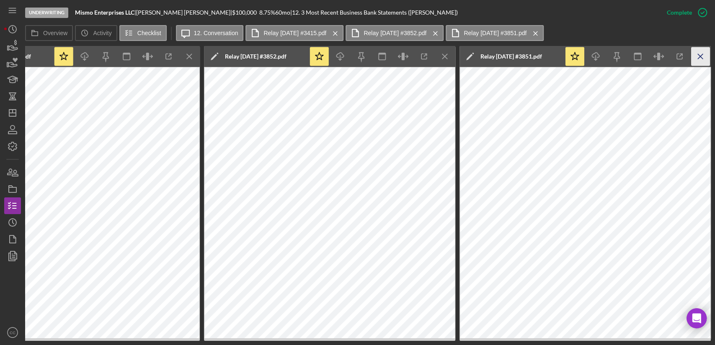
click at [700, 54] on icon "Icon/Menu Close" at bounding box center [700, 56] width 19 height 19
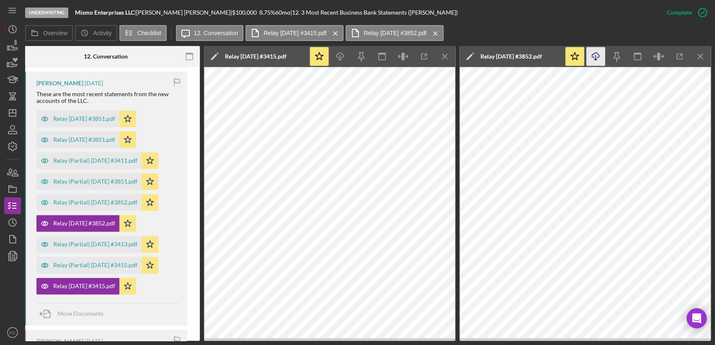
scroll to position [0, 165]
click at [707, 54] on icon "Icon/Menu Close" at bounding box center [700, 56] width 19 height 19
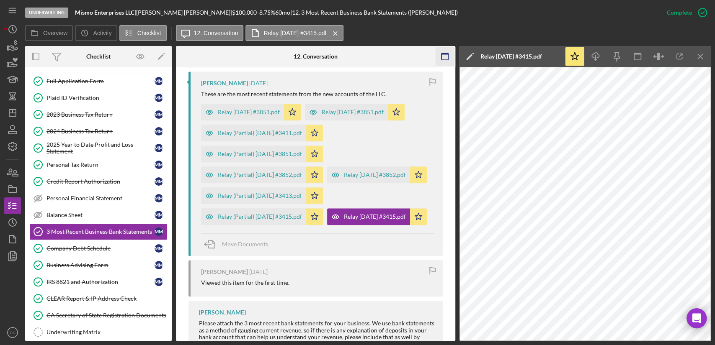
click at [700, 53] on icon "Icon/Menu Close" at bounding box center [700, 56] width 19 height 19
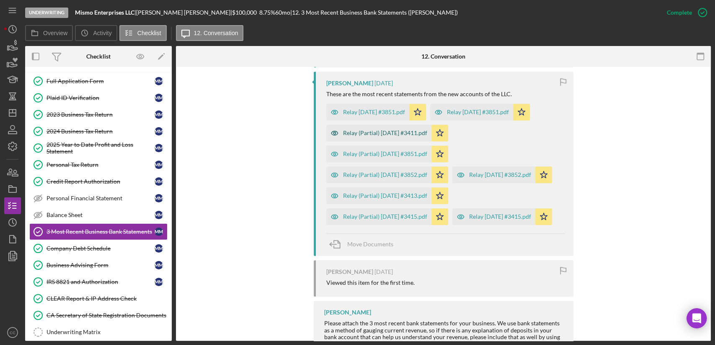
click at [407, 133] on div "Relay (Partial) 2025-08-01 #3411.pdf" at bounding box center [385, 133] width 84 height 7
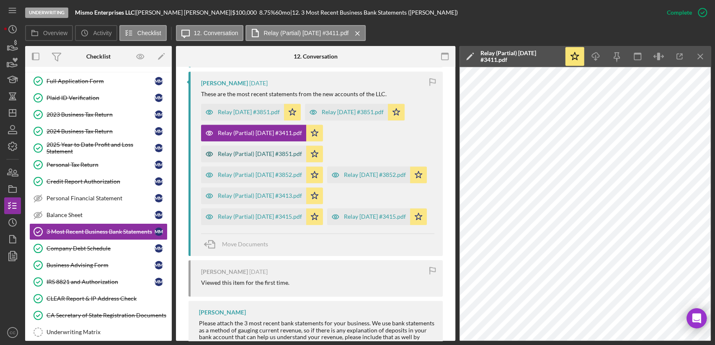
click at [261, 162] on div "Relay (Partial) 2025-08-01 #3851.pdf" at bounding box center [253, 154] width 105 height 17
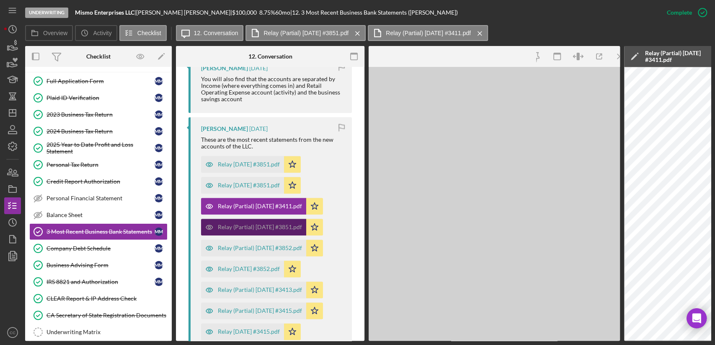
scroll to position [650, 0]
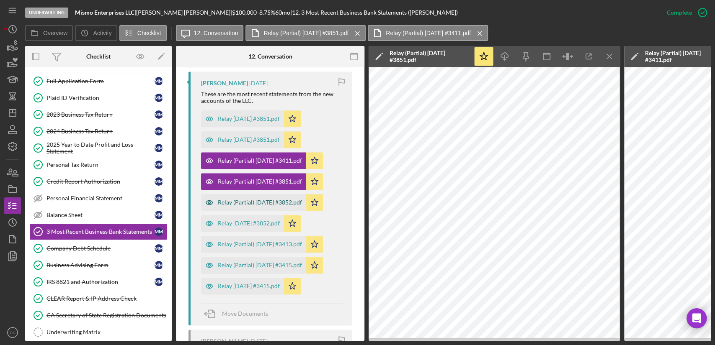
click at [263, 200] on div "Relay (Partial) 2025-08-01 #3852.pdf" at bounding box center [260, 202] width 84 height 7
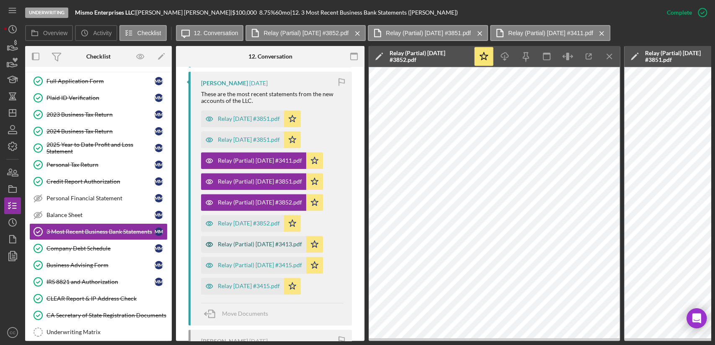
click at [256, 242] on div "Relay (Partial) 2025-08-01 #3413.pdf" at bounding box center [260, 244] width 84 height 7
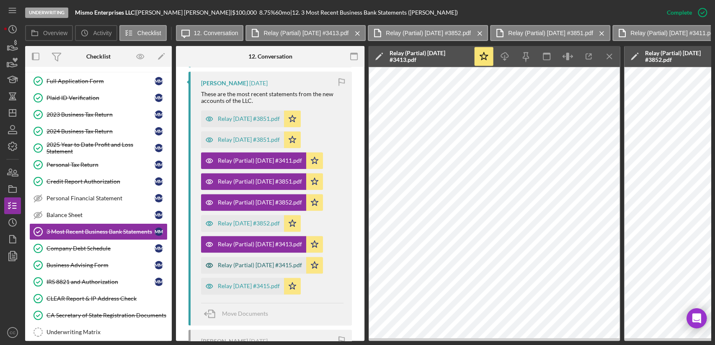
click at [257, 264] on div "Relay (Partial) 2025-08-01 #3415.pdf" at bounding box center [260, 265] width 84 height 7
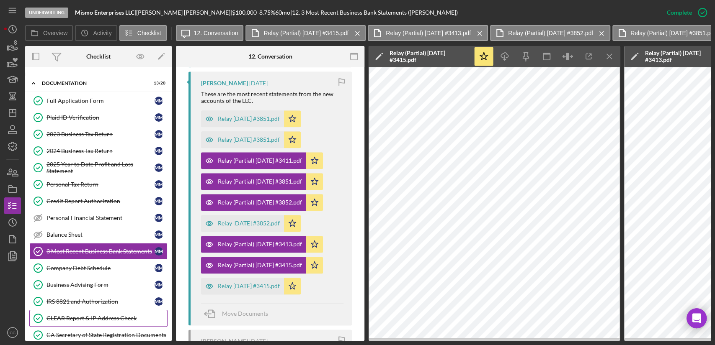
scroll to position [0, 0]
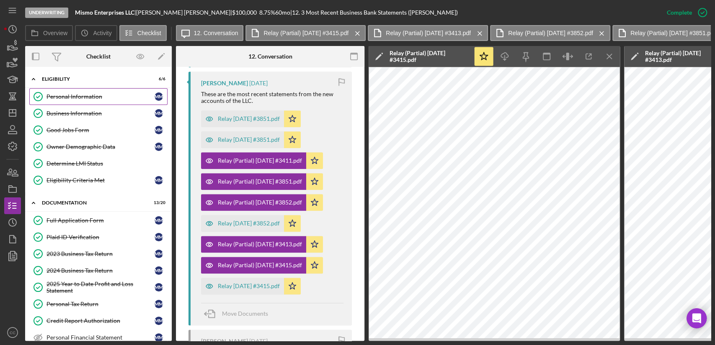
click at [93, 95] on div "Personal Information" at bounding box center [100, 96] width 108 height 7
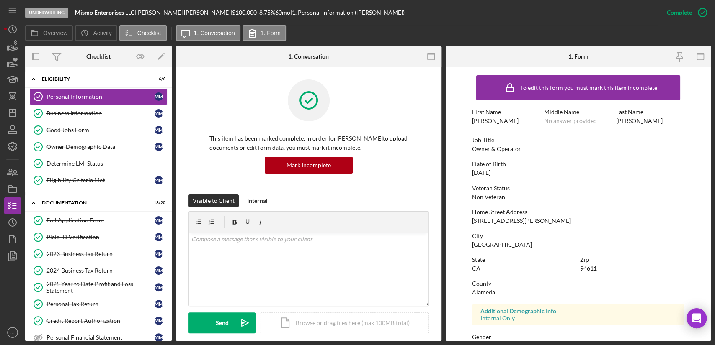
scroll to position [116, 0]
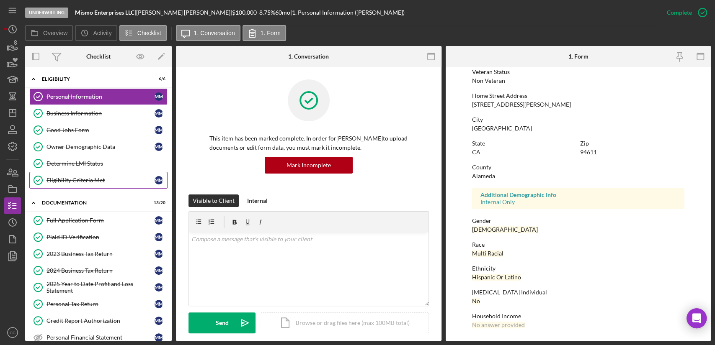
click at [80, 177] on div "Eligibility Criteria Met" at bounding box center [100, 180] width 108 height 7
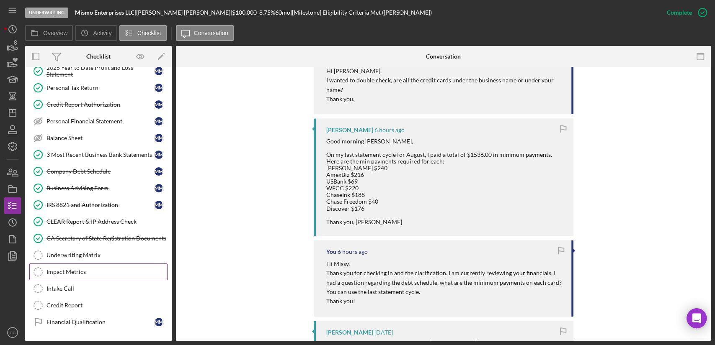
scroll to position [232, 0]
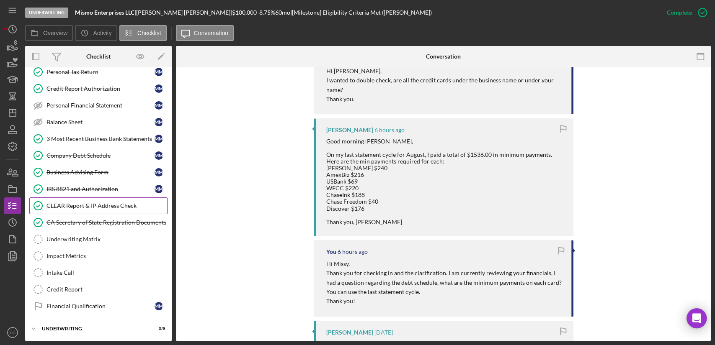
click at [89, 206] on div "CLEAR Report & IP Address Check" at bounding box center [106, 206] width 121 height 7
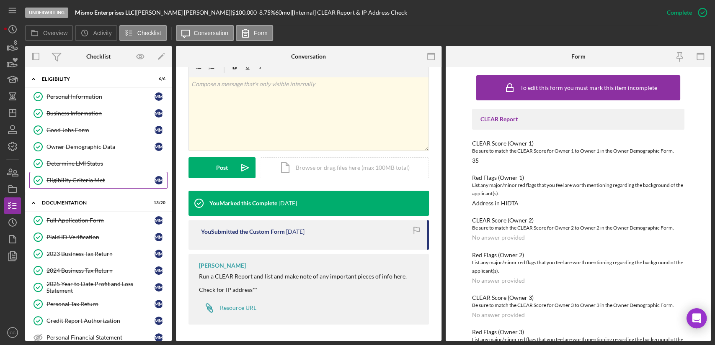
drag, startPoint x: 69, startPoint y: 180, endPoint x: 134, endPoint y: 173, distance: 65.7
click at [69, 180] on div "Eligibility Criteria Met" at bounding box center [100, 180] width 108 height 7
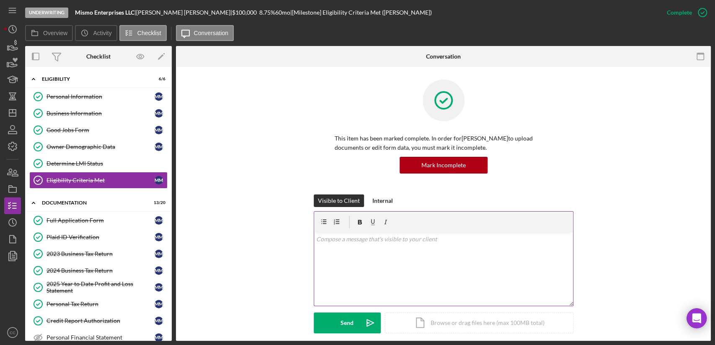
click at [368, 248] on div "v Color teal Color pink Remove color Add row above Add row below Add column bef…" at bounding box center [443, 269] width 259 height 73
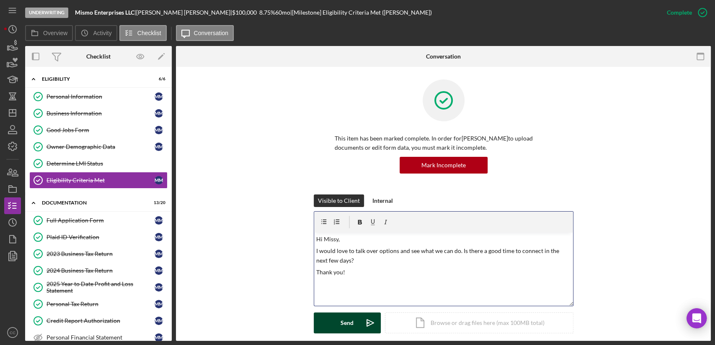
click at [342, 319] on div "Send" at bounding box center [346, 323] width 13 height 21
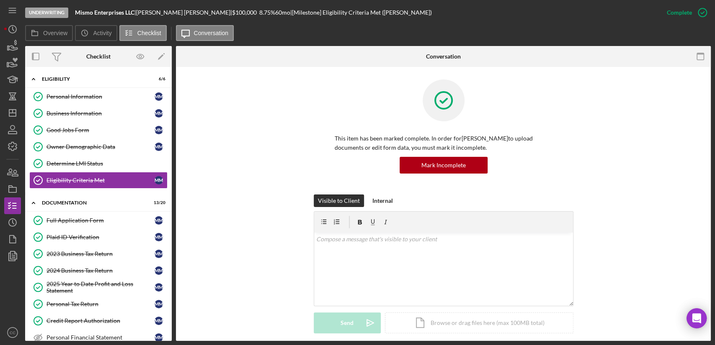
click at [245, 147] on div "This item has been marked complete. In order for Michelle Moran to upload docum…" at bounding box center [443, 137] width 510 height 115
click at [13, 115] on icon "Icon/Dashboard" at bounding box center [12, 113] width 21 height 21
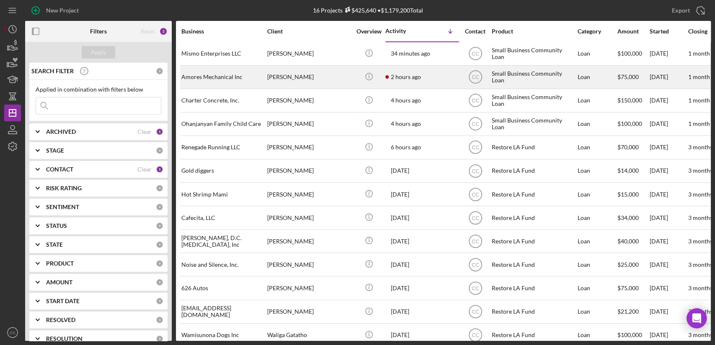
click at [415, 78] on time "2 hours ago" at bounding box center [406, 77] width 30 height 7
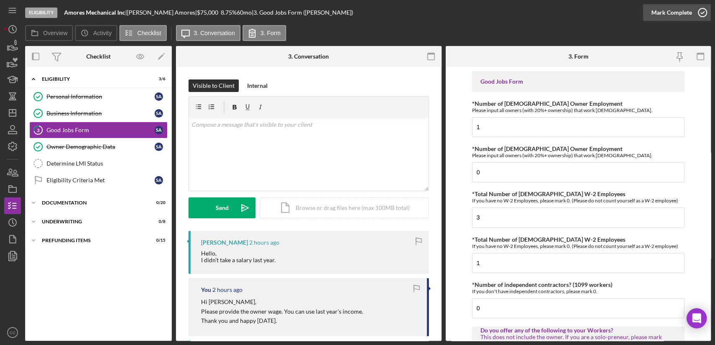
click at [692, 13] on icon "button" at bounding box center [702, 12] width 21 height 21
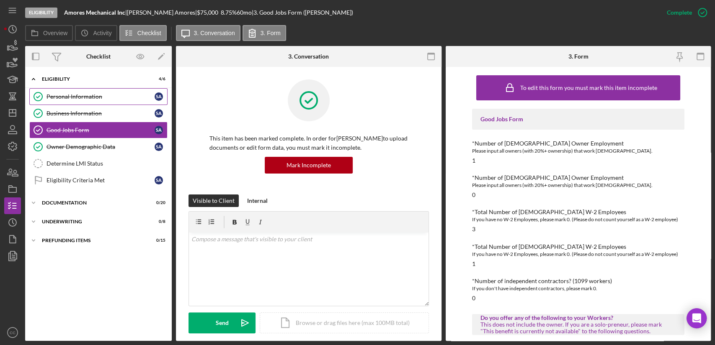
click at [77, 98] on div "Personal Information" at bounding box center [100, 96] width 108 height 7
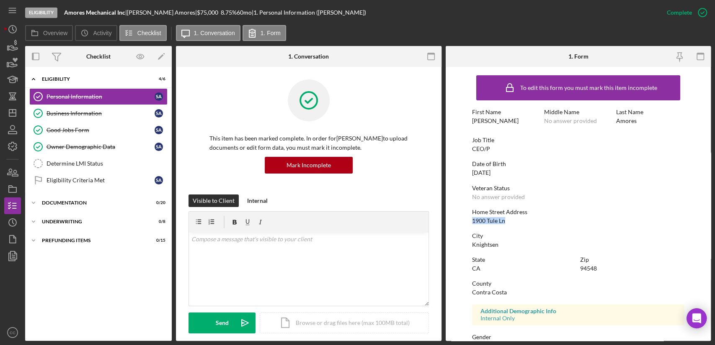
drag, startPoint x: 512, startPoint y: 221, endPoint x: 471, endPoint y: 220, distance: 41.1
click at [472, 220] on div "Home Street Address 1900 Tule Ln" at bounding box center [578, 216] width 212 height 15
copy div "1900 Tule Ln"
click at [486, 242] on div "Knightsen" at bounding box center [485, 245] width 26 height 7
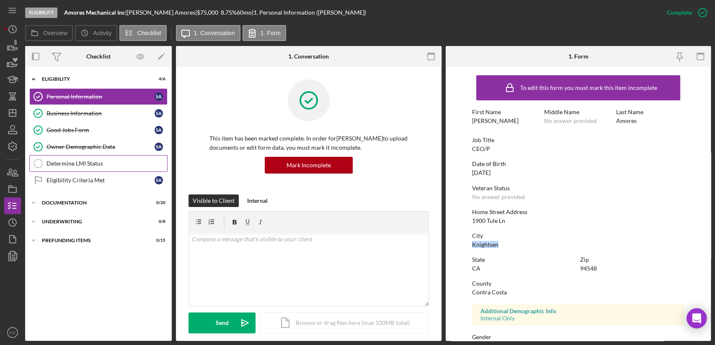
click at [90, 160] on div "Determine LMI Status" at bounding box center [106, 163] width 121 height 7
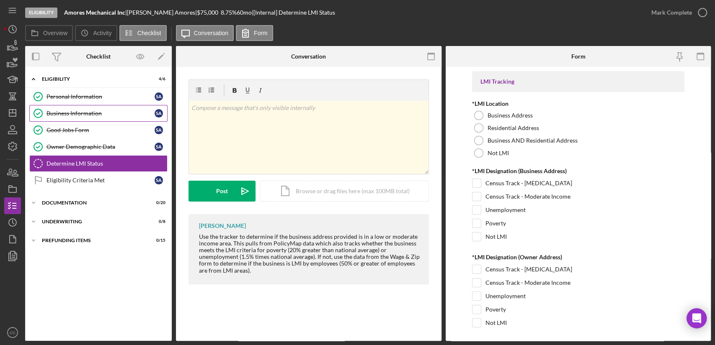
click at [66, 113] on div "Business Information" at bounding box center [100, 113] width 108 height 7
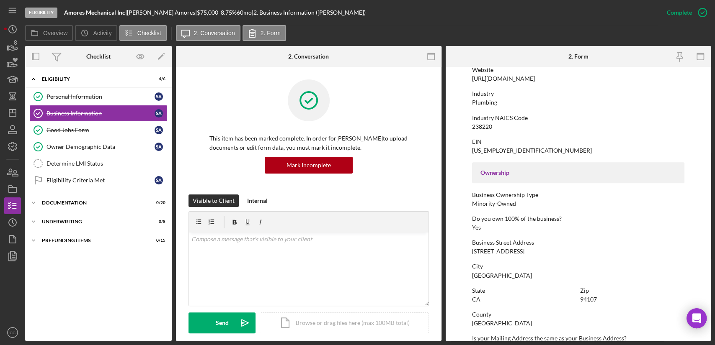
scroll to position [232, 0]
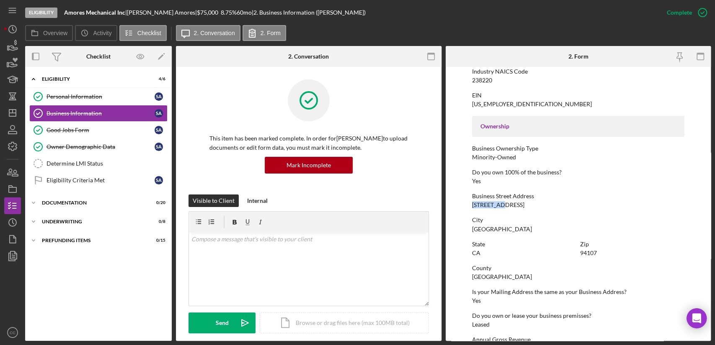
drag, startPoint x: 491, startPoint y: 203, endPoint x: 460, endPoint y: 205, distance: 31.0
click at [460, 205] on form "To edit this form you must mark this item incomplete Business Name Amores Mecha…" at bounding box center [577, 204] width 265 height 274
click at [57, 165] on div "Determine LMI Status" at bounding box center [106, 163] width 121 height 7
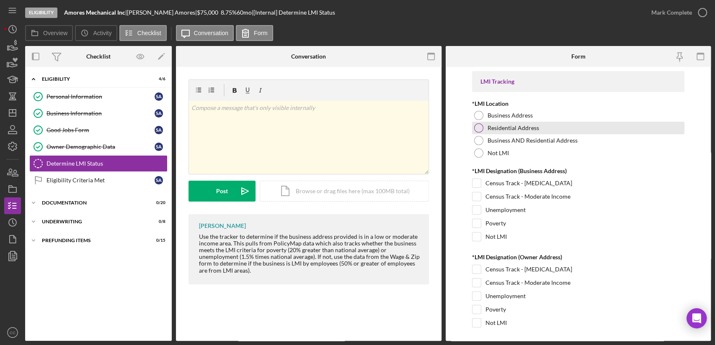
click at [479, 127] on div at bounding box center [478, 128] width 9 height 9
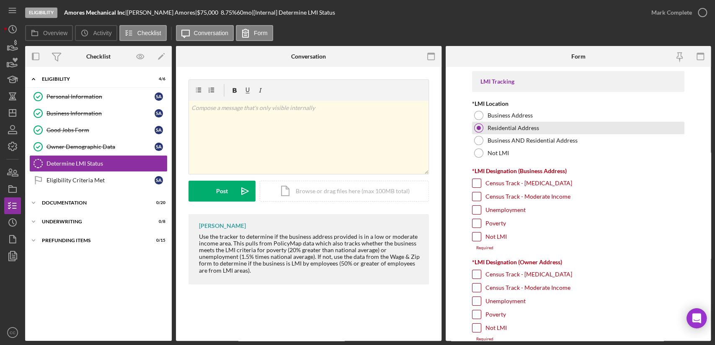
click at [477, 130] on div at bounding box center [478, 128] width 9 height 9
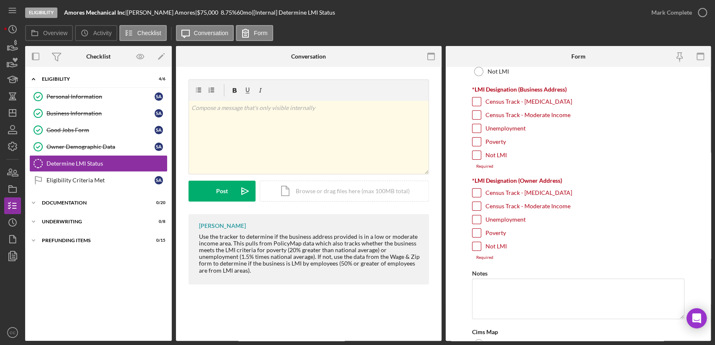
scroll to position [93, 0]
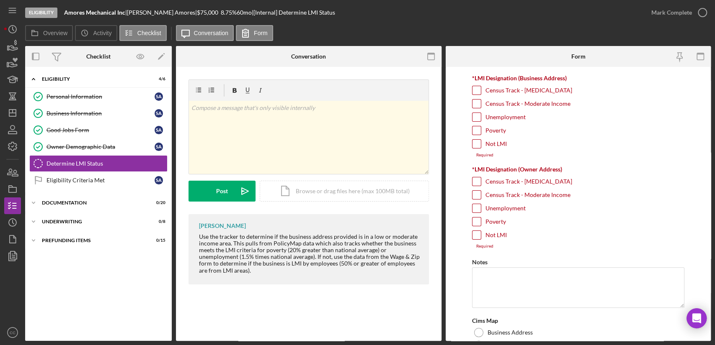
click at [475, 208] on input "Unemployment" at bounding box center [476, 208] width 8 height 8
checkbox input "true"
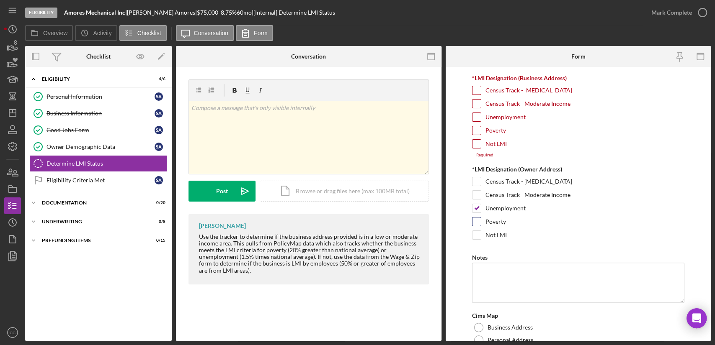
click at [475, 220] on input "Poverty" at bounding box center [476, 222] width 8 height 8
checkbox input "true"
click at [478, 207] on input "Unemployment" at bounding box center [476, 208] width 8 height 8
checkbox input "false"
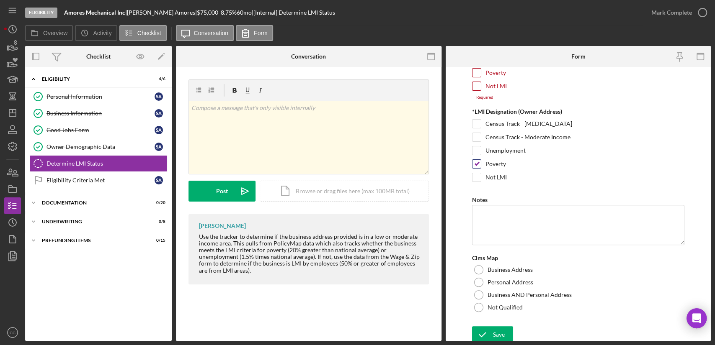
scroll to position [153, 0]
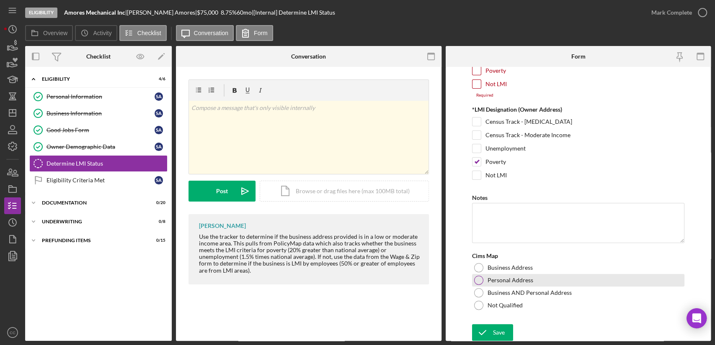
click at [477, 279] on div at bounding box center [478, 280] width 9 height 9
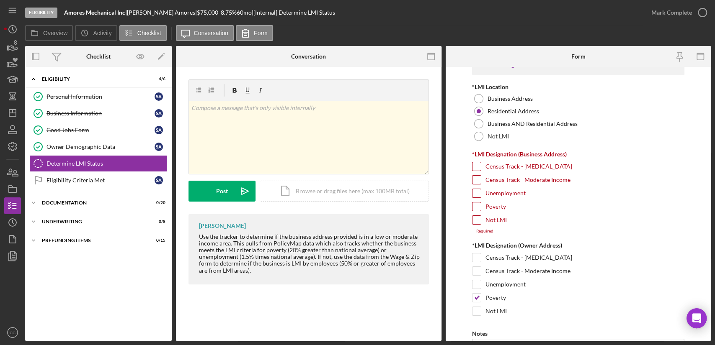
scroll to position [0, 0]
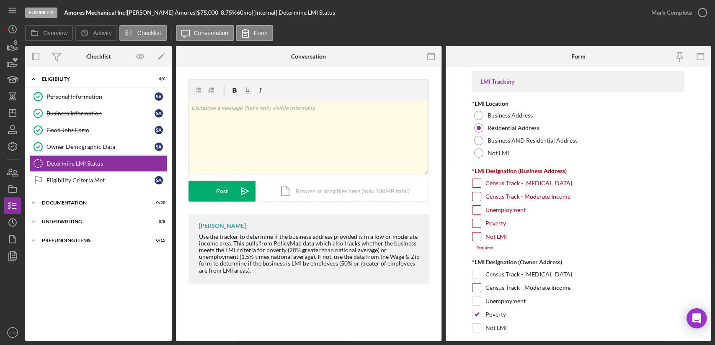
click at [478, 286] on input "Census Track - Moderate Income" at bounding box center [476, 288] width 8 height 8
checkbox input "true"
drag, startPoint x: 125, startPoint y: 13, endPoint x: 65, endPoint y: 14, distance: 59.9
click at [65, 14] on div "Amores Mechanical Inc |" at bounding box center [95, 12] width 63 height 7
click at [478, 237] on input "Not LMI" at bounding box center [476, 237] width 8 height 8
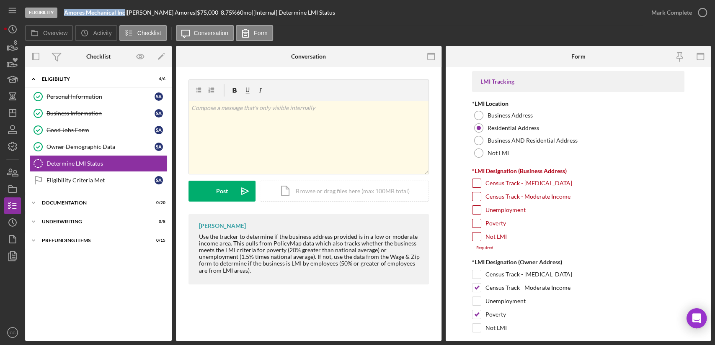
checkbox input "true"
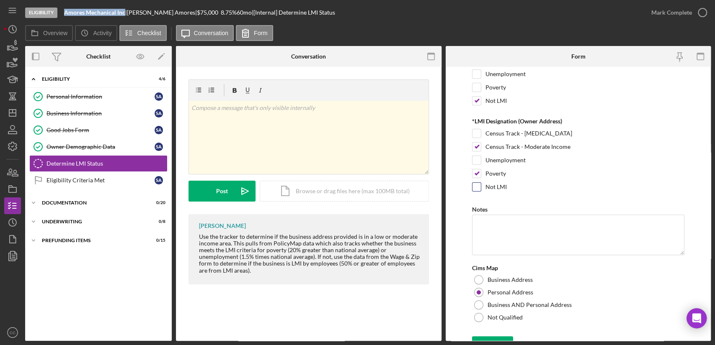
scroll to position [148, 0]
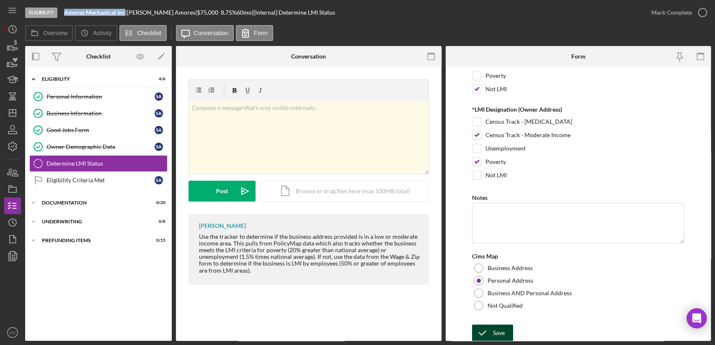
click at [492, 331] on icon "submit" at bounding box center [482, 333] width 21 height 21
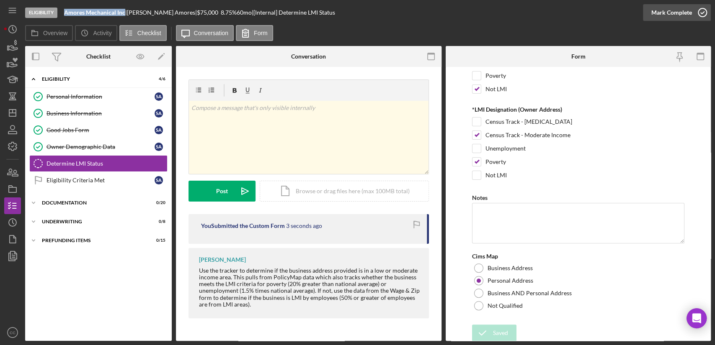
click at [693, 15] on icon "button" at bounding box center [702, 12] width 21 height 21
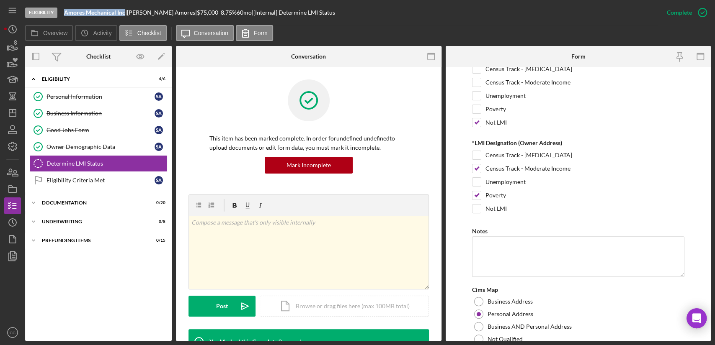
scroll to position [181, 0]
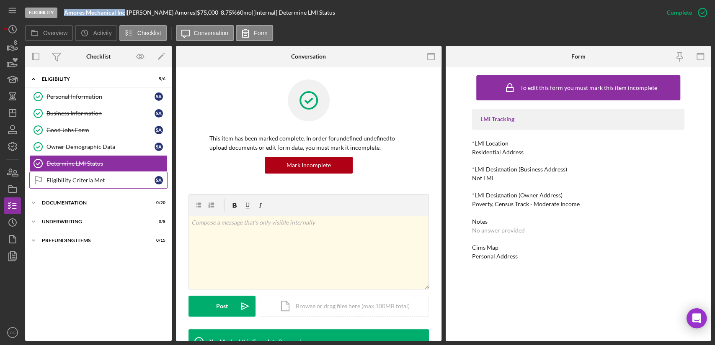
click at [64, 182] on div "Eligibility Criteria Met" at bounding box center [100, 180] width 108 height 7
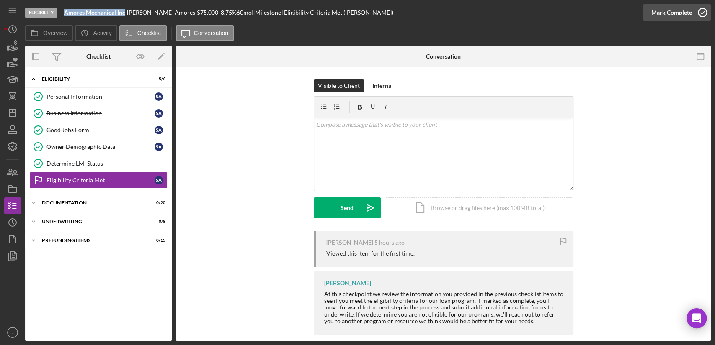
click at [687, 19] on div "Mark Complete" at bounding box center [671, 12] width 41 height 17
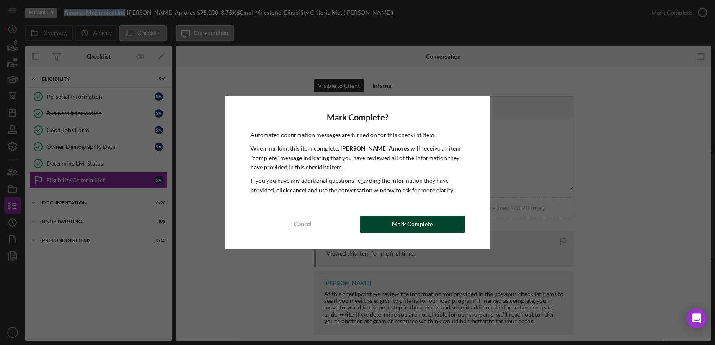
click at [419, 221] on div "Mark Complete" at bounding box center [412, 224] width 41 height 17
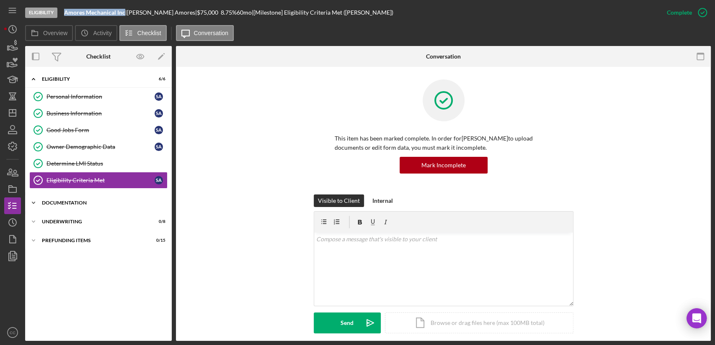
click at [56, 202] on div "Documentation" at bounding box center [101, 203] width 119 height 5
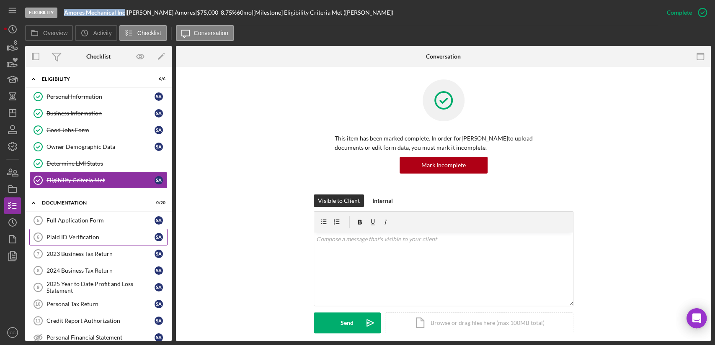
click at [85, 239] on div "Plaid ID Verification" at bounding box center [100, 237] width 108 height 7
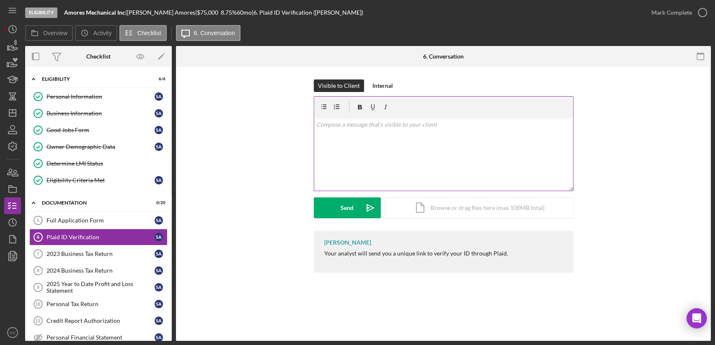
click at [442, 167] on div "v Color teal Color pink Remove color Add row above Add row below Add column bef…" at bounding box center [443, 154] width 259 height 73
click at [335, 211] on button "Send Icon/icon-invite-send" at bounding box center [347, 208] width 67 height 21
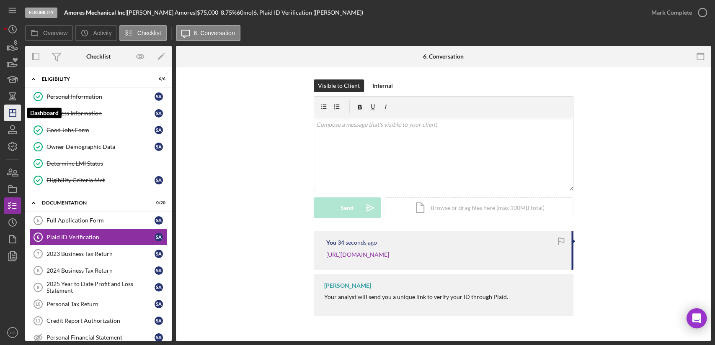
click at [9, 115] on polygon "button" at bounding box center [12, 113] width 7 height 7
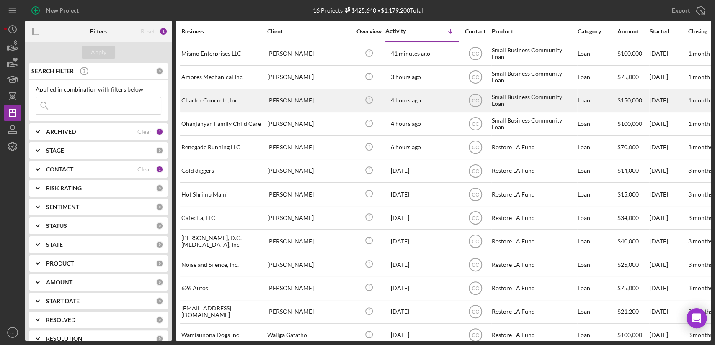
click at [234, 102] on div "Charter Concrete, Inc." at bounding box center [223, 101] width 84 height 22
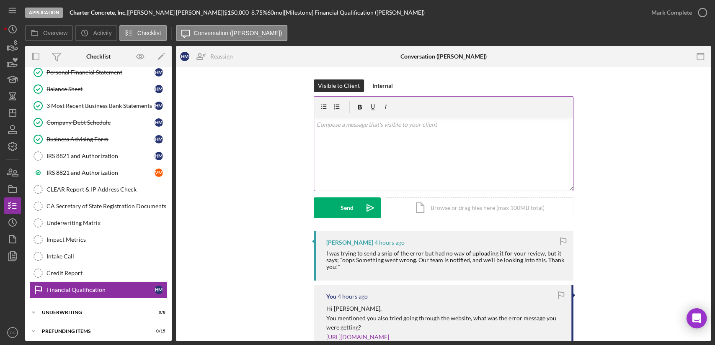
click at [379, 147] on div "v Color teal Color pink Remove color Add row above Add row below Add column bef…" at bounding box center [443, 154] width 259 height 73
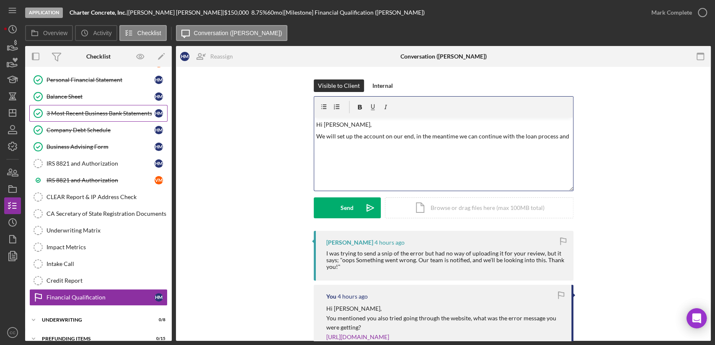
scroll to position [213, 0]
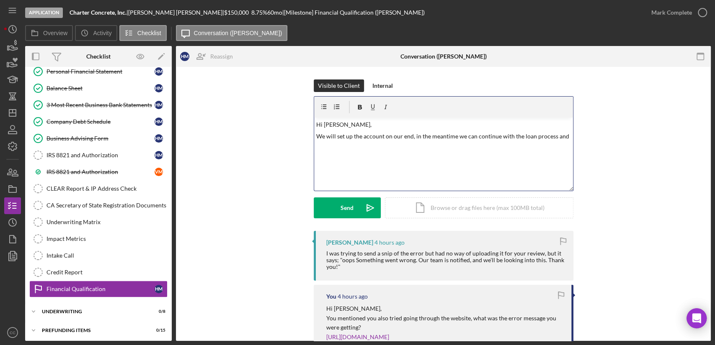
click at [566, 136] on p "We will set up the account on our end, in the meantime we can continue with the…" at bounding box center [443, 136] width 254 height 9
click at [482, 136] on p "We will set up the account on our end, it may take a few days." at bounding box center [443, 136] width 254 height 9
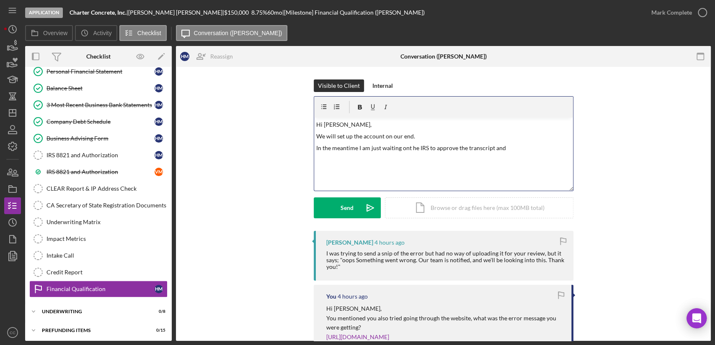
click at [409, 146] on p "In the meantime I am just waiting ont he IRS to approve the transcript and" at bounding box center [443, 148] width 254 height 9
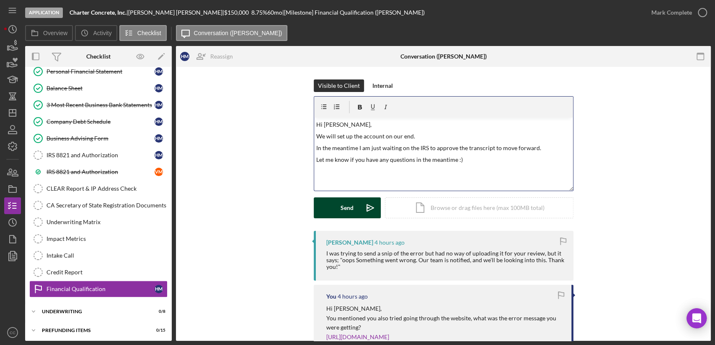
click at [343, 210] on div "Send" at bounding box center [346, 208] width 13 height 21
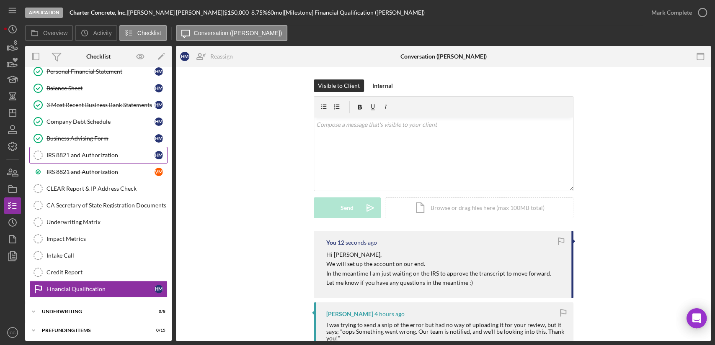
click at [103, 152] on div "IRS 8821 and Authorization" at bounding box center [100, 155] width 108 height 7
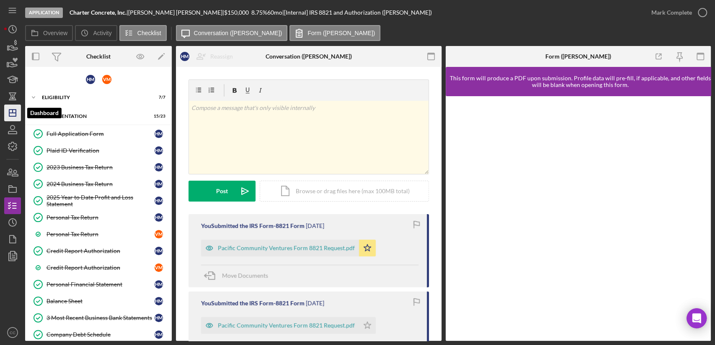
click at [7, 116] on icon "Icon/Dashboard" at bounding box center [12, 113] width 21 height 21
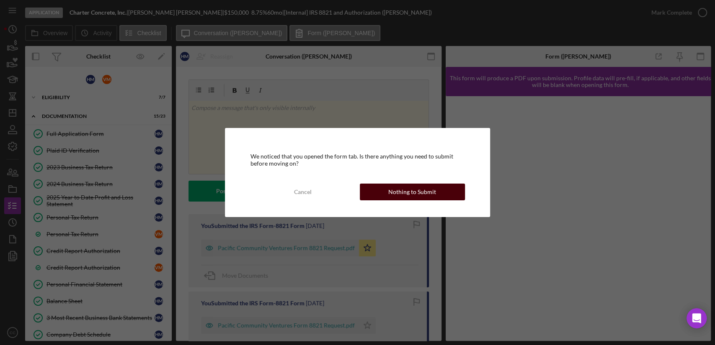
click at [442, 191] on button "Nothing to Submit" at bounding box center [412, 192] width 105 height 17
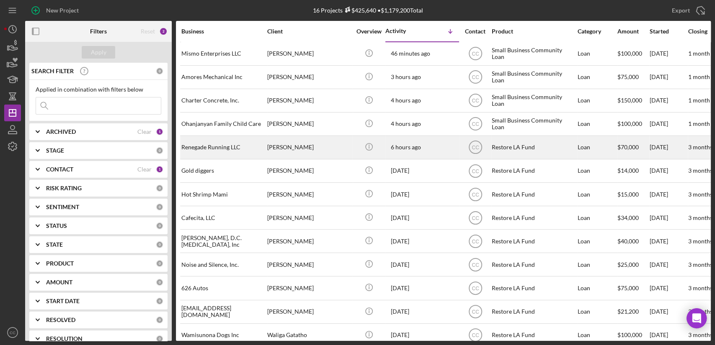
click at [209, 149] on div "Renegade Running LLC" at bounding box center [223, 147] width 84 height 22
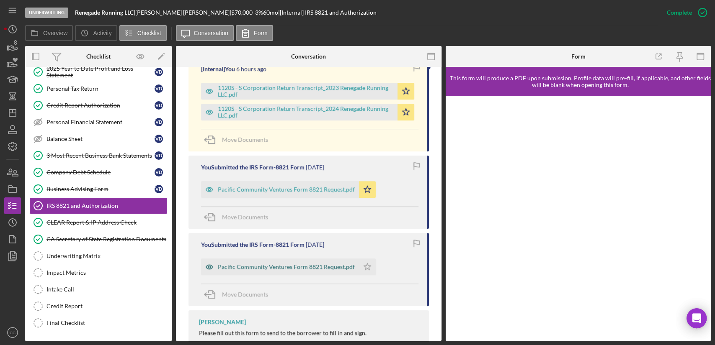
scroll to position [325, 0]
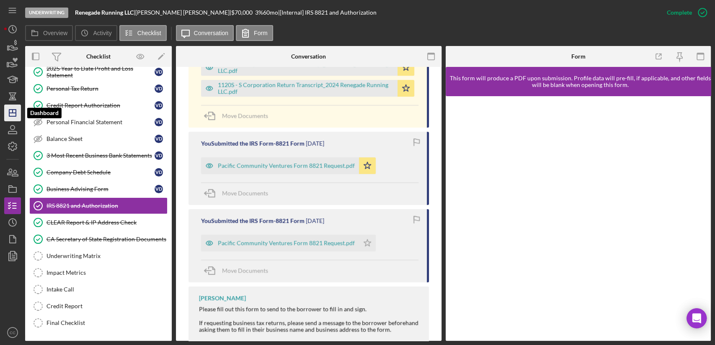
click at [10, 113] on line "button" at bounding box center [12, 113] width 7 height 0
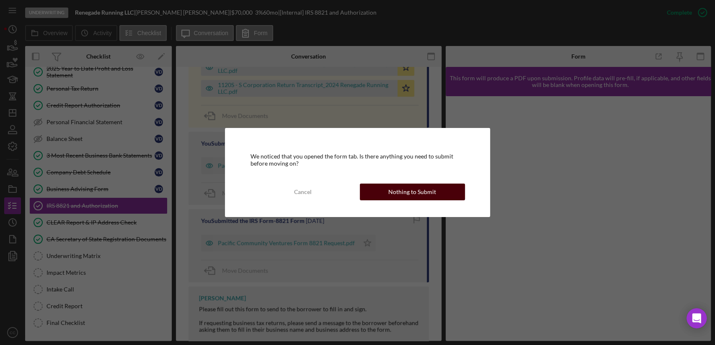
click at [413, 189] on div "Nothing to Submit" at bounding box center [412, 192] width 48 height 17
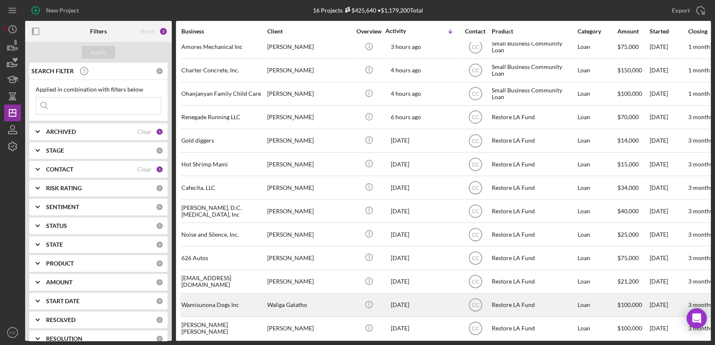
scroll to position [46, 0]
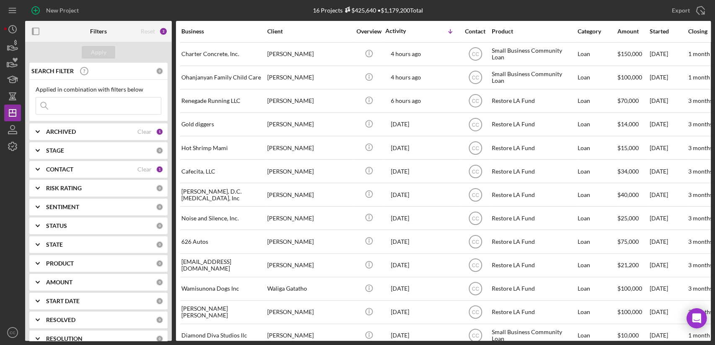
click at [85, 133] on div "ARCHIVED" at bounding box center [91, 132] width 91 height 7
click at [42, 165] on input "Active" at bounding box center [40, 166] width 8 height 8
checkbox input "false"
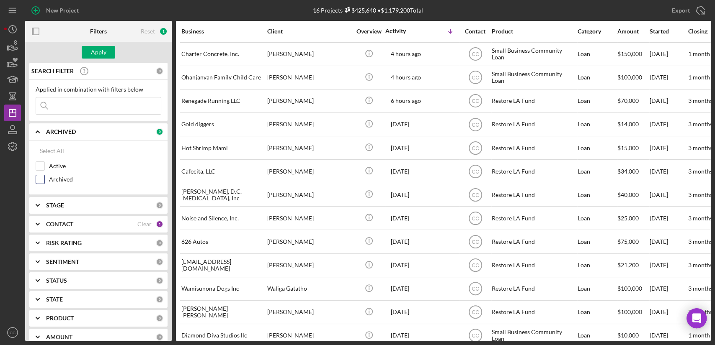
click at [40, 178] on input "Archived" at bounding box center [40, 179] width 8 height 8
checkbox input "true"
click at [102, 56] on div "Apply" at bounding box center [98, 52] width 15 height 13
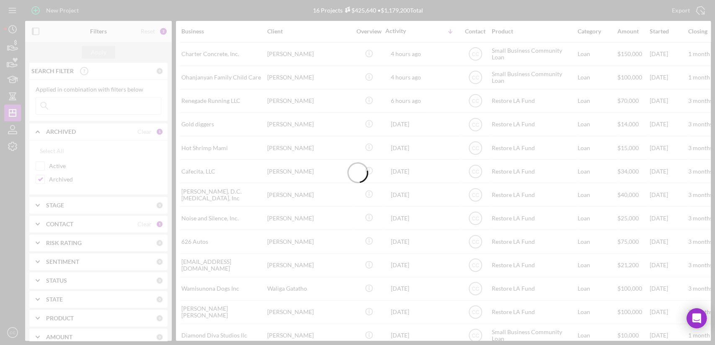
scroll to position [0, 0]
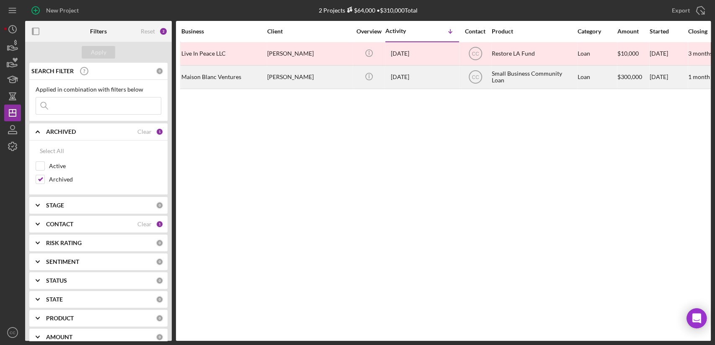
click at [228, 76] on div "Maison Blanc Ventures" at bounding box center [223, 77] width 84 height 22
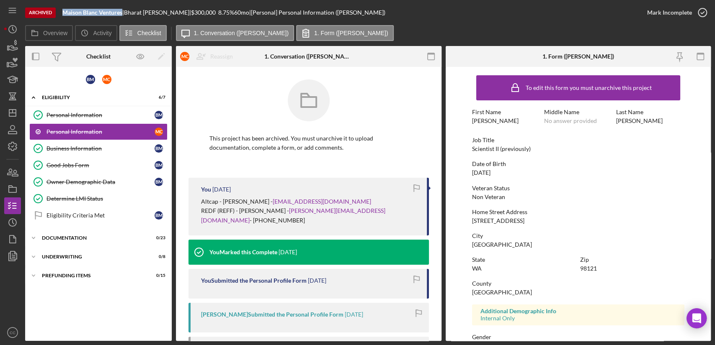
drag, startPoint x: 124, startPoint y: 13, endPoint x: 64, endPoint y: 12, distance: 59.9
click at [64, 12] on div "Maison Blanc Ventures |" at bounding box center [93, 12] width 62 height 7
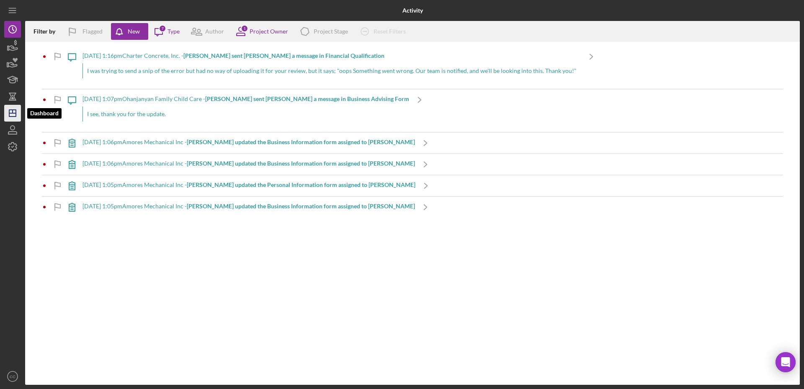
click at [10, 113] on polygon "button" at bounding box center [12, 113] width 7 height 7
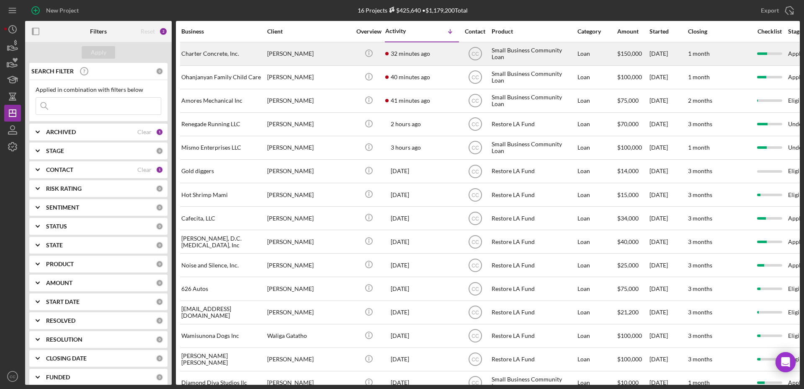
click at [239, 54] on div "Charter Concrete, Inc." at bounding box center [223, 54] width 84 height 22
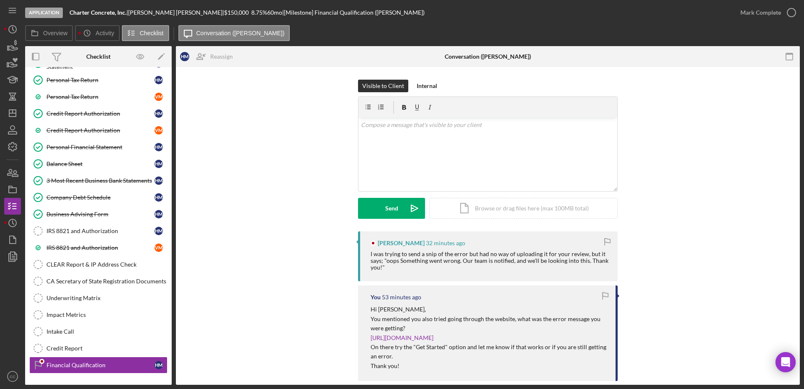
scroll to position [173, 0]
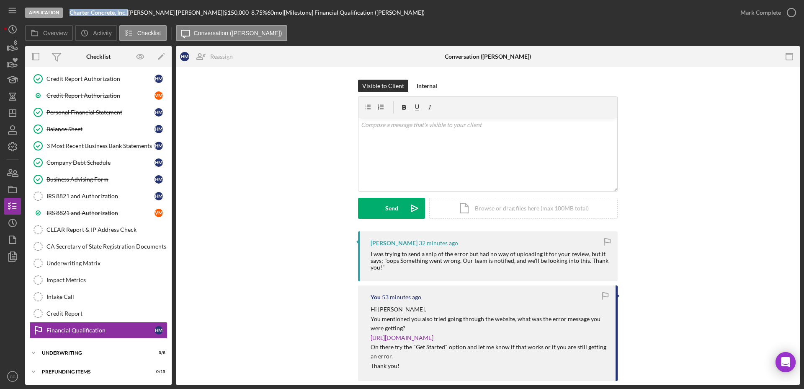
drag, startPoint x: 128, startPoint y: 13, endPoint x: 69, endPoint y: 14, distance: 59.0
click at [69, 14] on div "Application Charter Concrete, Inc. | [PERSON_NAME] | $150,000 $60,000 8.75 % 60…" at bounding box center [378, 12] width 707 height 25
copy div "Charter Concrete, Inc."
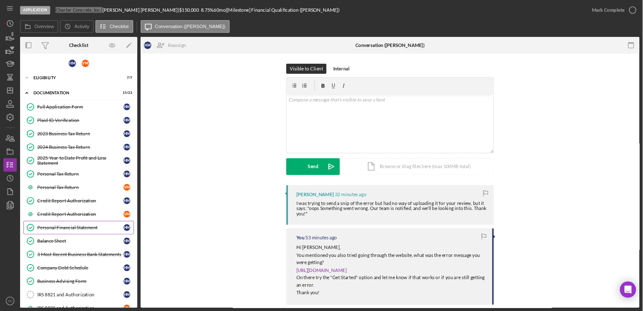
scroll to position [0, 0]
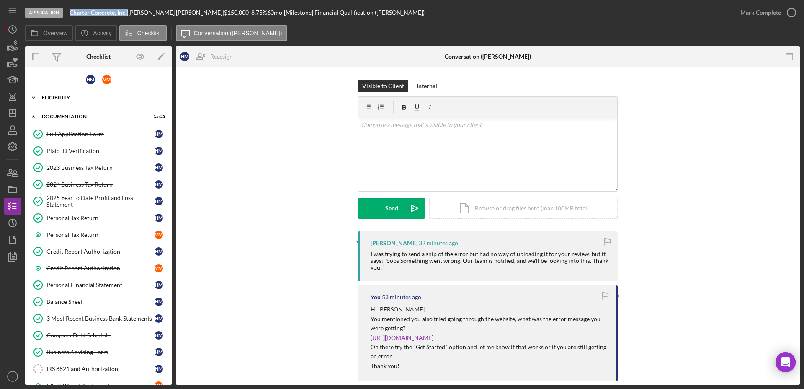
click at [62, 94] on div "Icon/Expander Eligibility 7 / 7" at bounding box center [98, 97] width 147 height 17
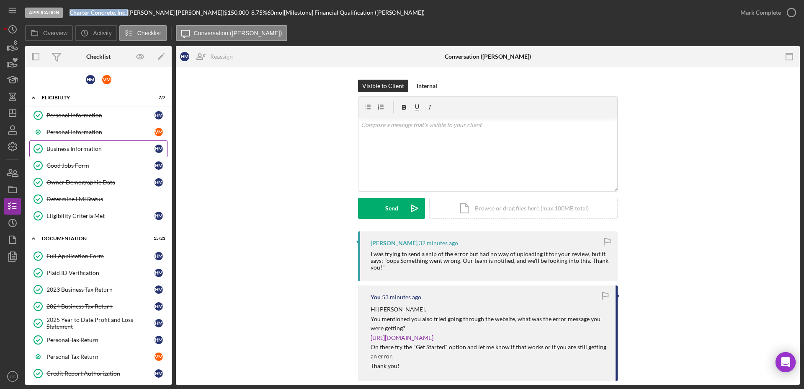
click at [59, 149] on div "Business Information" at bounding box center [100, 148] width 108 height 7
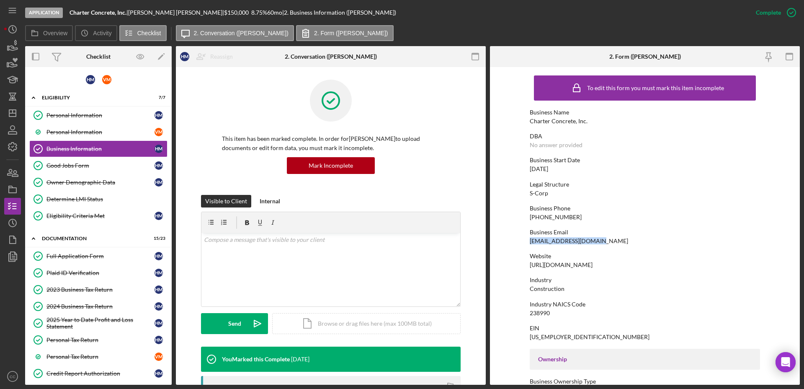
drag, startPoint x: 598, startPoint y: 239, endPoint x: 526, endPoint y: 239, distance: 72.0
click at [526, 239] on form "To edit this form you must mark this item incomplete Business Name Charter Conc…" at bounding box center [645, 225] width 310 height 317
copy div "hm@charterconcrete.com"
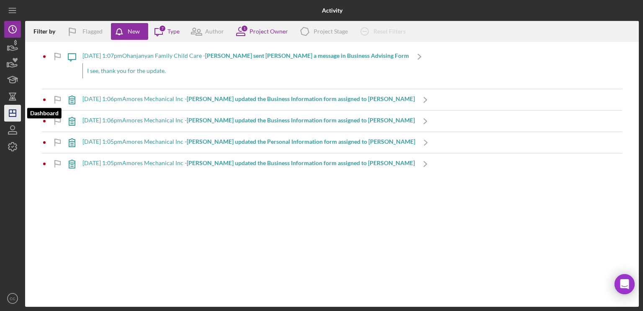
click at [8, 111] on icon "Icon/Dashboard" at bounding box center [12, 113] width 21 height 21
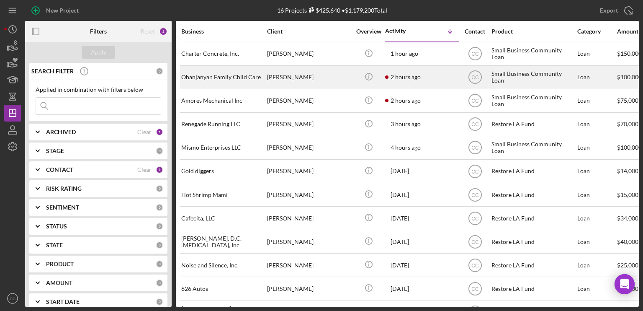
click at [417, 80] on time "2 hours ago" at bounding box center [406, 77] width 30 height 7
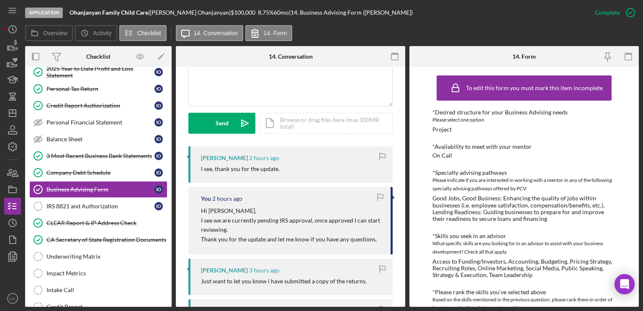
scroll to position [251, 0]
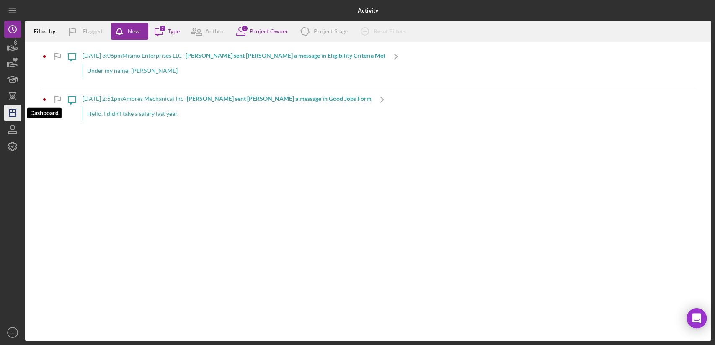
click at [11, 114] on icon "Icon/Dashboard" at bounding box center [12, 113] width 21 height 21
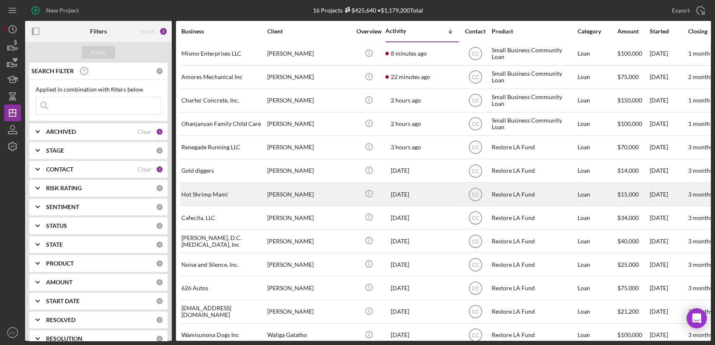
click at [532, 192] on div "Restore LA Fund" at bounding box center [534, 194] width 84 height 22
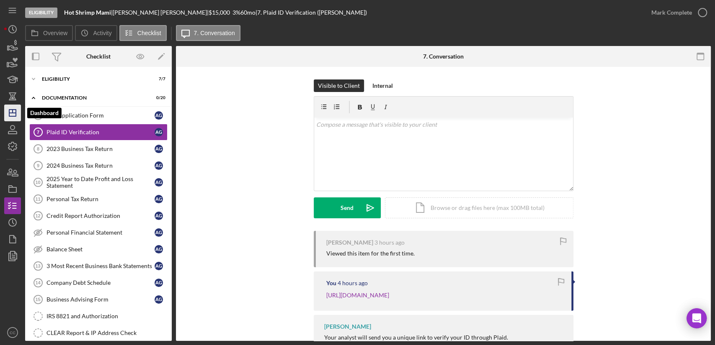
click at [13, 116] on icon "Icon/Dashboard" at bounding box center [12, 113] width 21 height 21
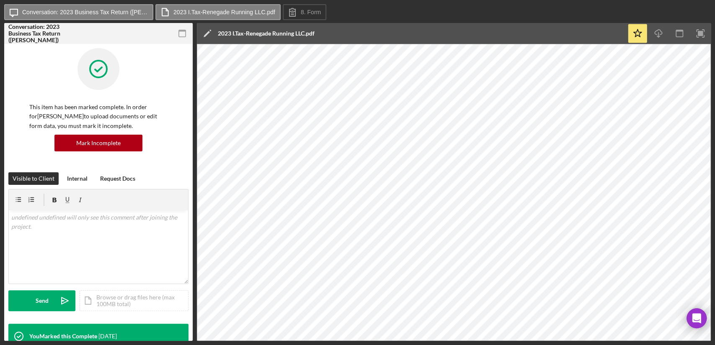
click at [31, 137] on div "Mark Incomplete" at bounding box center [98, 143] width 138 height 17
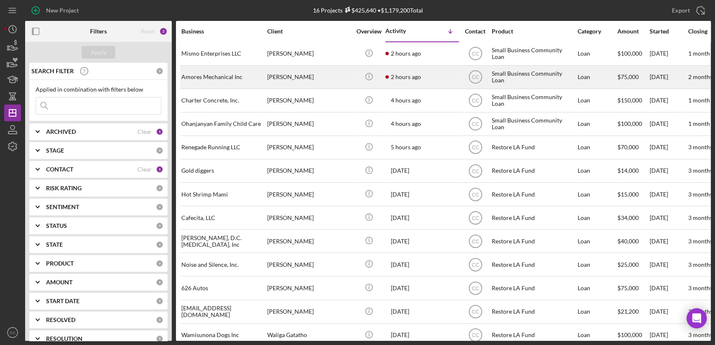
click at [226, 76] on div "Amores Mechanical Inc" at bounding box center [223, 77] width 84 height 22
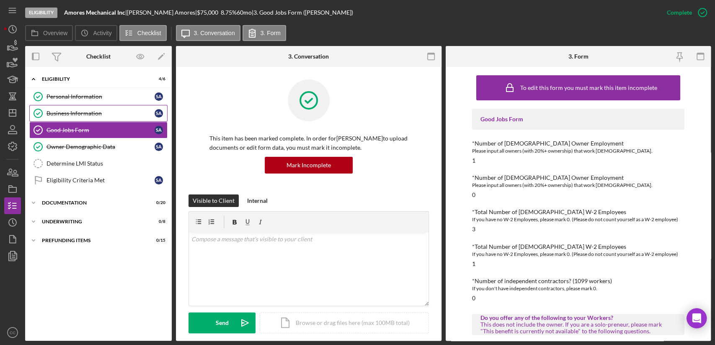
click at [96, 111] on div "Business Information" at bounding box center [100, 113] width 108 height 7
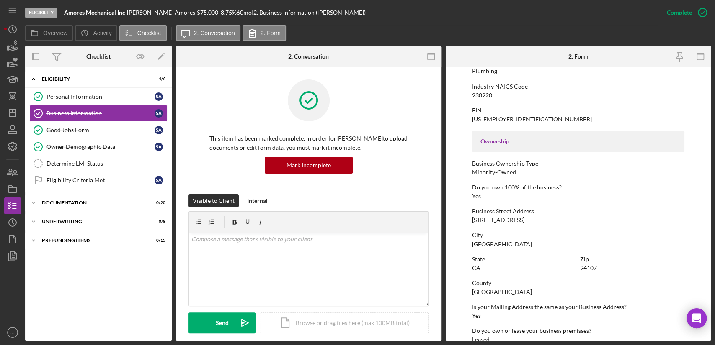
scroll to position [232, 0]
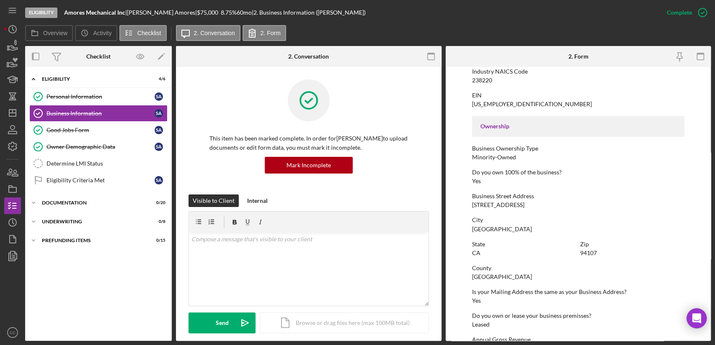
click at [588, 251] on div "94107" at bounding box center [588, 253] width 17 height 7
copy div "94107"
click at [14, 114] on icon "Icon/Dashboard" at bounding box center [12, 113] width 21 height 21
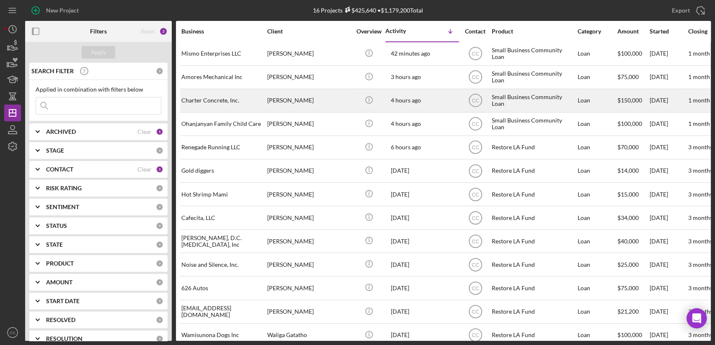
click at [223, 96] on div "Charter Concrete, Inc." at bounding box center [223, 101] width 84 height 22
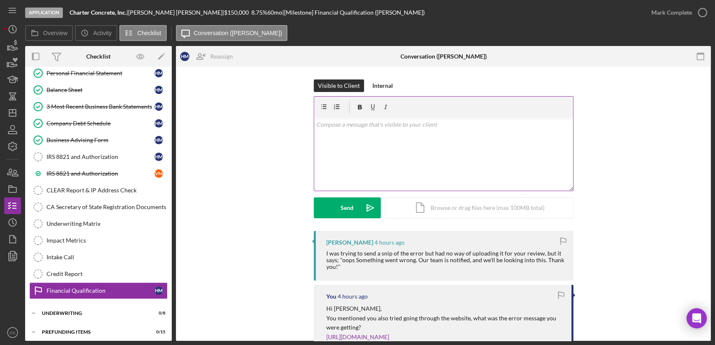
scroll to position [212, 0]
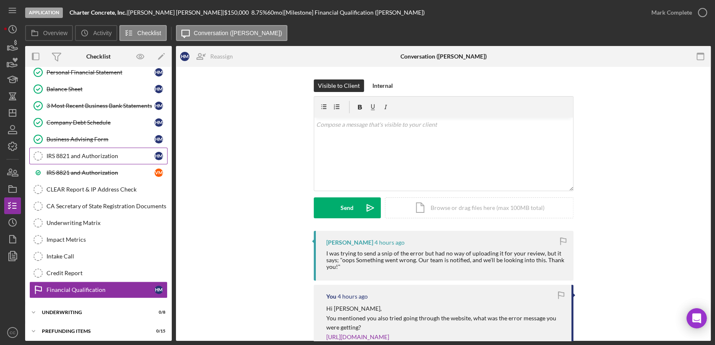
click at [87, 159] on link "IRS 8821 and Authorization IRS 8821 and Authorization H M" at bounding box center [98, 156] width 138 height 17
